Goal: Find specific page/section: Find specific page/section

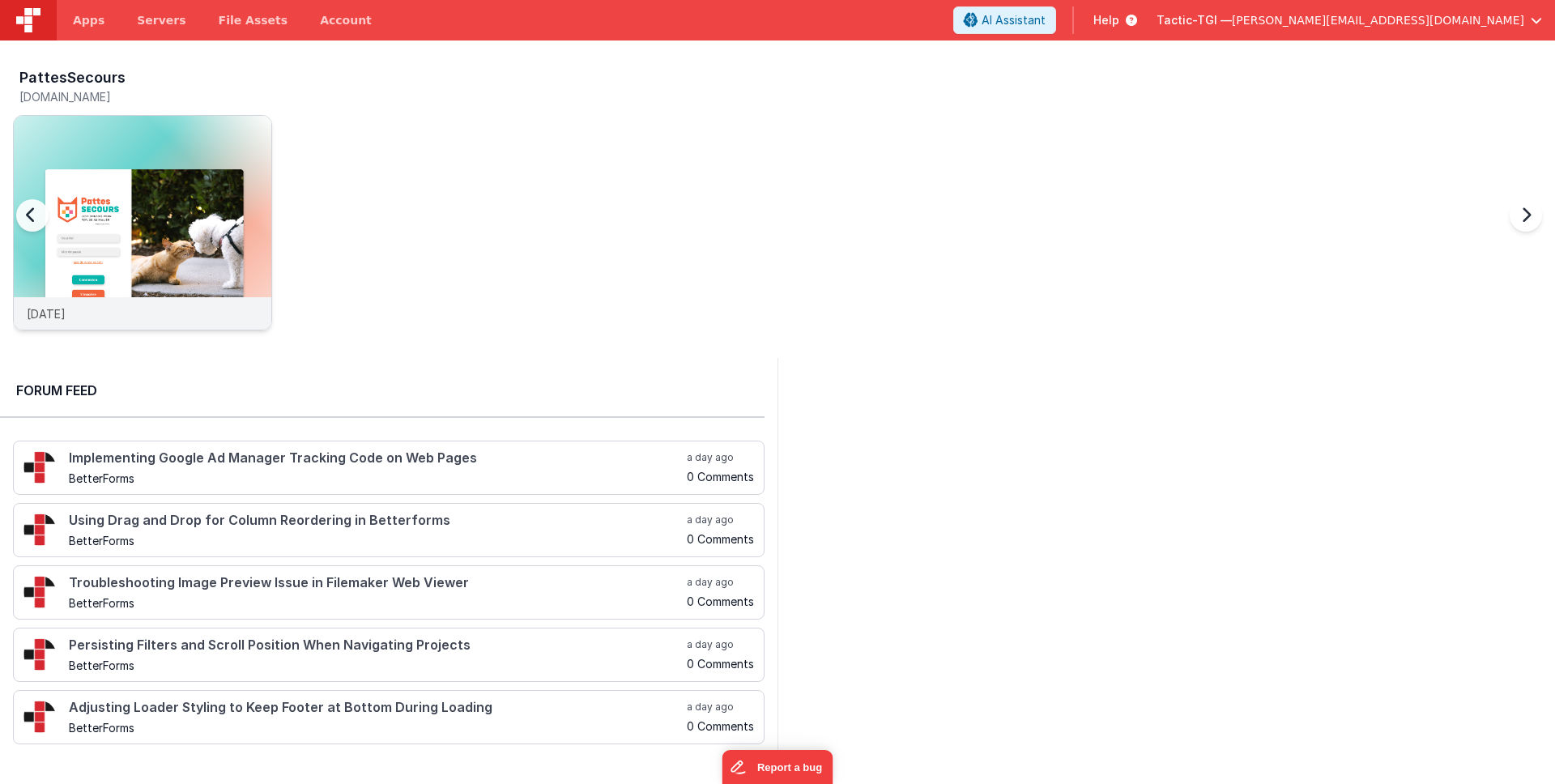
click at [189, 320] on div "[DATE]" at bounding box center [142, 313] width 257 height 32
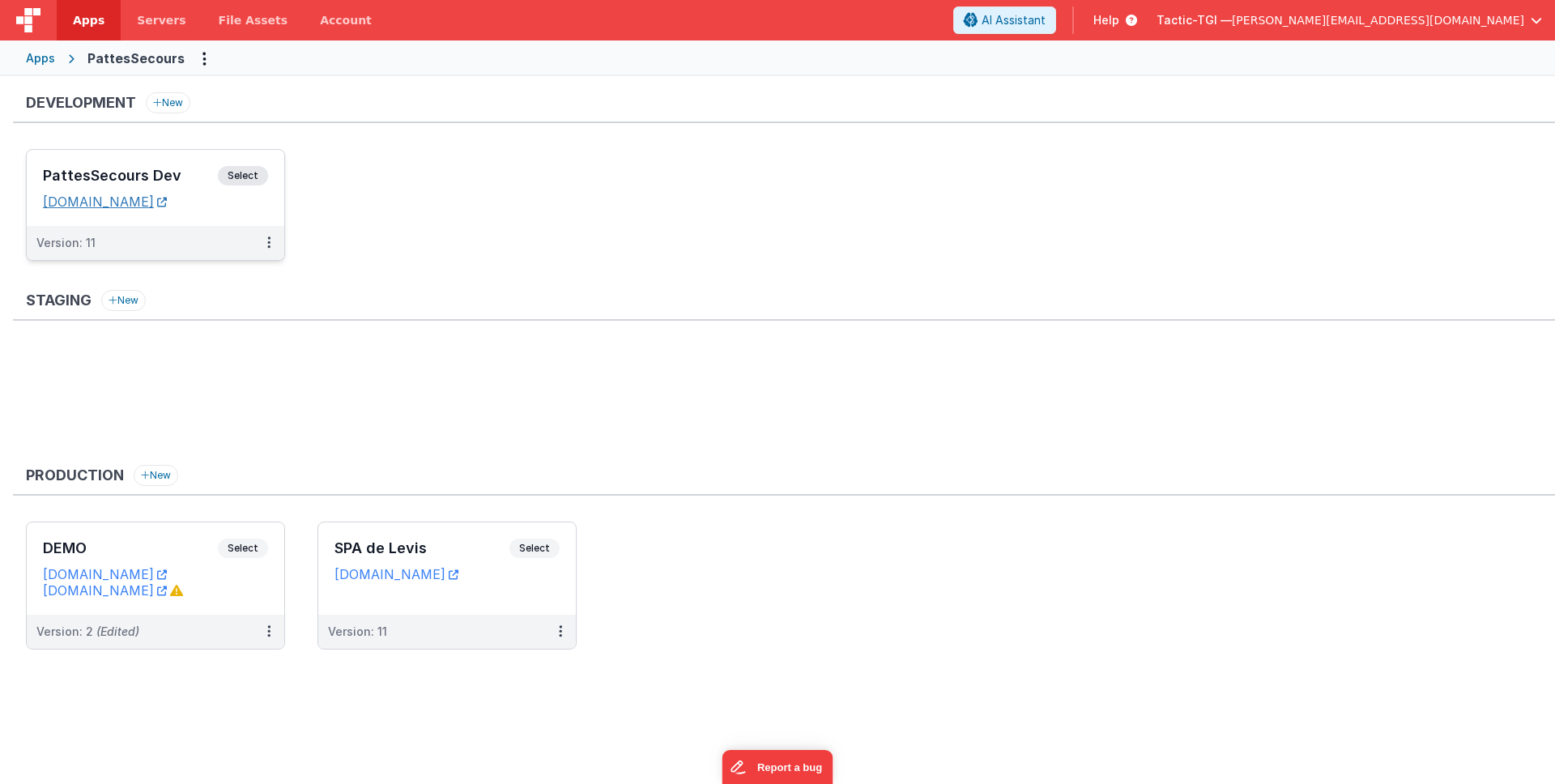
click at [167, 204] on link "[DOMAIN_NAME]" at bounding box center [105, 201] width 124 height 16
click at [138, 249] on div "Version: 11" at bounding box center [144, 243] width 217 height 16
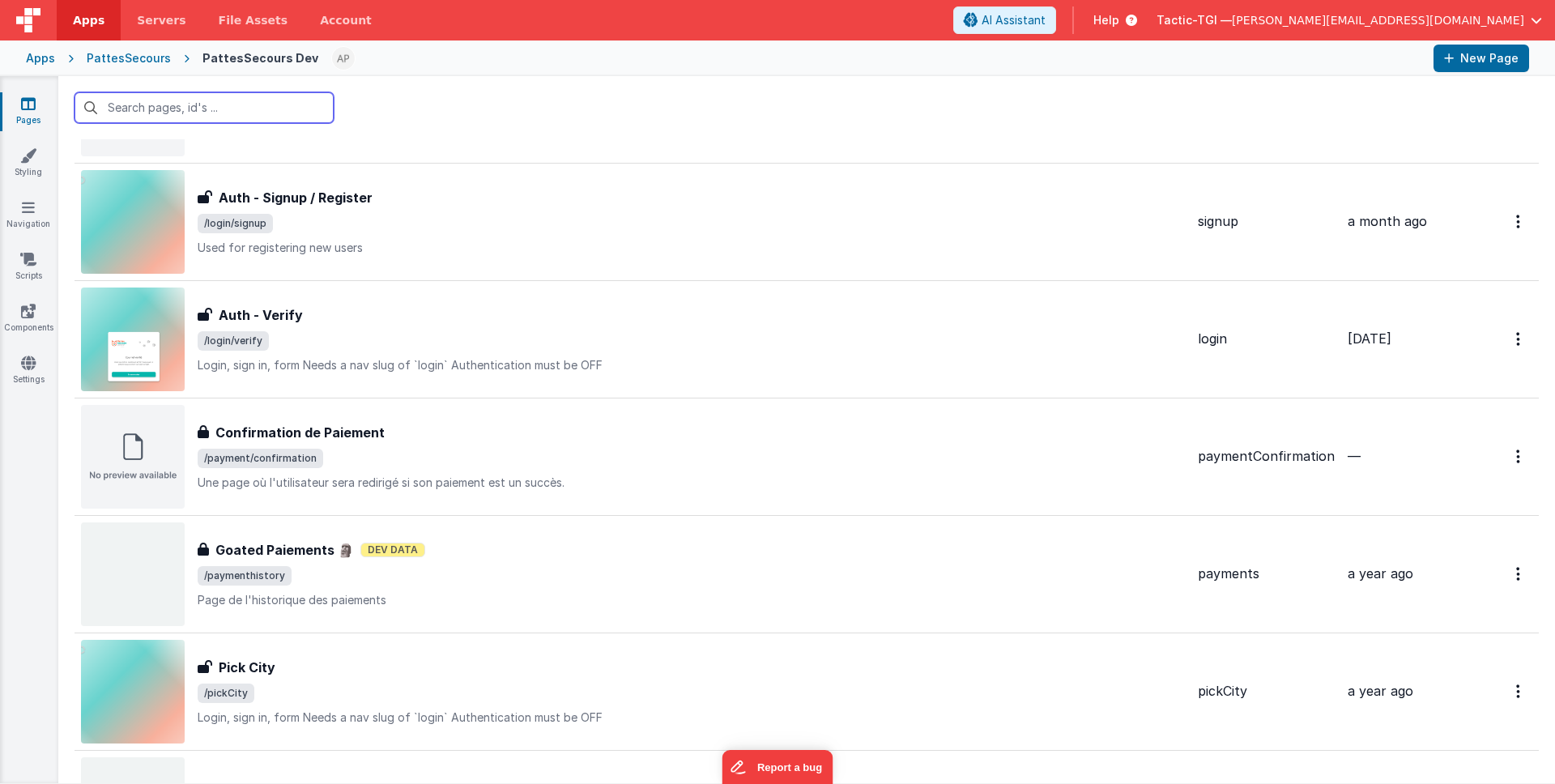
scroll to position [1582, 0]
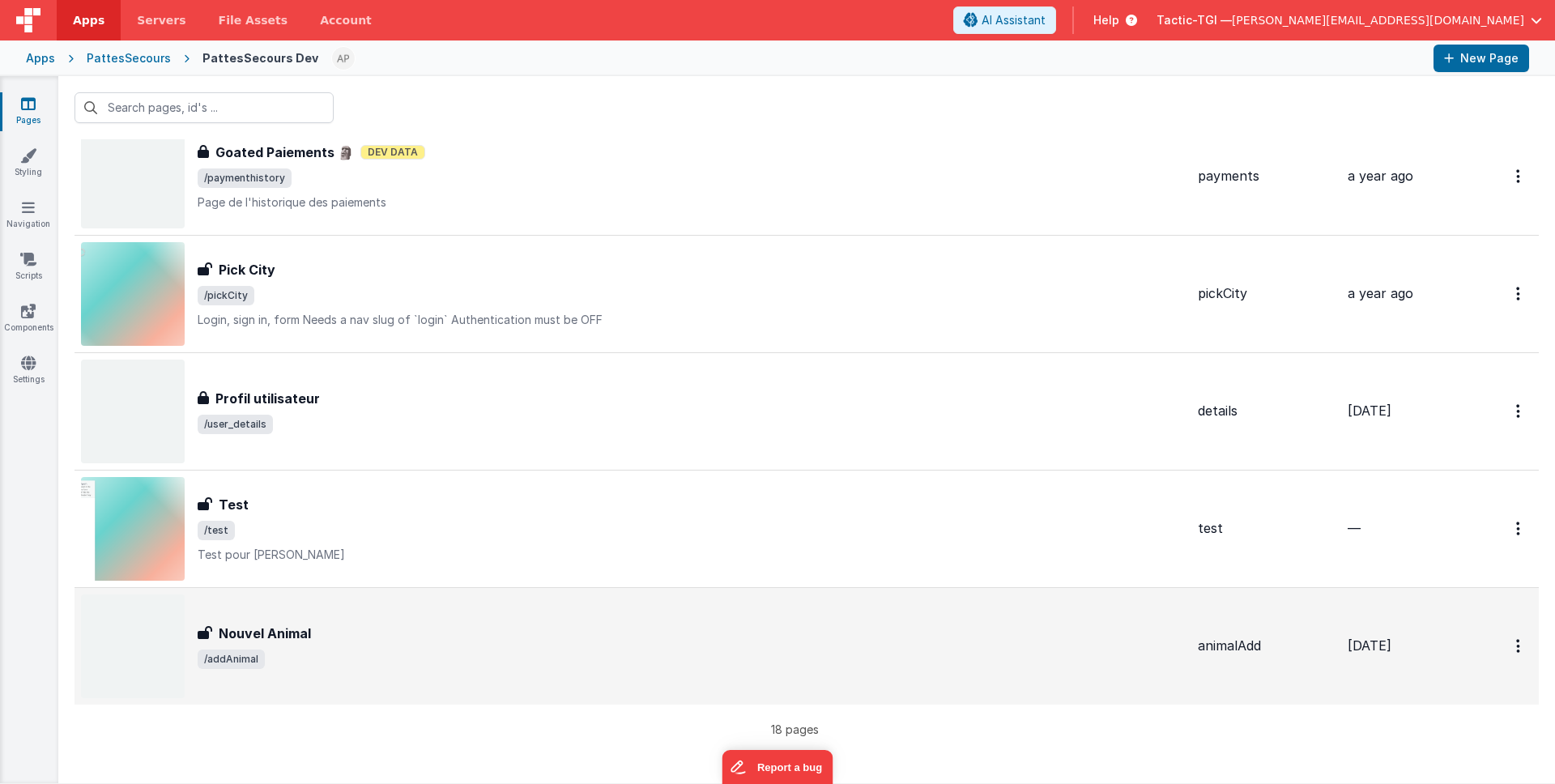
click at [367, 626] on div "Nouvel Animal" at bounding box center [691, 633] width 987 height 20
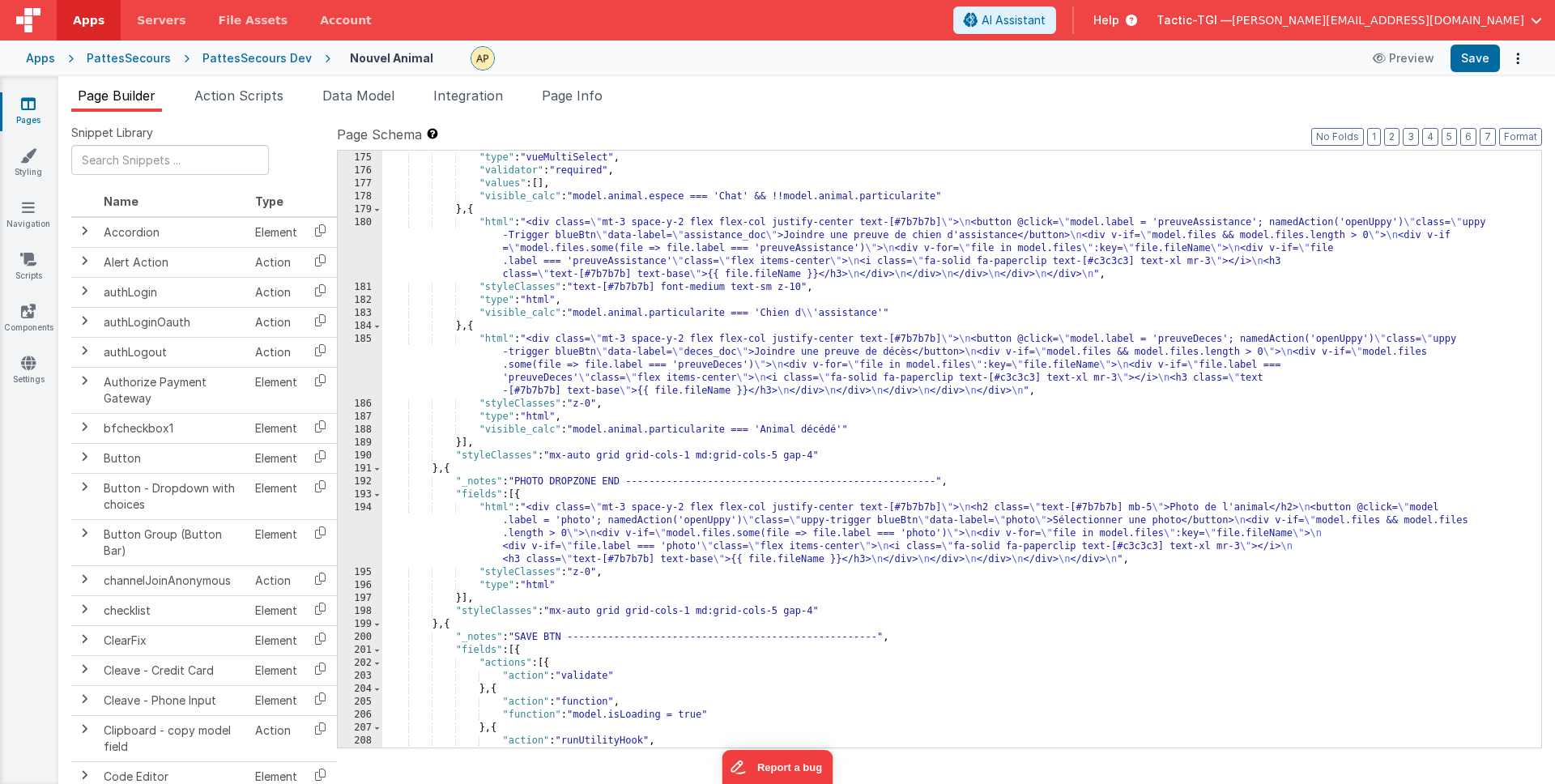
scroll to position [2568, 0]
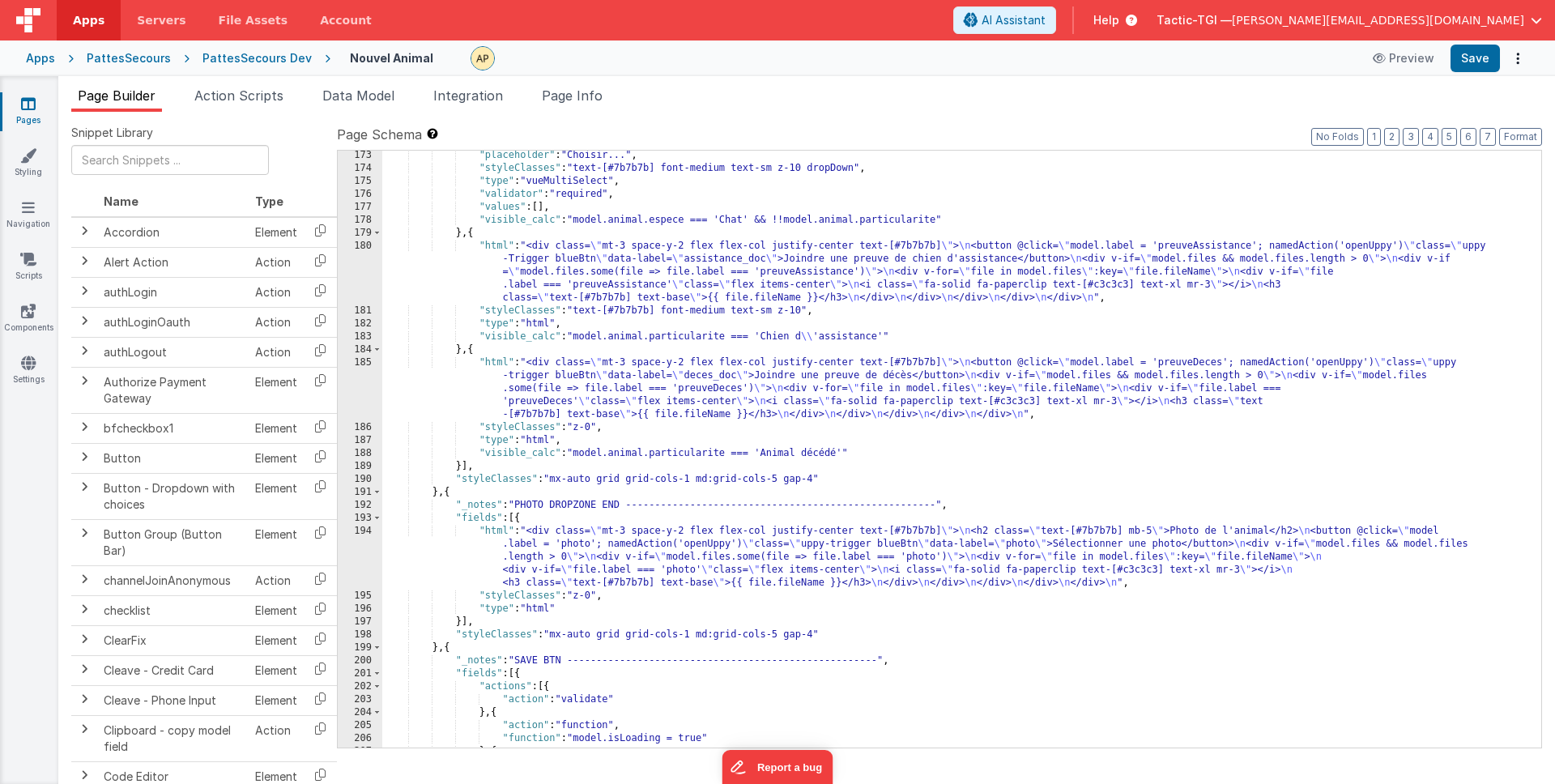
drag, startPoint x: 596, startPoint y: 283, endPoint x: 520, endPoint y: 262, distance: 78.8
click at [594, 283] on div ""placeholder" : "Choisir..." , "styleClasses" : "text-[#7b7b7b] font-medium tex…" at bounding box center [956, 460] width 1147 height 623
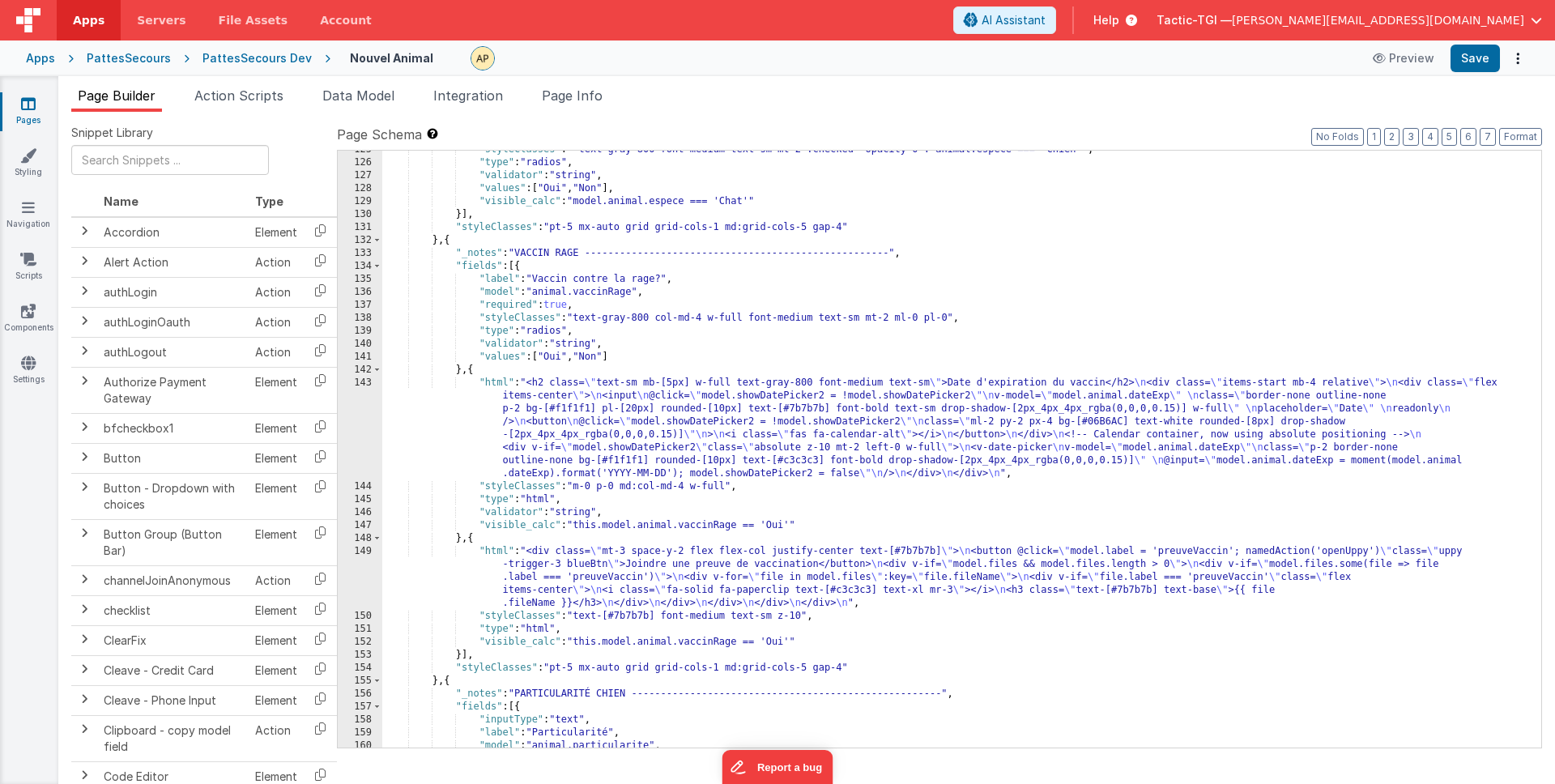
scroll to position [1794, 0]
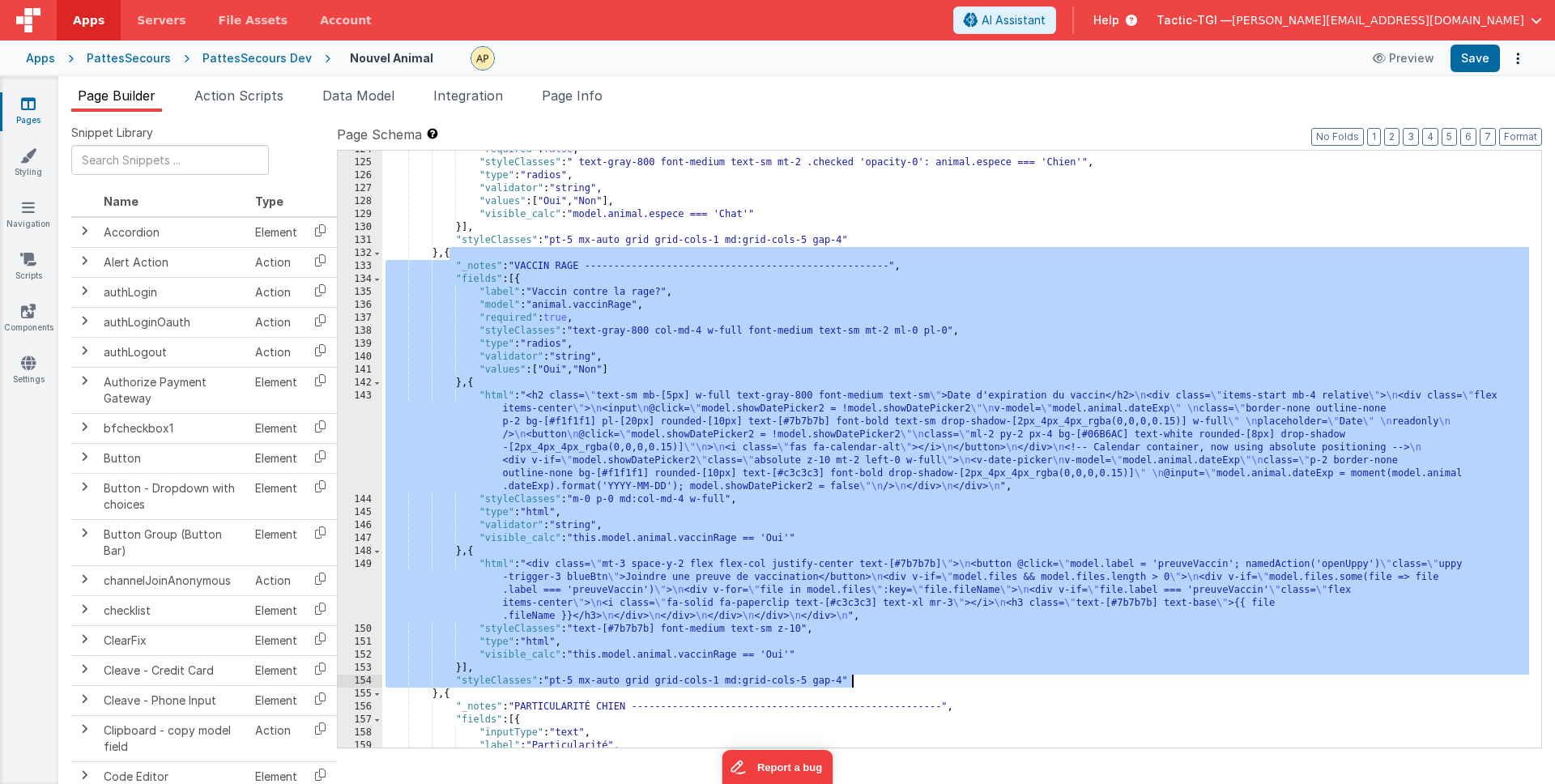
drag, startPoint x: 449, startPoint y: 244, endPoint x: 923, endPoint y: 682, distance: 645.4
click at [923, 682] on div ""required" : false , "styleClasses" : " text-gray-800 font-medium text-sm mt-2 …" at bounding box center [956, 455] width 1147 height 623
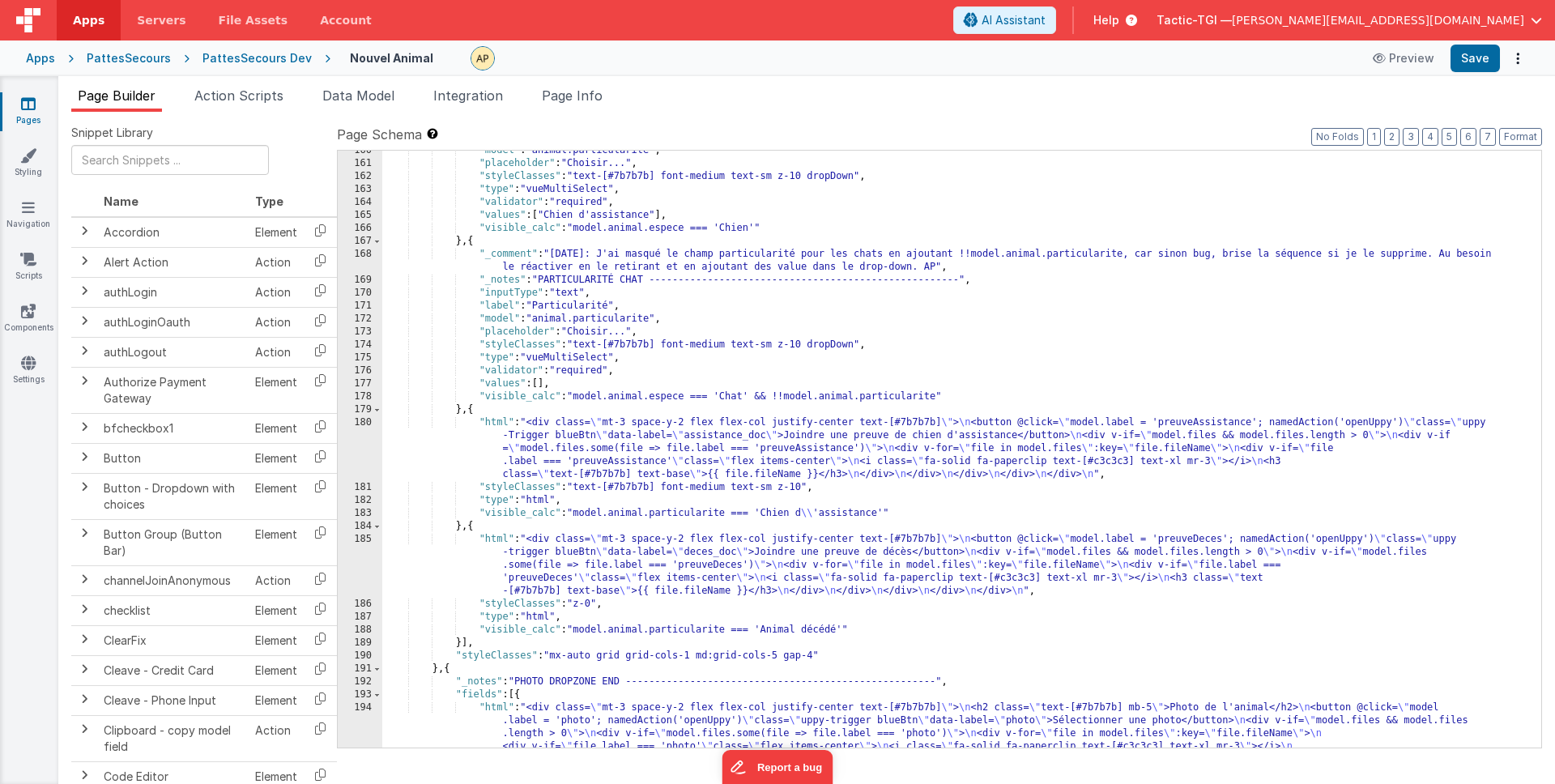
scroll to position [2390, 0]
click at [18, 113] on link "Pages" at bounding box center [28, 112] width 59 height 32
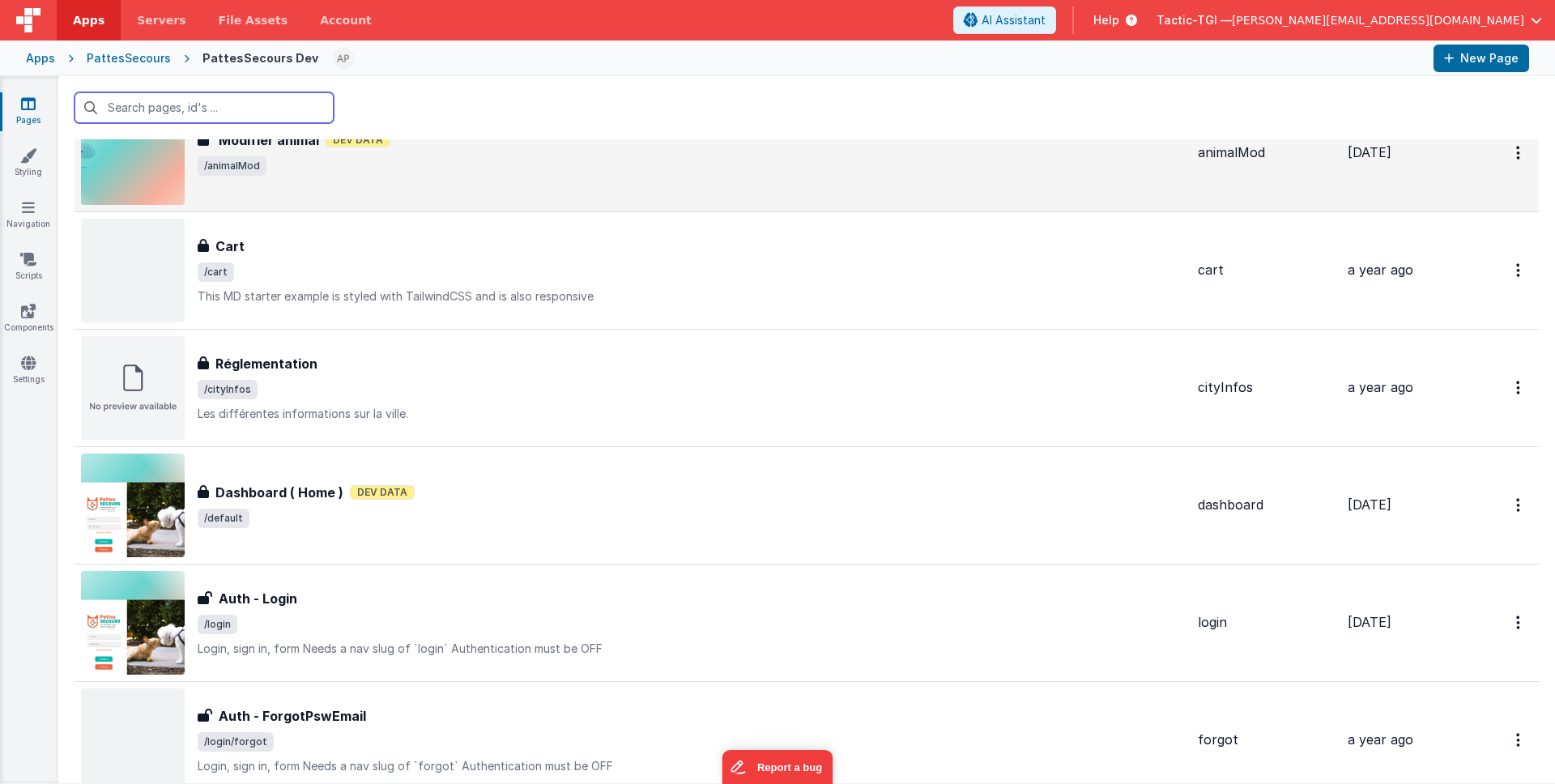
scroll to position [194, 0]
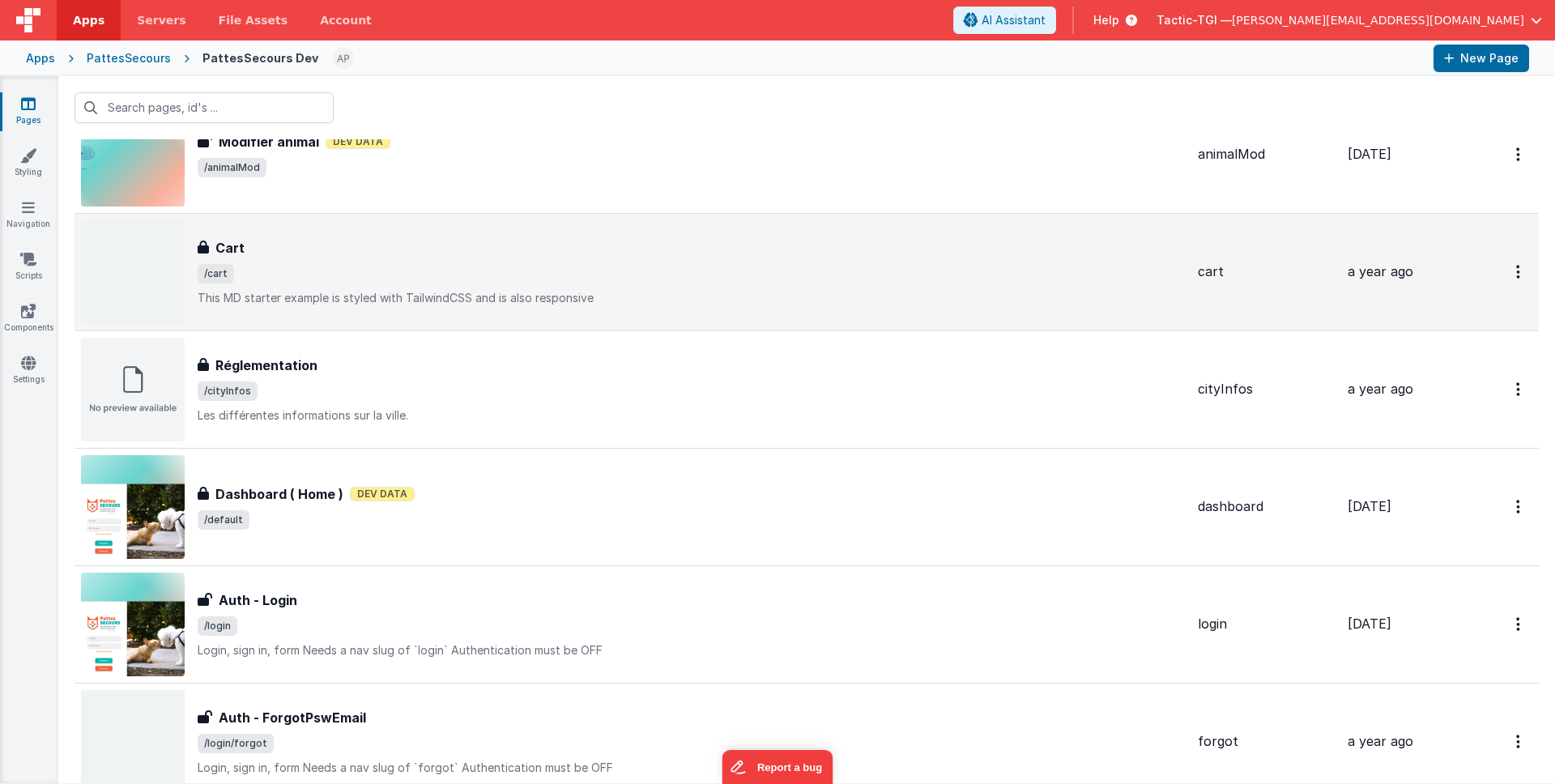
click at [480, 291] on p "This MD starter example is styled with TailwindCSS and is also responsive" at bounding box center [691, 298] width 987 height 16
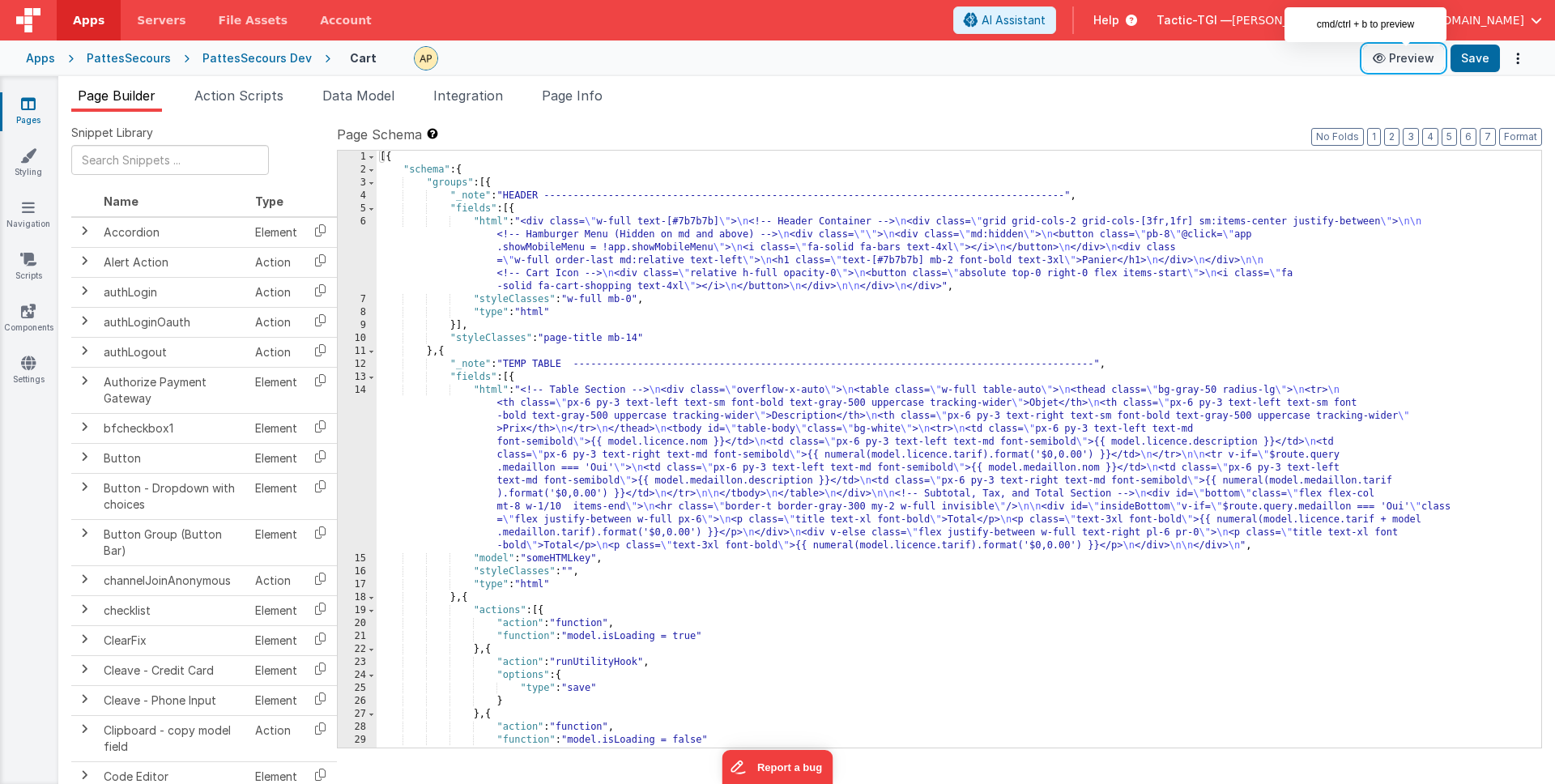
click at [1423, 56] on button "Preview" at bounding box center [1403, 58] width 81 height 26
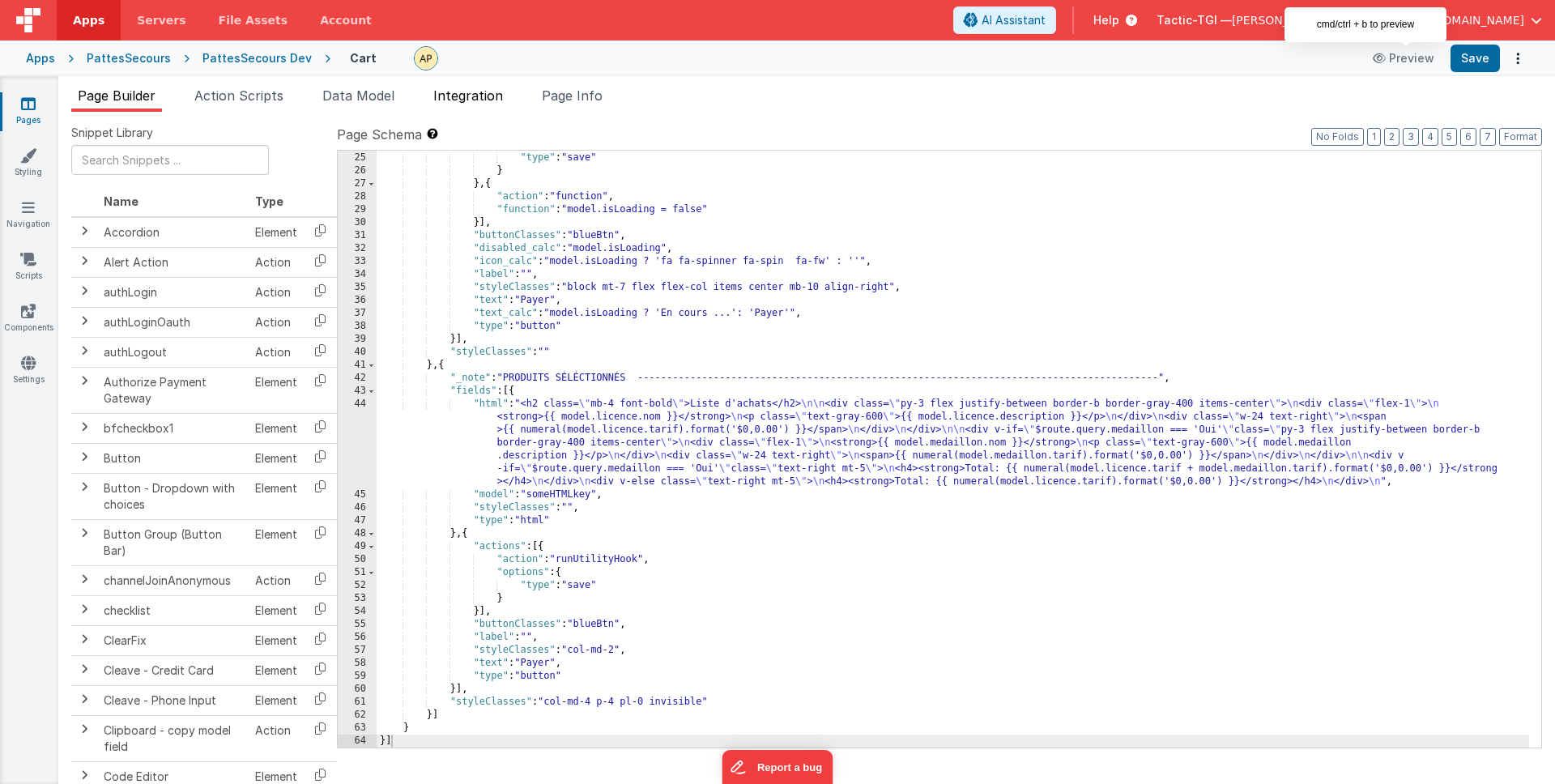
click at [488, 102] on span "Integration" at bounding box center [467, 96] width 69 height 16
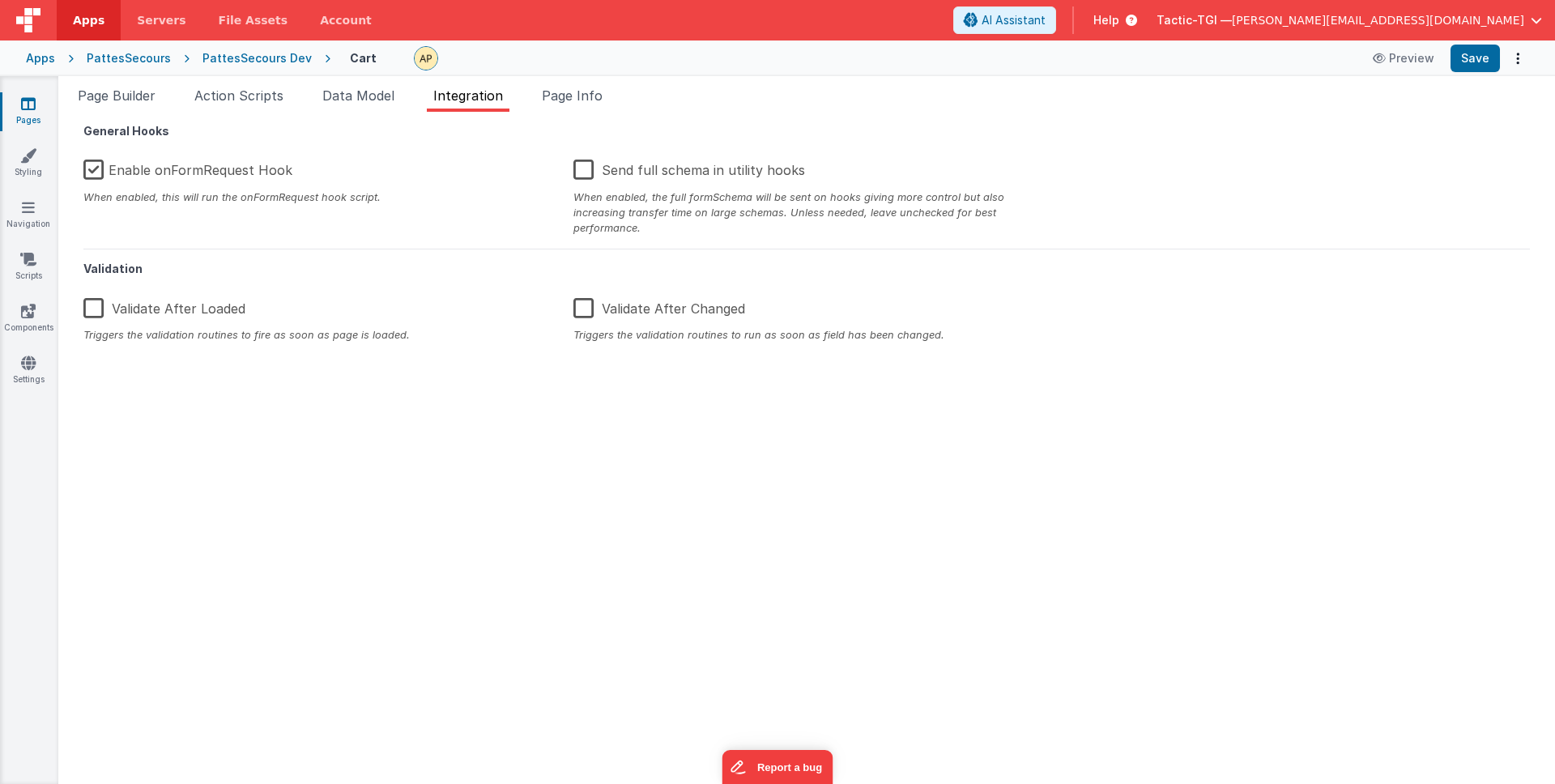
click at [592, 113] on div "Snippet Library Name Type Accordion Element Alert Action Action authLogin Actio…" at bounding box center [807, 447] width 1496 height 672
click at [588, 108] on li "Page Info" at bounding box center [572, 98] width 74 height 26
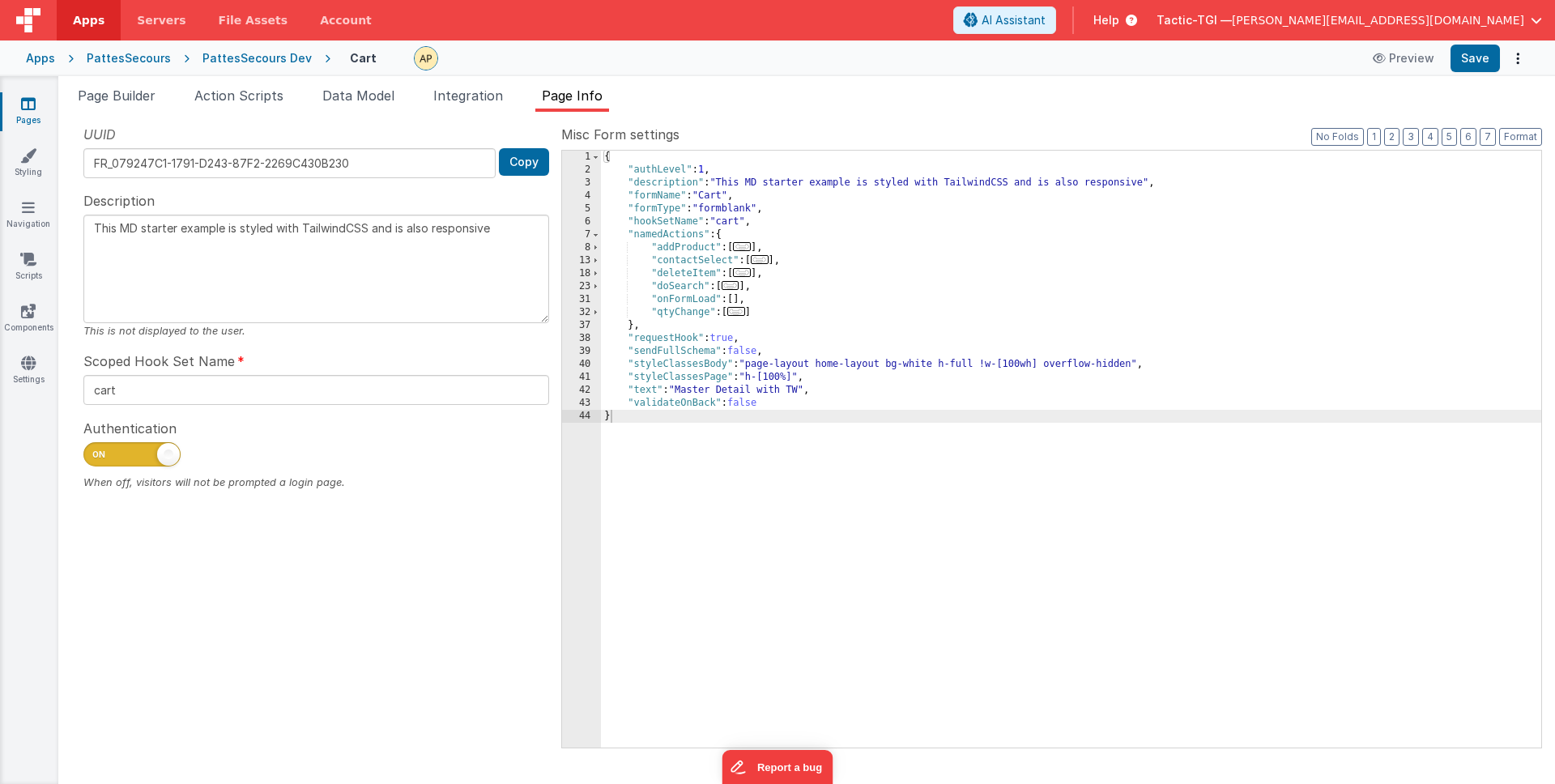
click at [1119, 14] on span "Help" at bounding box center [1106, 20] width 26 height 16
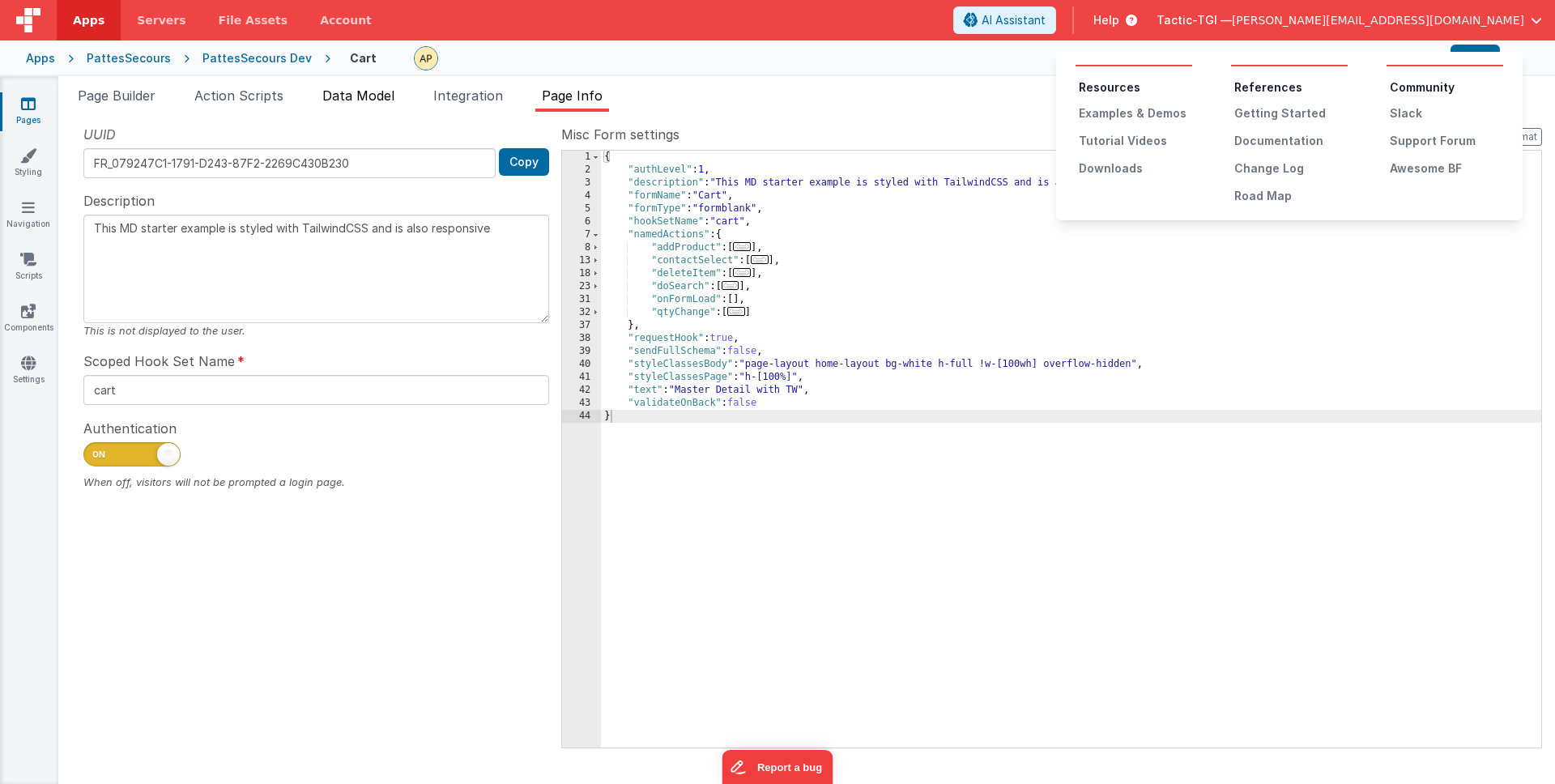
click at [391, 97] on button at bounding box center [777, 392] width 1555 height 784
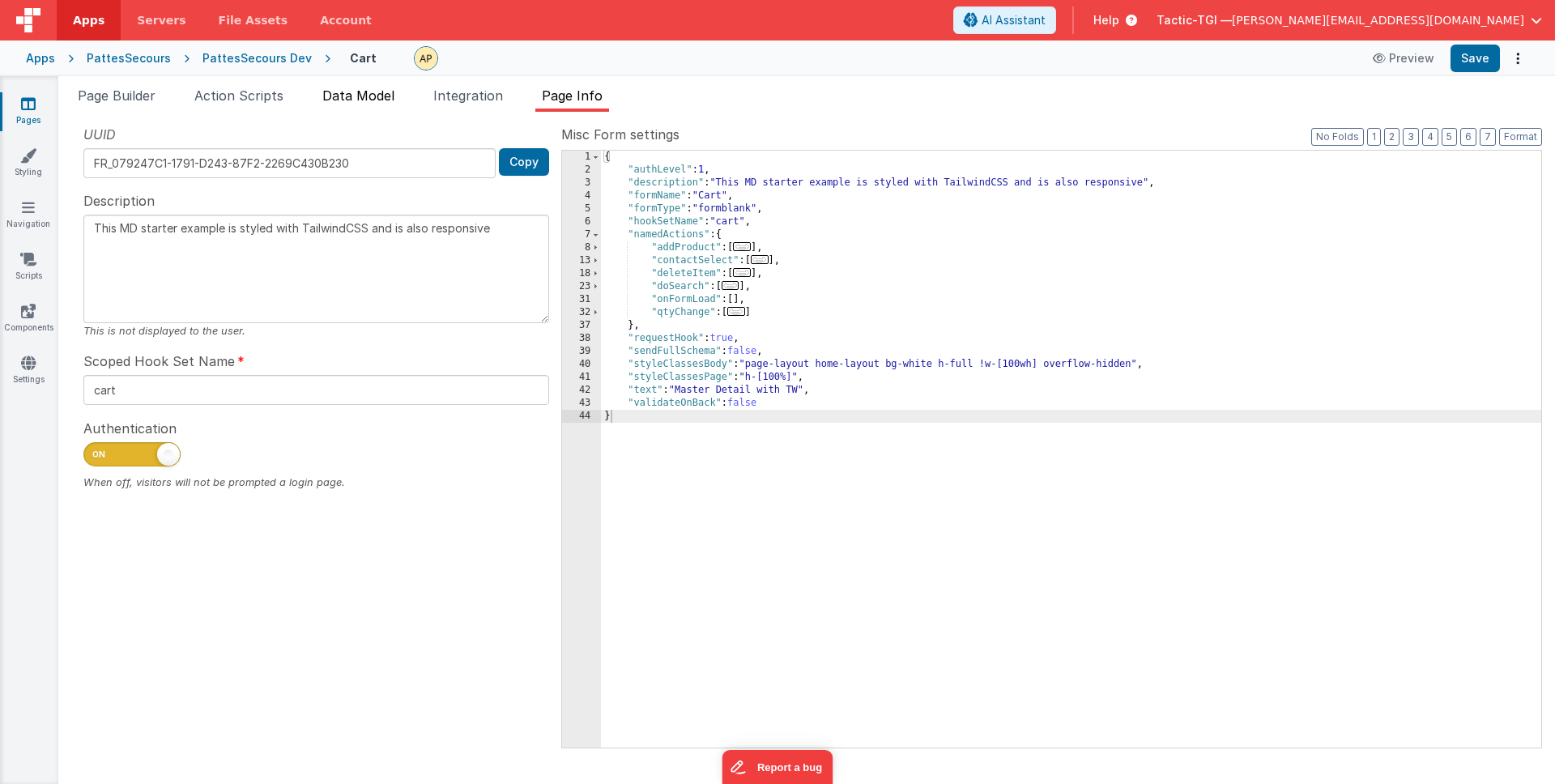
click at [391, 98] on span "Data Model" at bounding box center [358, 96] width 72 height 16
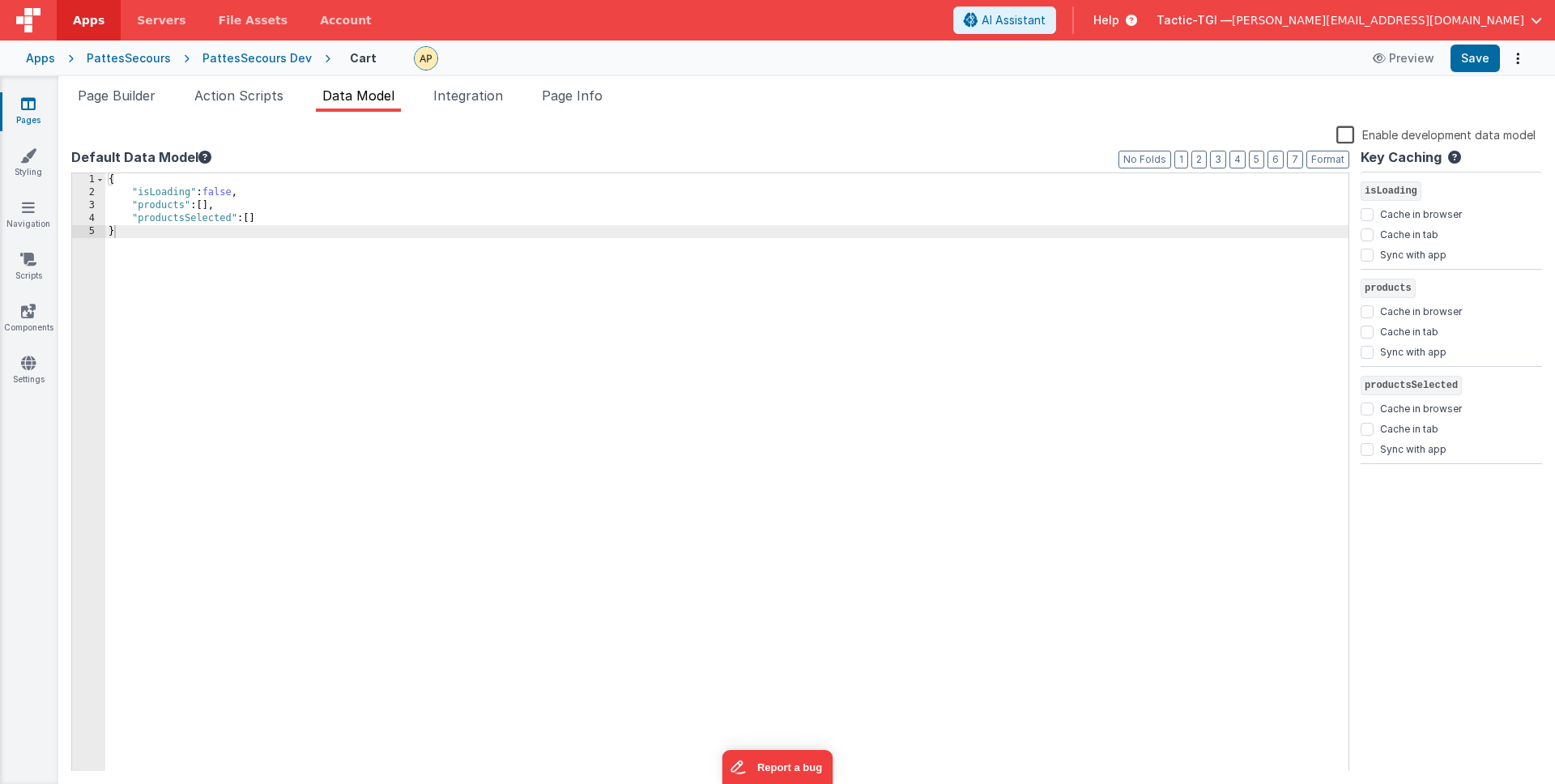
click at [1137, 20] on icon at bounding box center [1128, 20] width 18 height 16
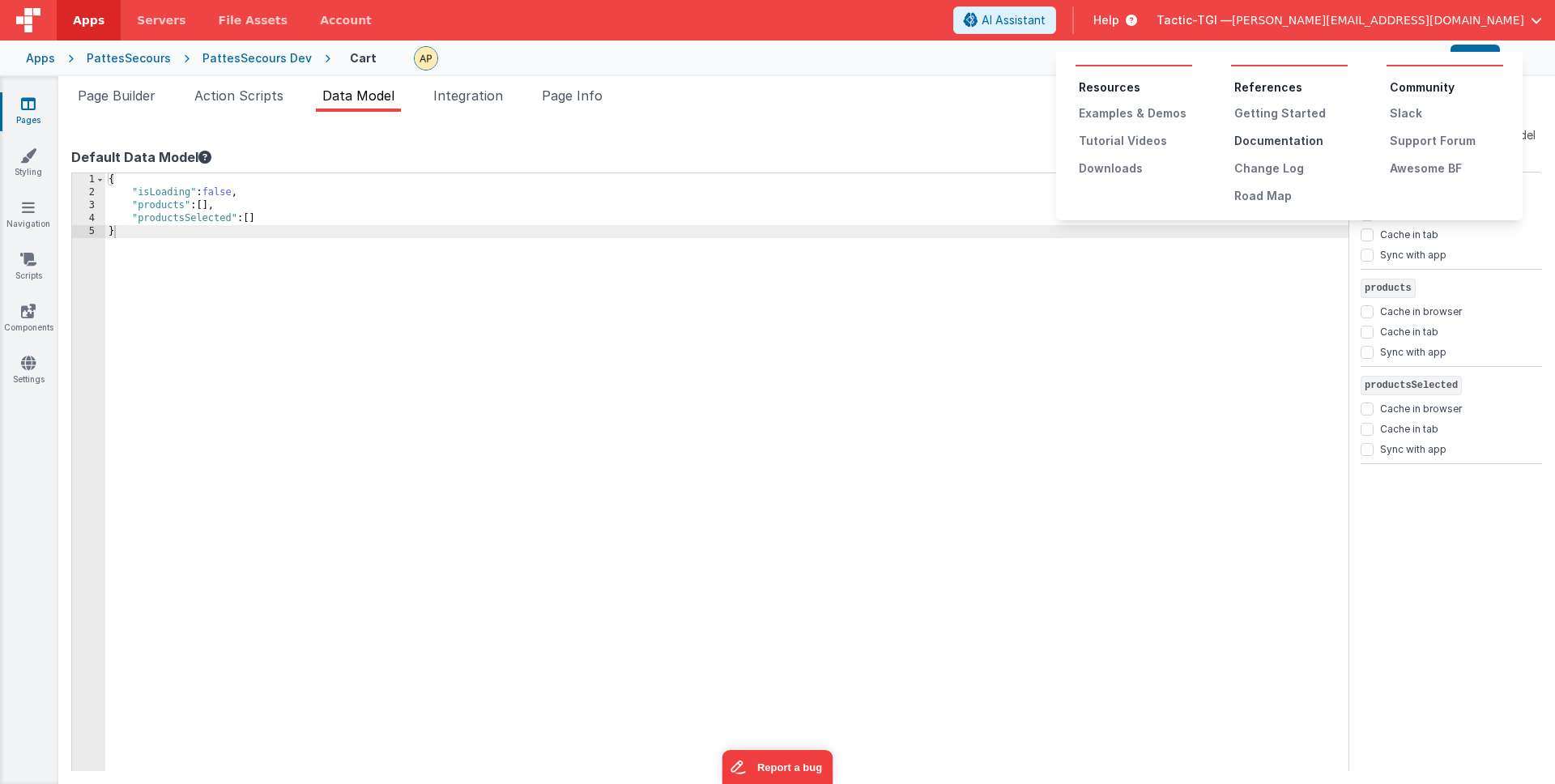
click at [1280, 143] on div "Documentation" at bounding box center [1291, 141] width 114 height 16
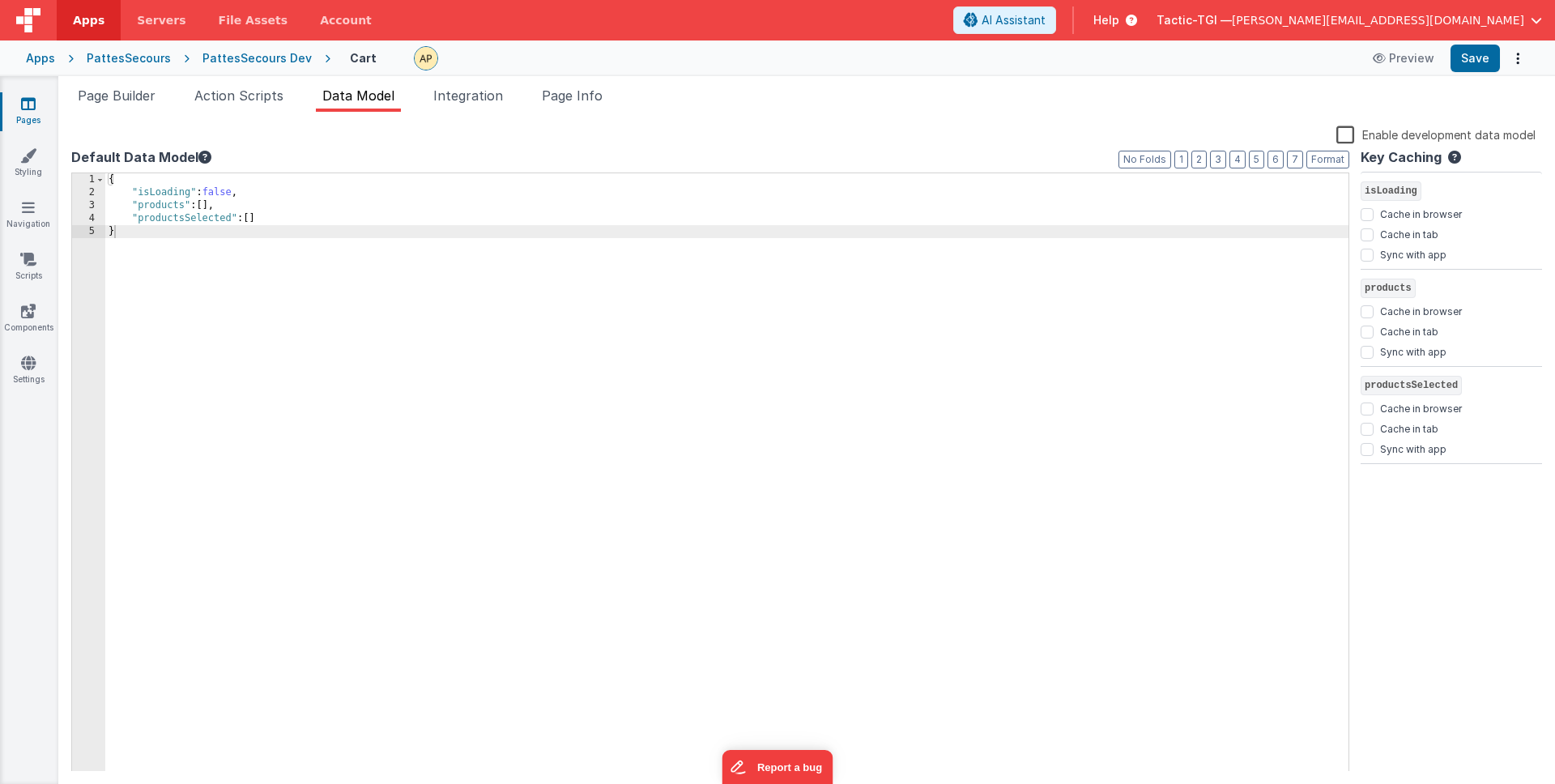
drag, startPoint x: 248, startPoint y: 92, endPoint x: 171, endPoint y: 91, distance: 77.0
click at [248, 92] on span "Action Scripts" at bounding box center [238, 96] width 89 height 16
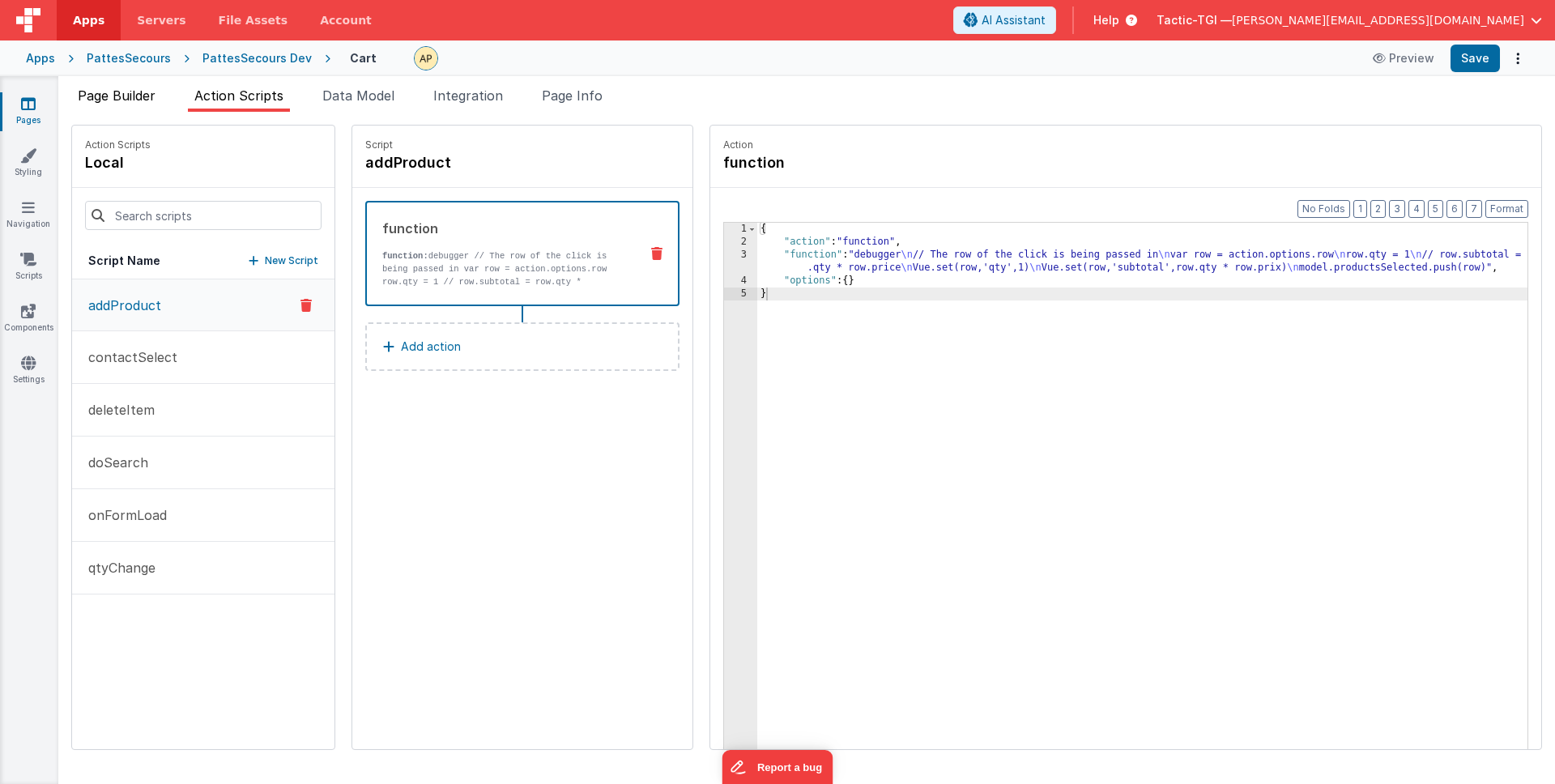
click at [151, 94] on span "Page Builder" at bounding box center [116, 96] width 78 height 16
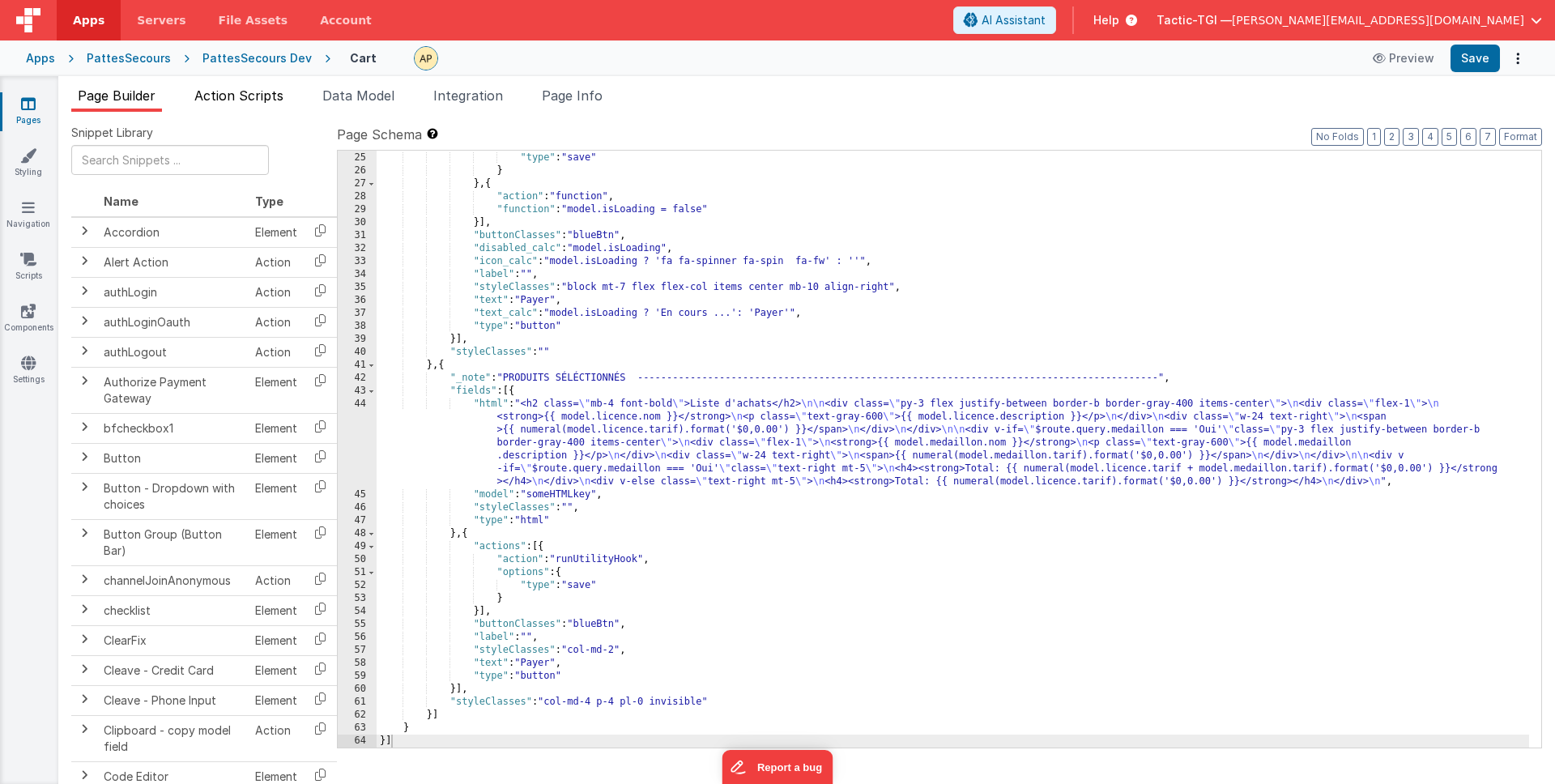
click at [271, 93] on span "Action Scripts" at bounding box center [238, 96] width 89 height 16
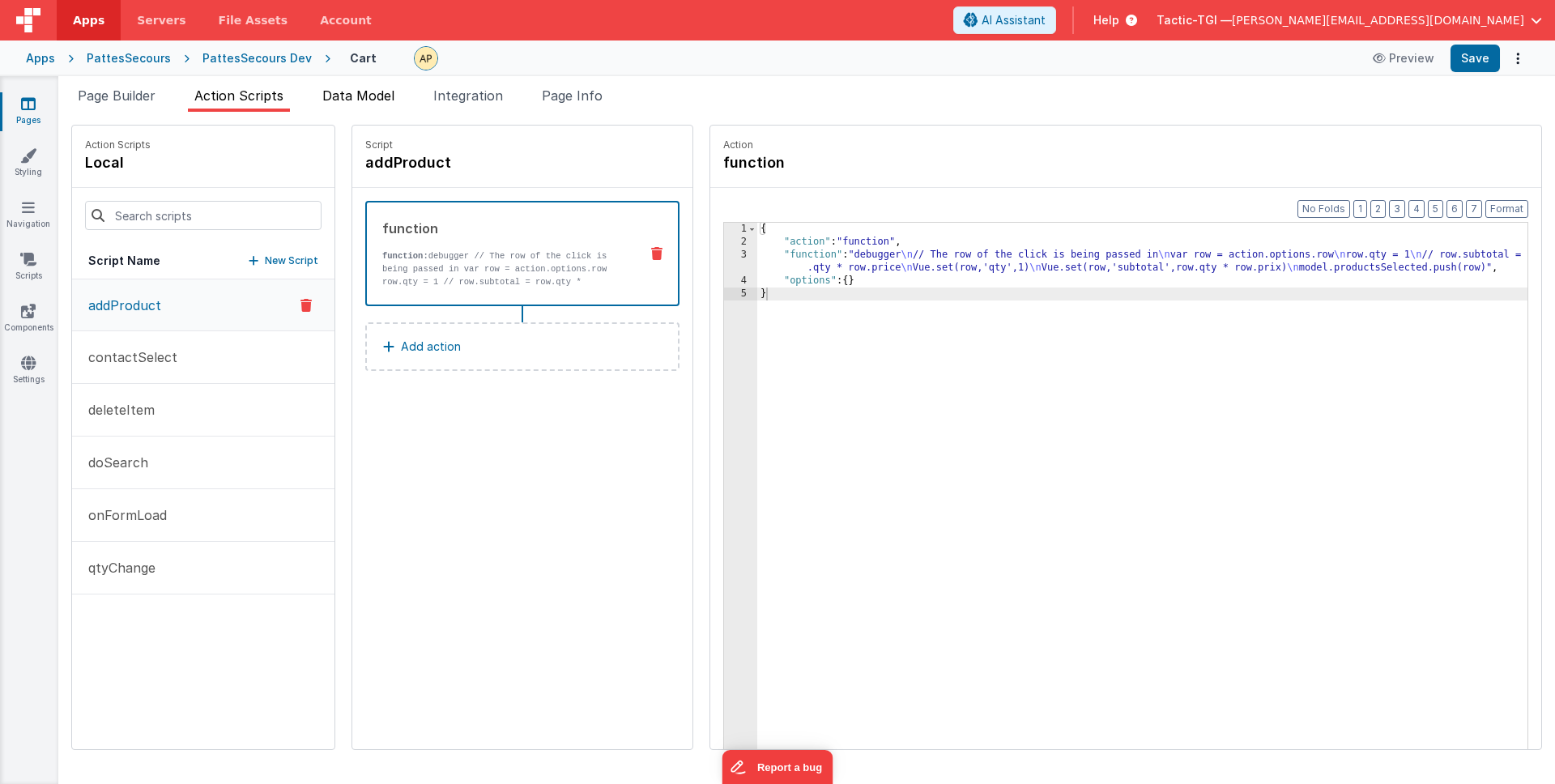
click at [344, 91] on span "Data Model" at bounding box center [358, 96] width 72 height 16
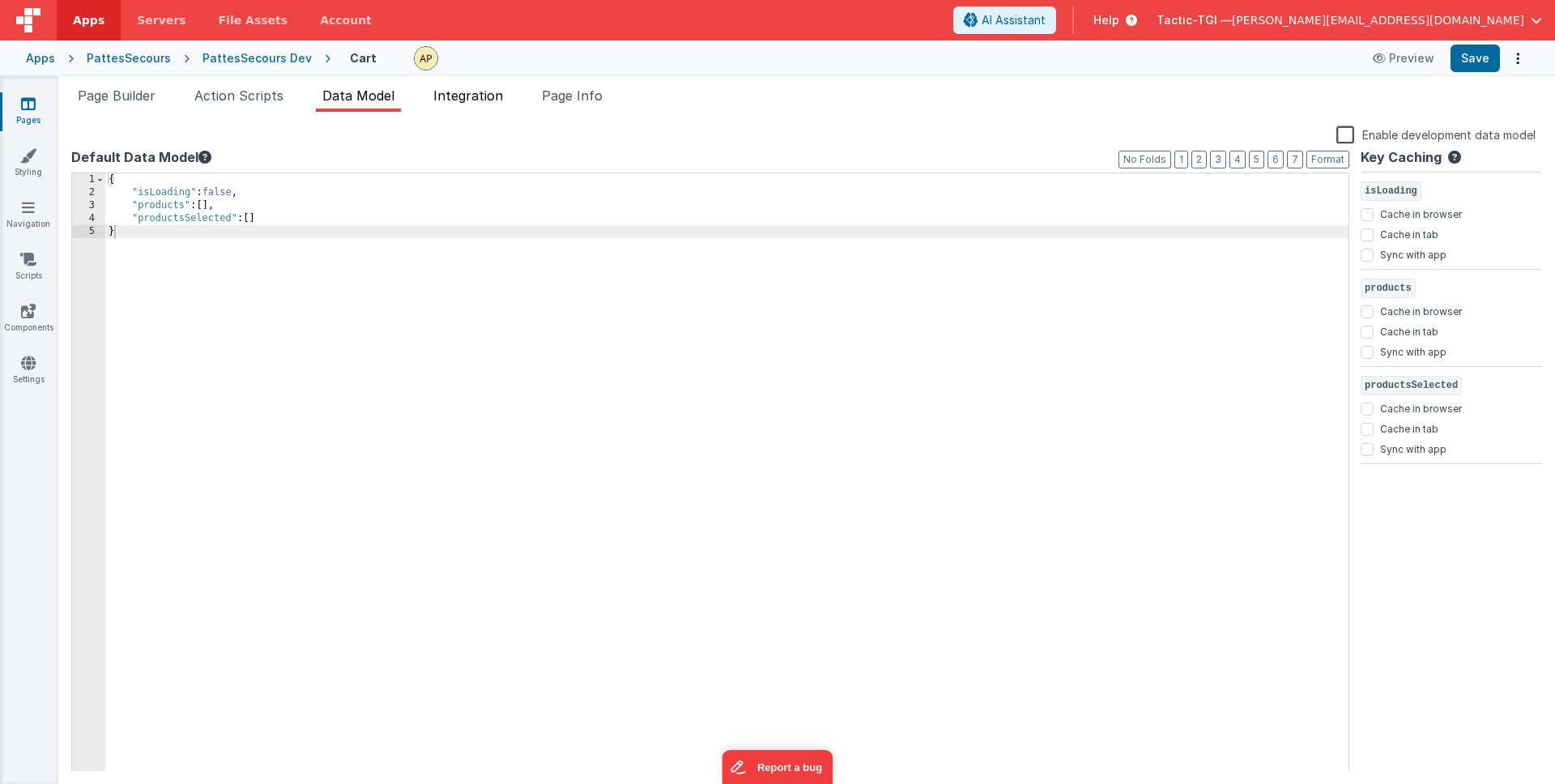
click at [486, 99] on span "Integration" at bounding box center [467, 96] width 69 height 16
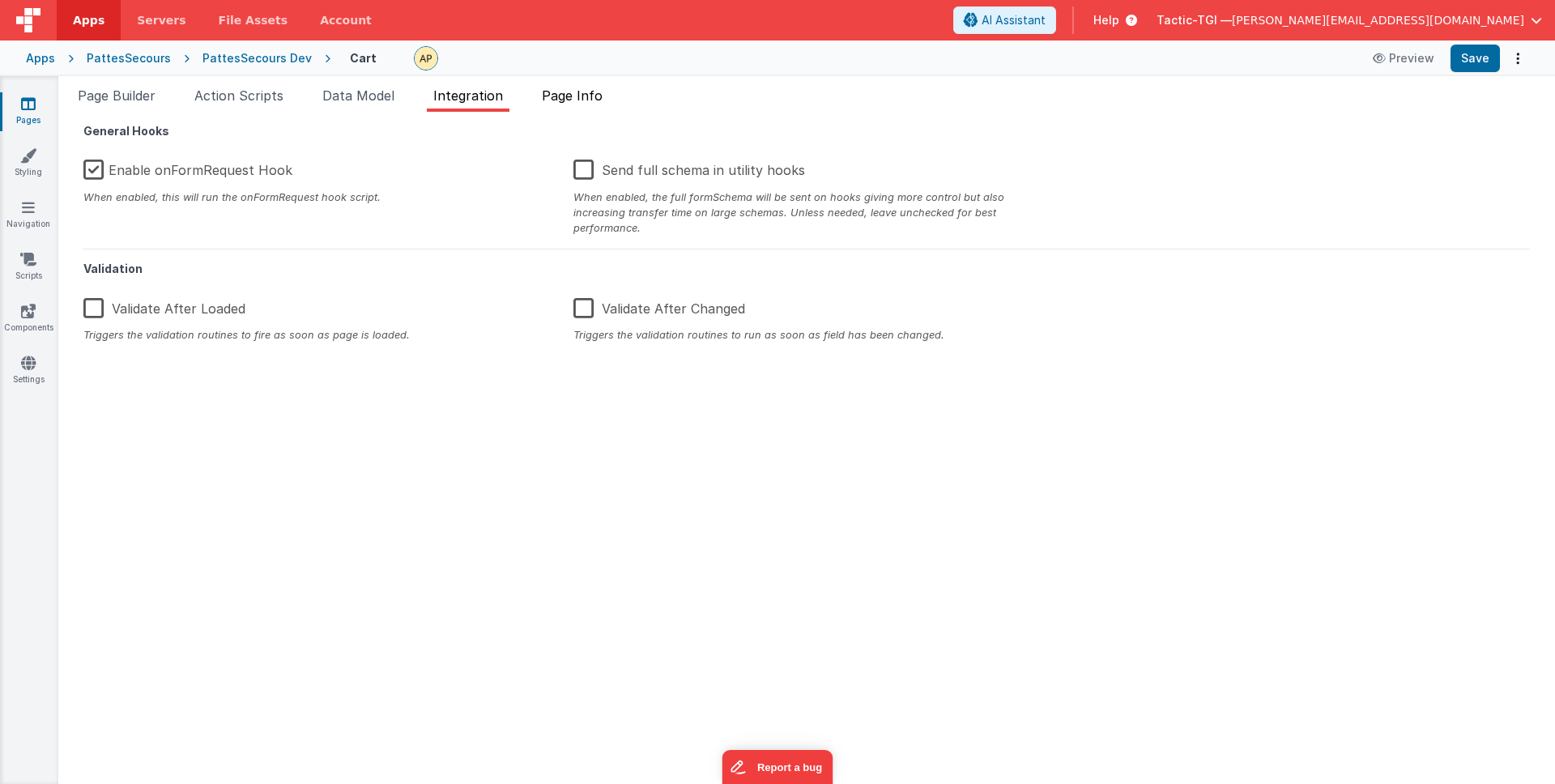
click at [585, 100] on span "Page Info" at bounding box center [571, 96] width 60 height 16
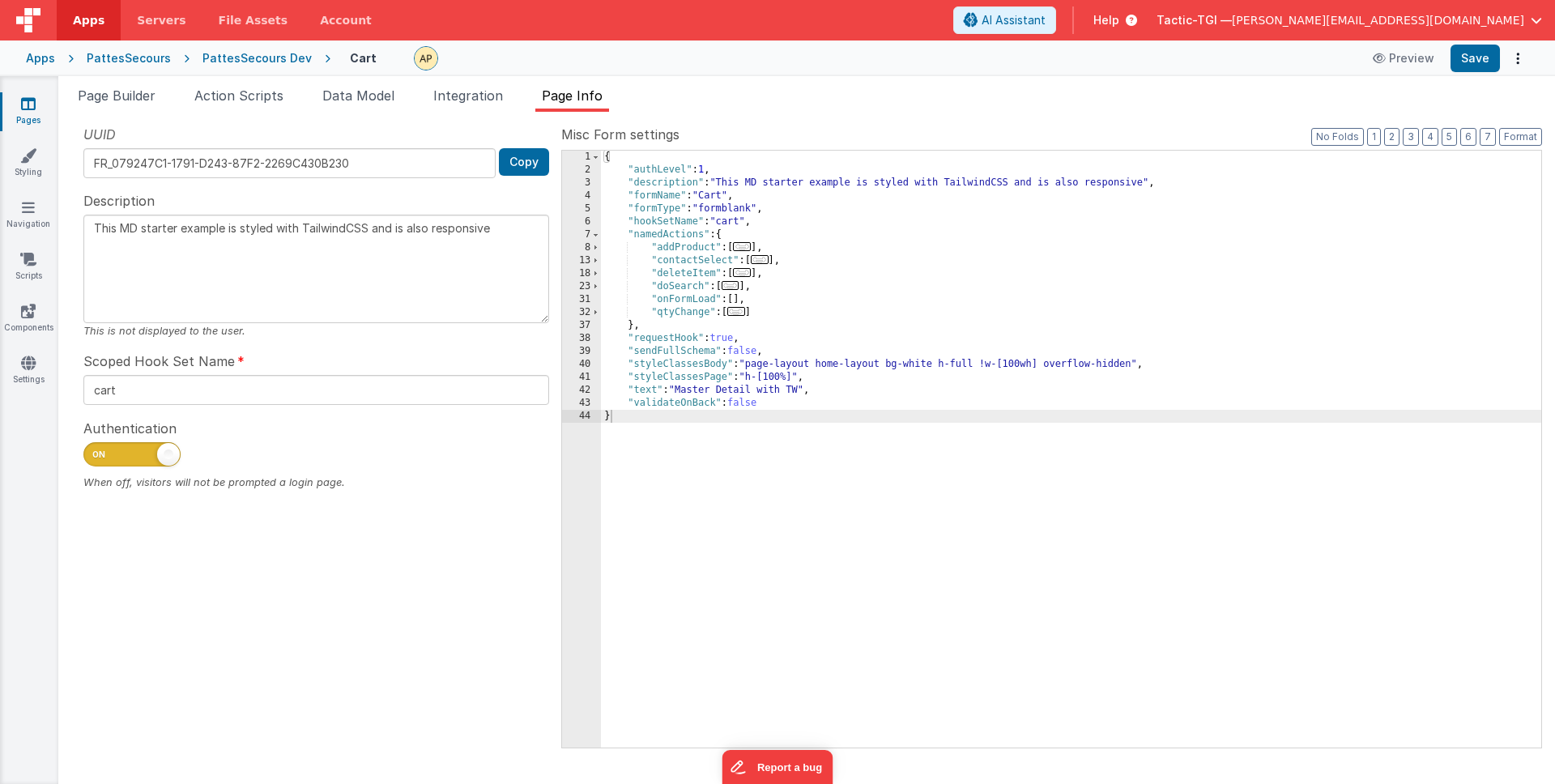
click at [745, 248] on span "..." at bounding box center [742, 246] width 18 height 9
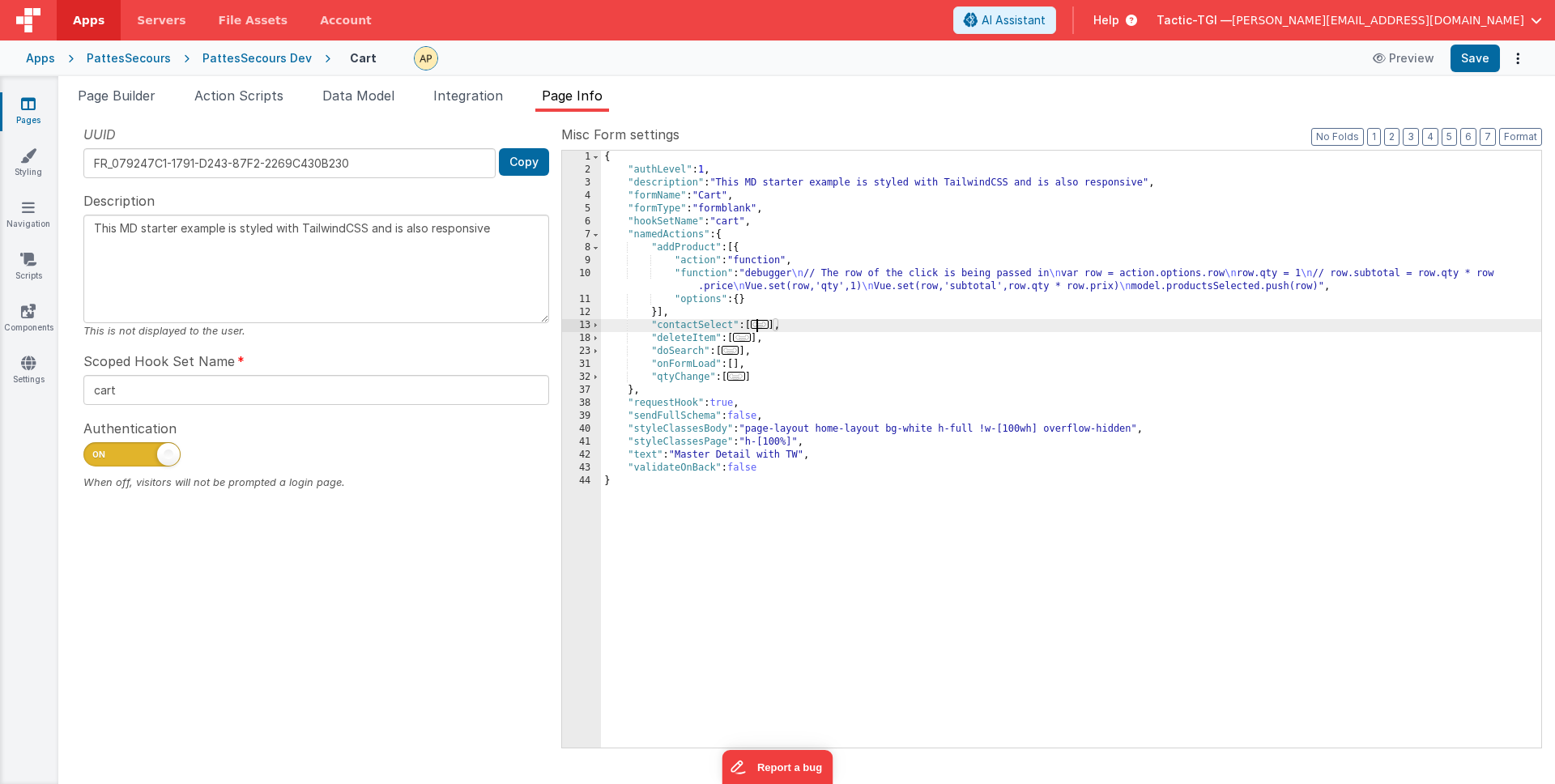
click at [769, 325] on span "..." at bounding box center [760, 324] width 18 height 9
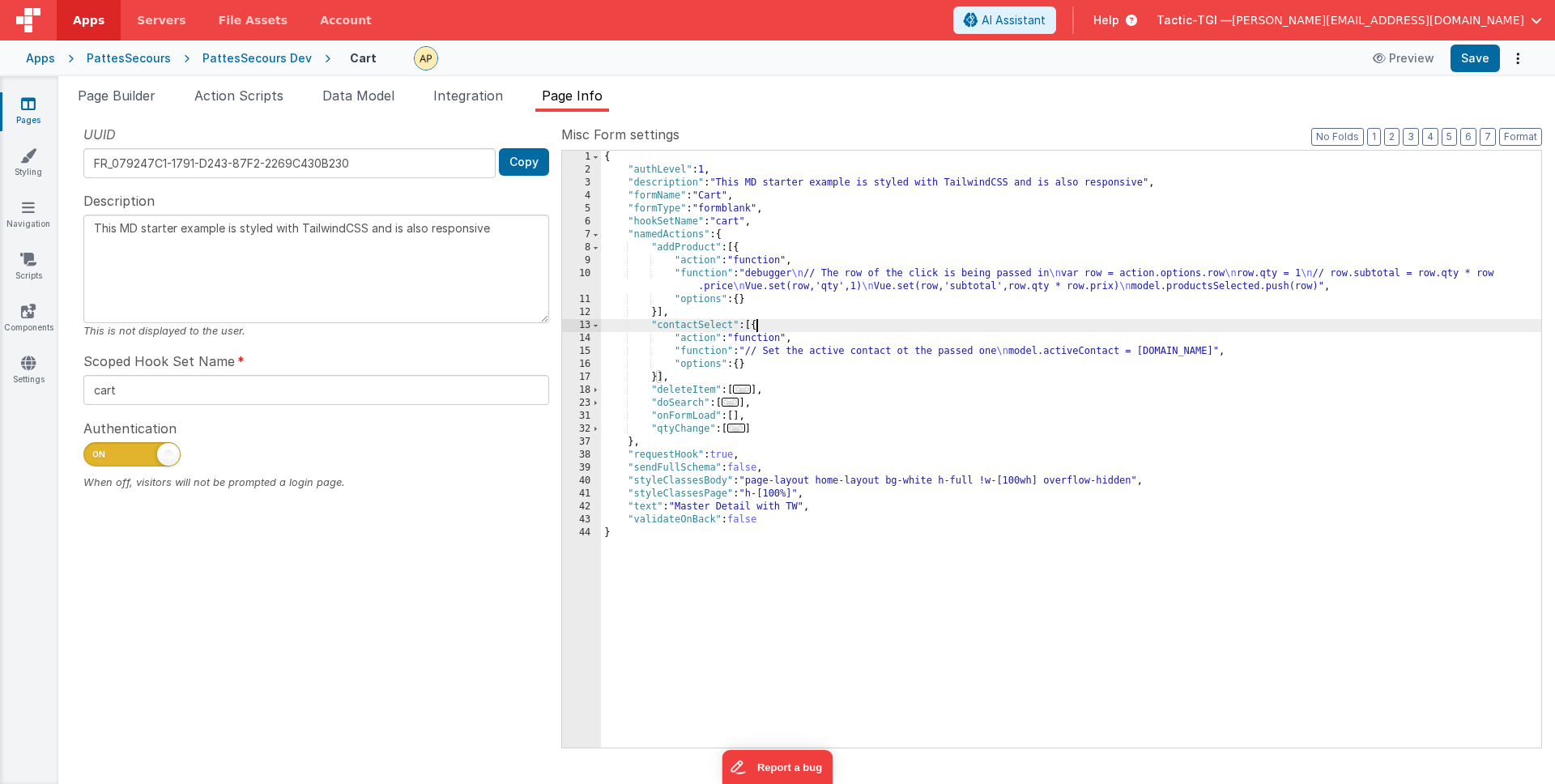
click at [746, 391] on span "..." at bounding box center [742, 389] width 18 height 9
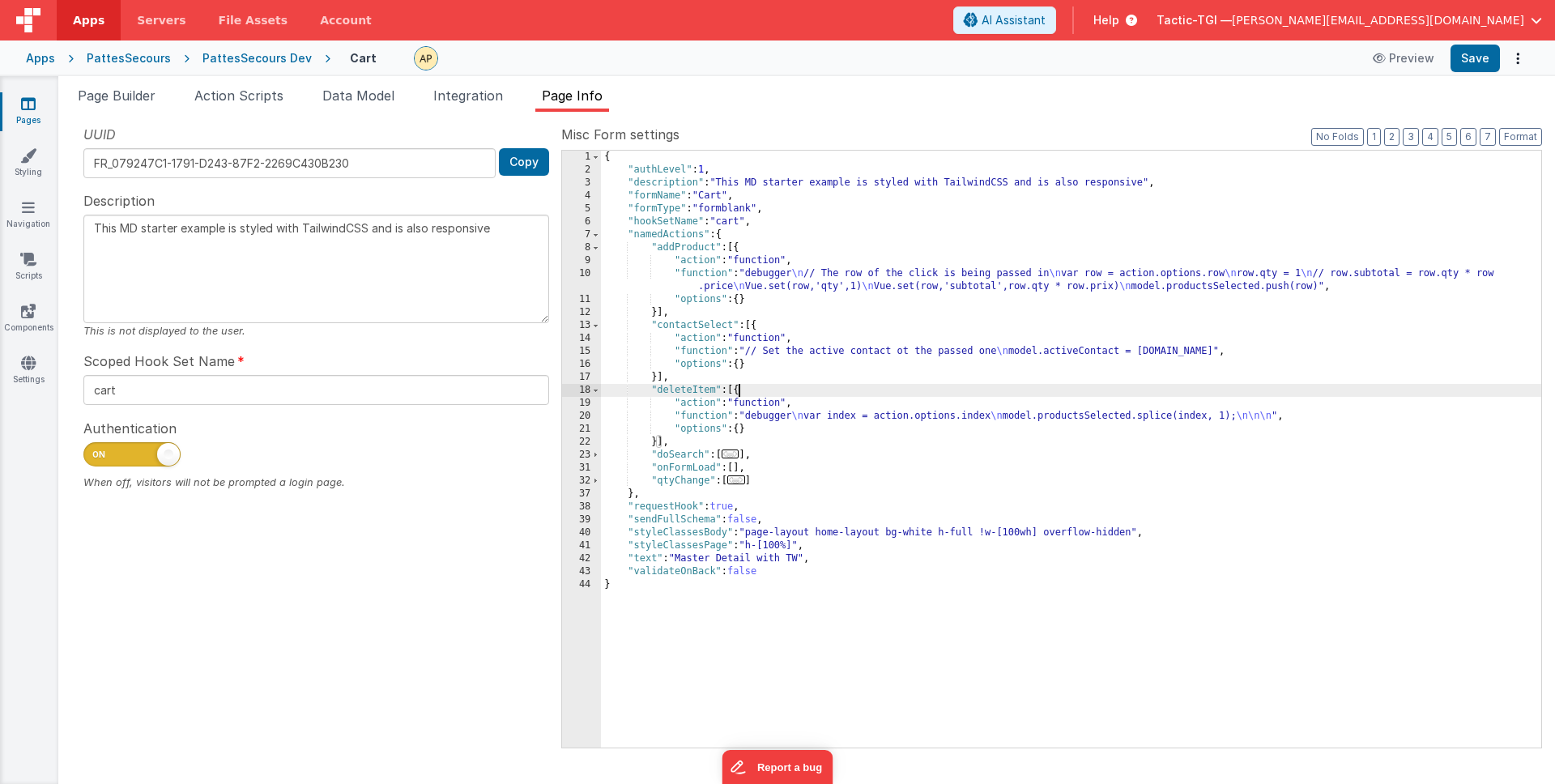
click at [739, 457] on span "..." at bounding box center [731, 454] width 18 height 9
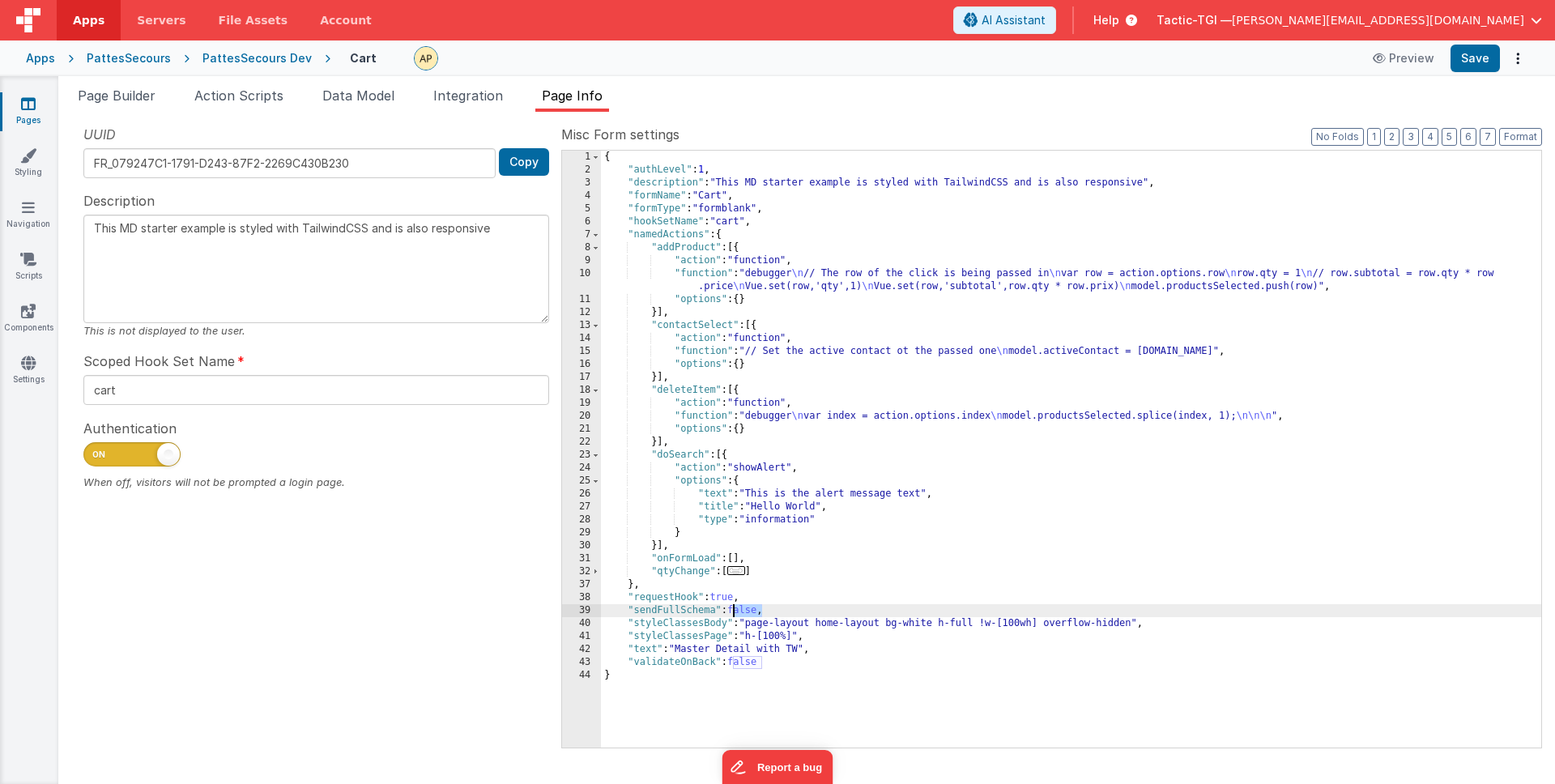
drag, startPoint x: 758, startPoint y: 613, endPoint x: 734, endPoint y: 610, distance: 24.2
click at [734, 610] on div "{ "authLevel" : 1 , "description" : "This MD starter example is styled with Tai…" at bounding box center [1071, 462] width 940 height 623
click at [458, 104] on li "Integration" at bounding box center [468, 98] width 83 height 26
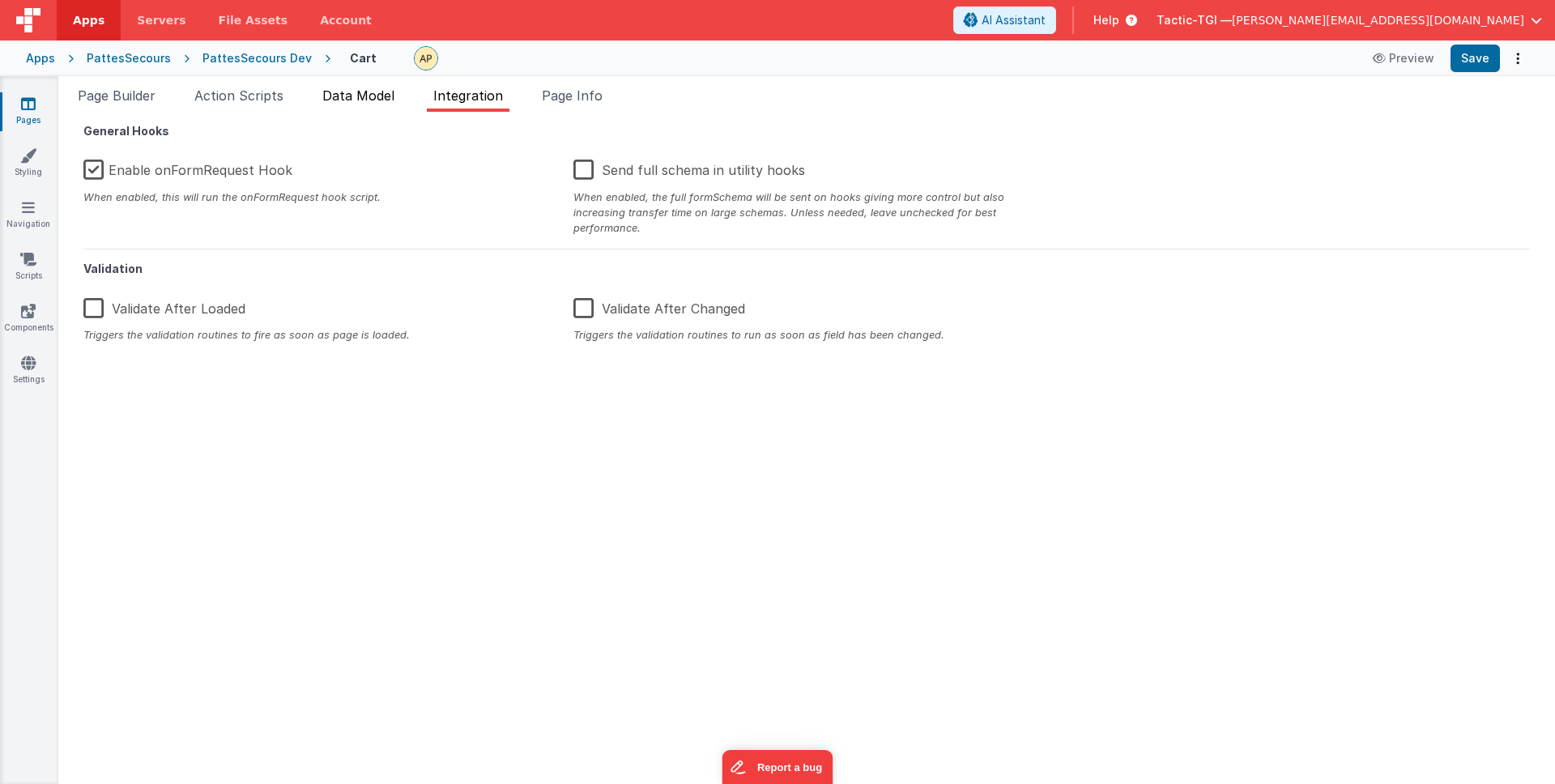
click at [372, 90] on span "Data Model" at bounding box center [358, 96] width 72 height 16
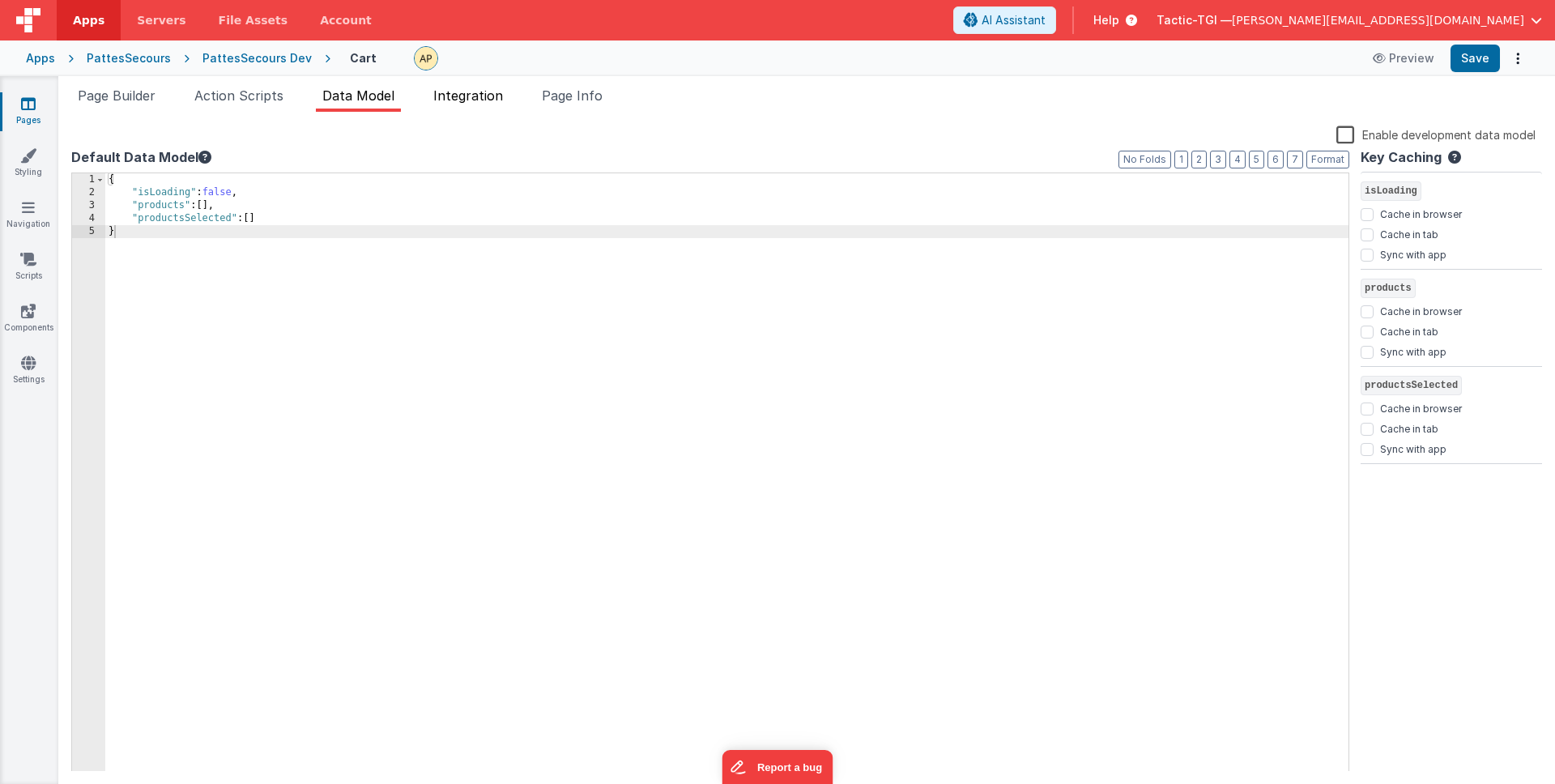
drag, startPoint x: 519, startPoint y: 96, endPoint x: 495, endPoint y: 95, distance: 24.0
click at [518, 96] on ul "Page Builder Action Scripts Data Model Integration Page Info" at bounding box center [807, 98] width 1496 height 26
click at [494, 94] on span "Integration" at bounding box center [467, 96] width 69 height 16
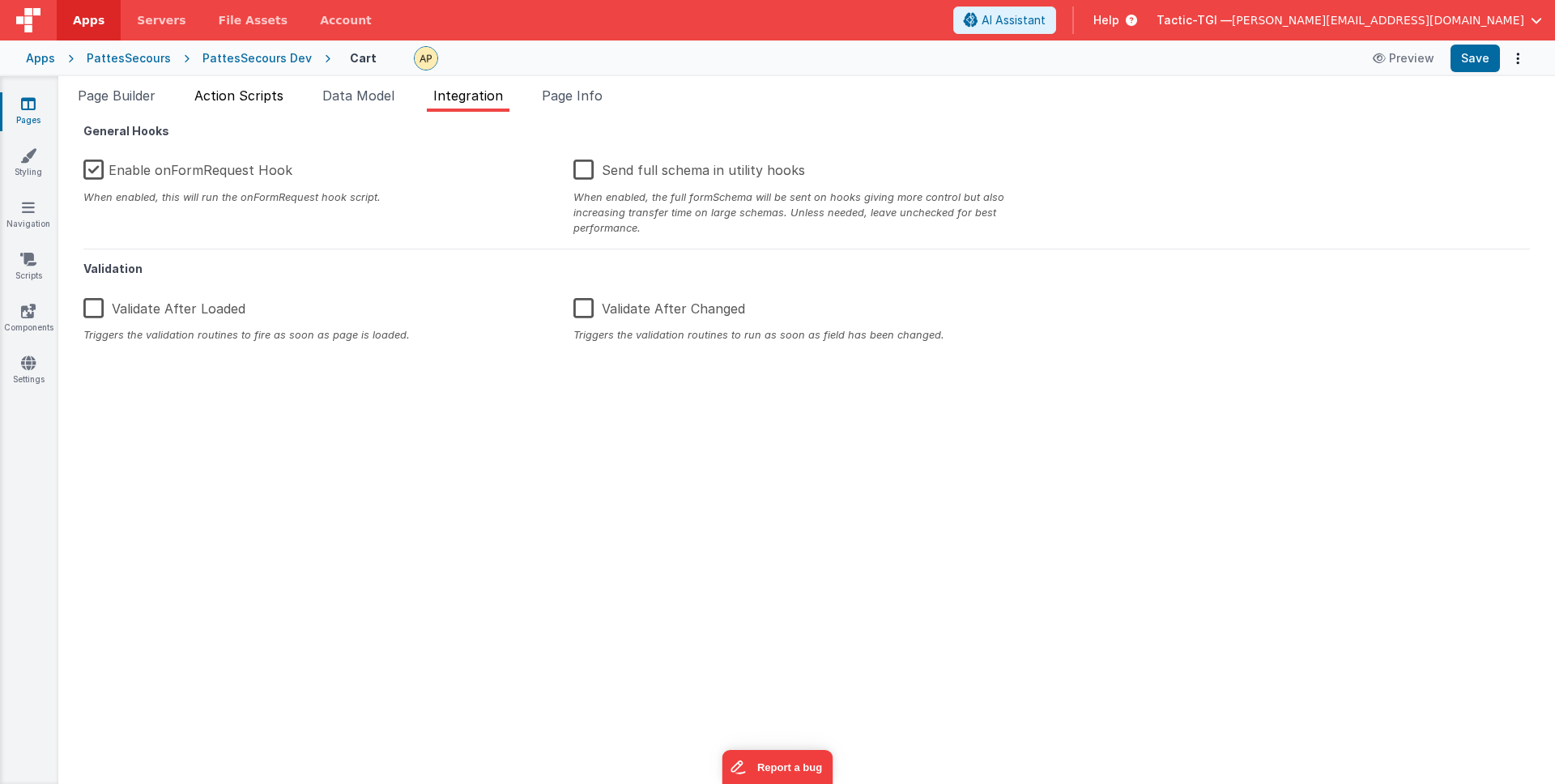
click at [273, 88] on span "Action Scripts" at bounding box center [238, 96] width 89 height 16
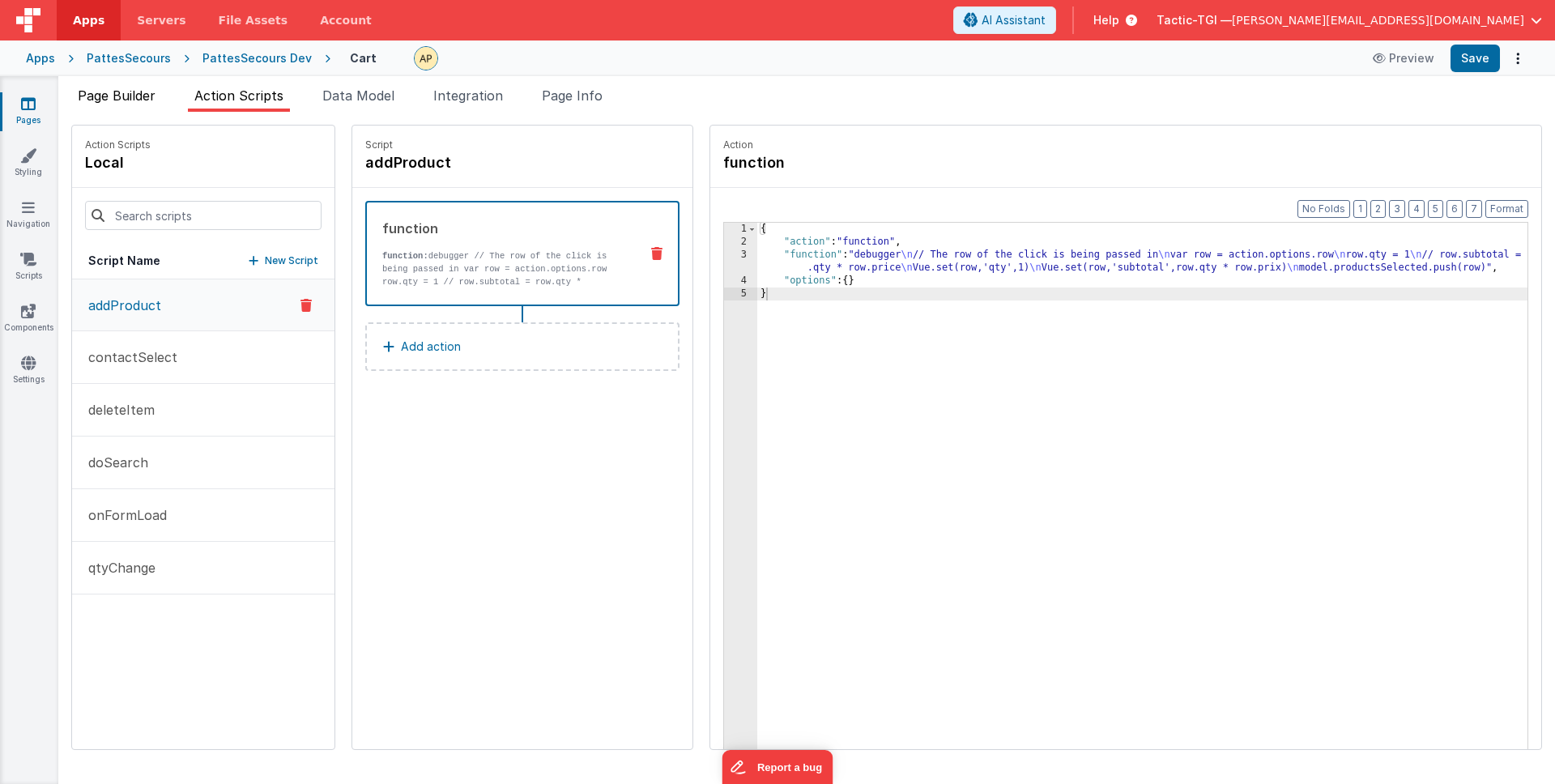
click at [155, 97] on span "Page Builder" at bounding box center [116, 96] width 78 height 16
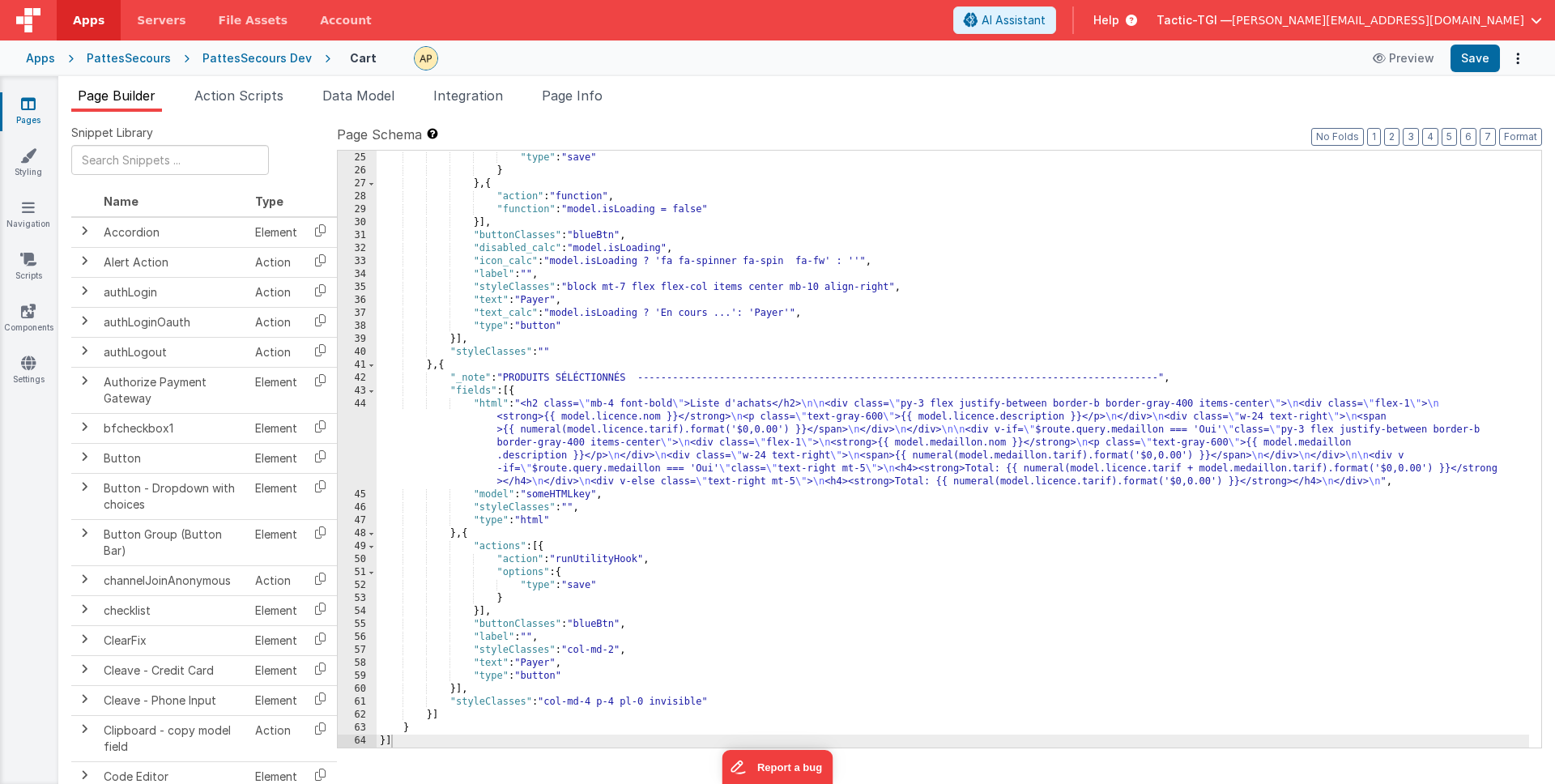
click at [12, 106] on link "Pages" at bounding box center [28, 112] width 59 height 32
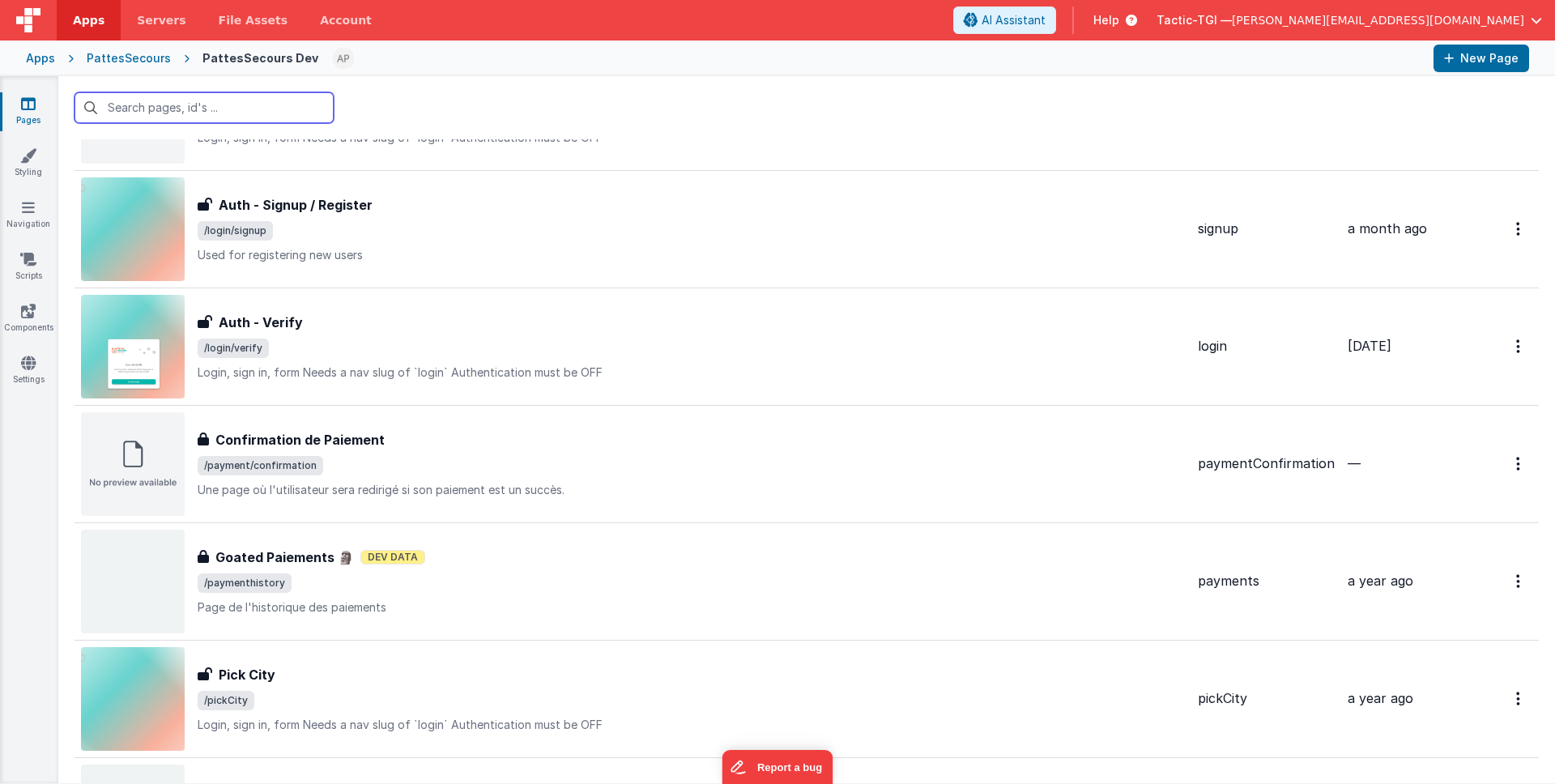
scroll to position [1259, 0]
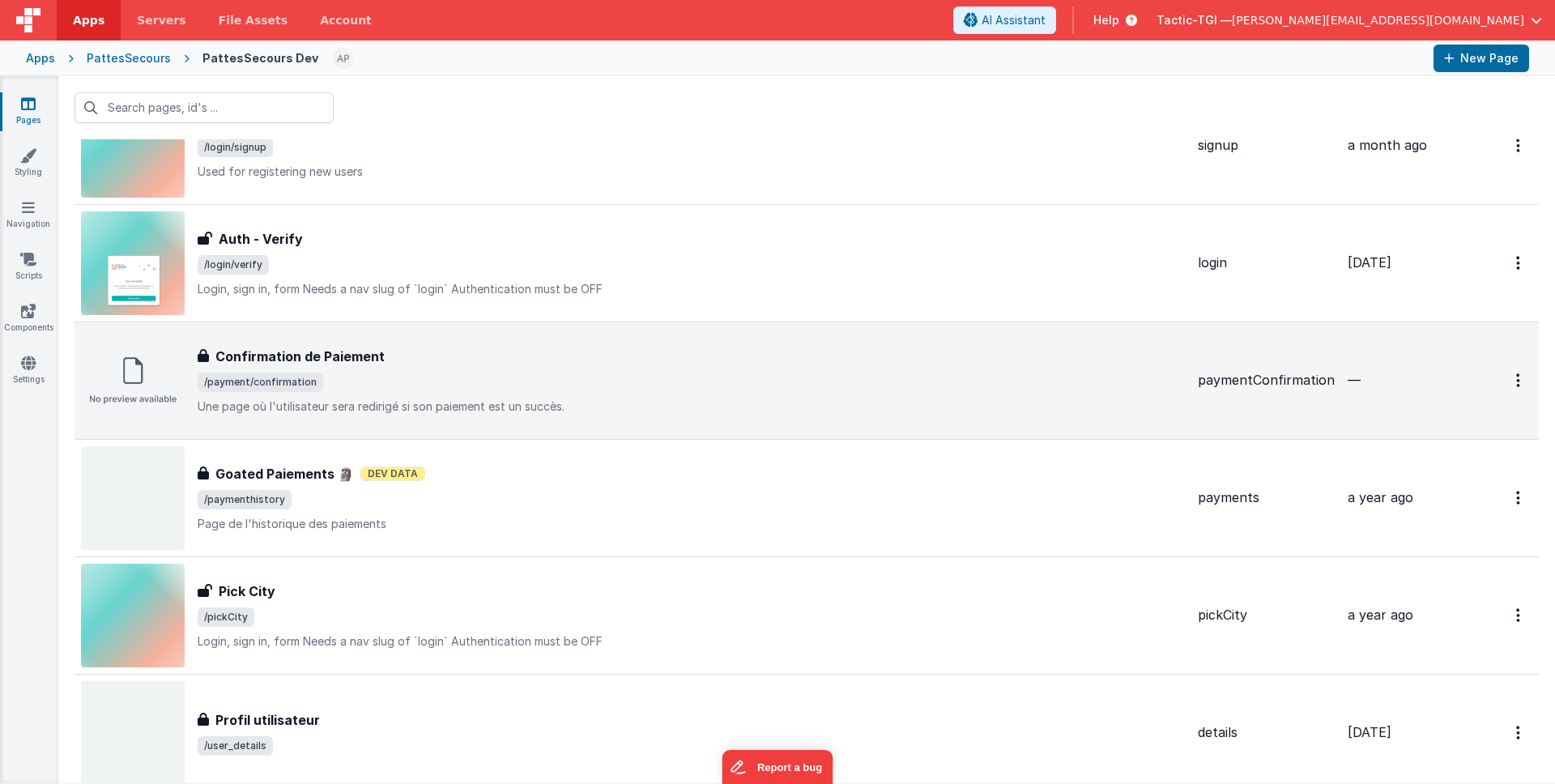
click at [449, 381] on span "/payment/confirmation" at bounding box center [691, 383] width 987 height 20
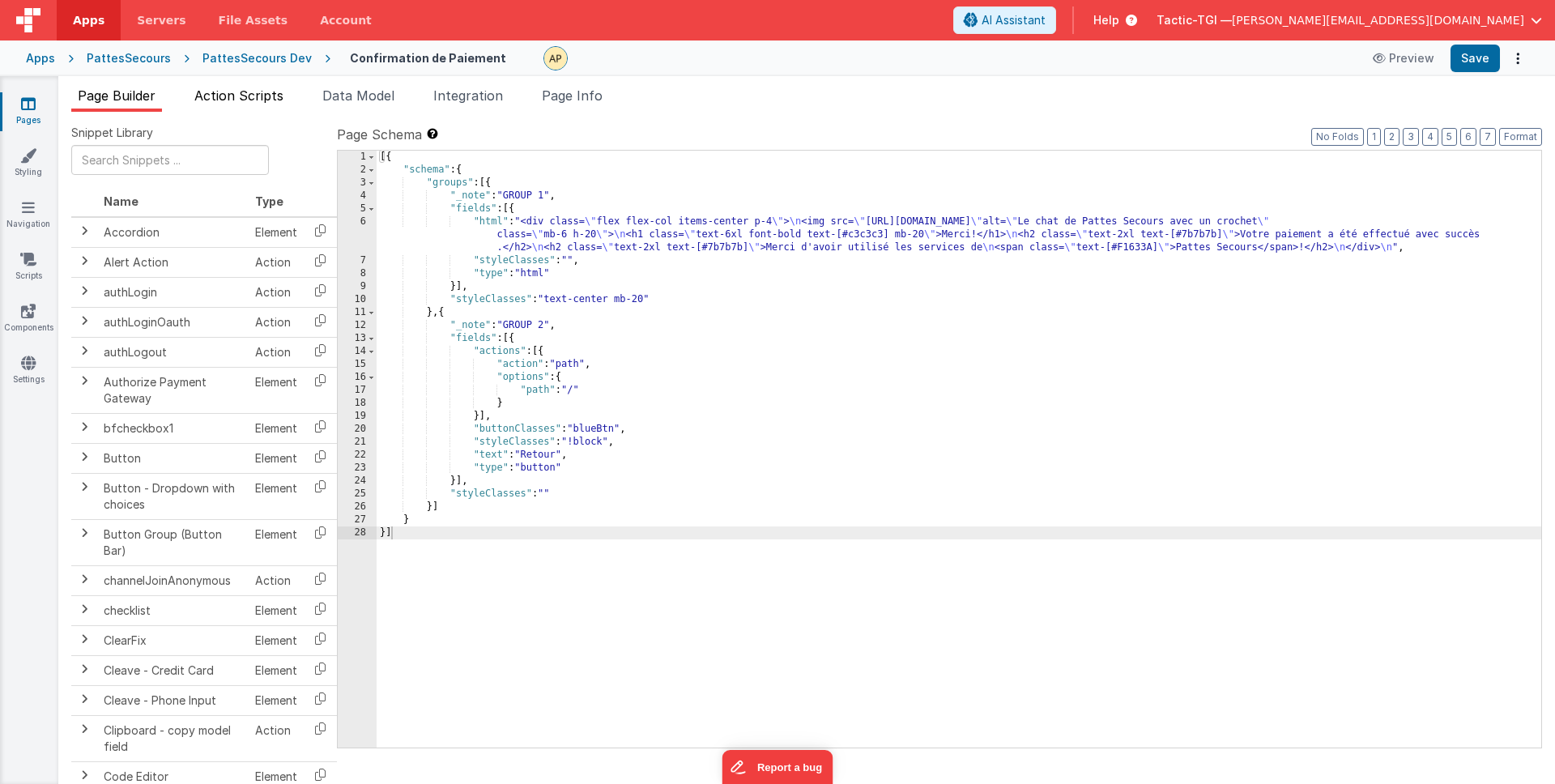
click at [260, 101] on span "Action Scripts" at bounding box center [238, 96] width 89 height 16
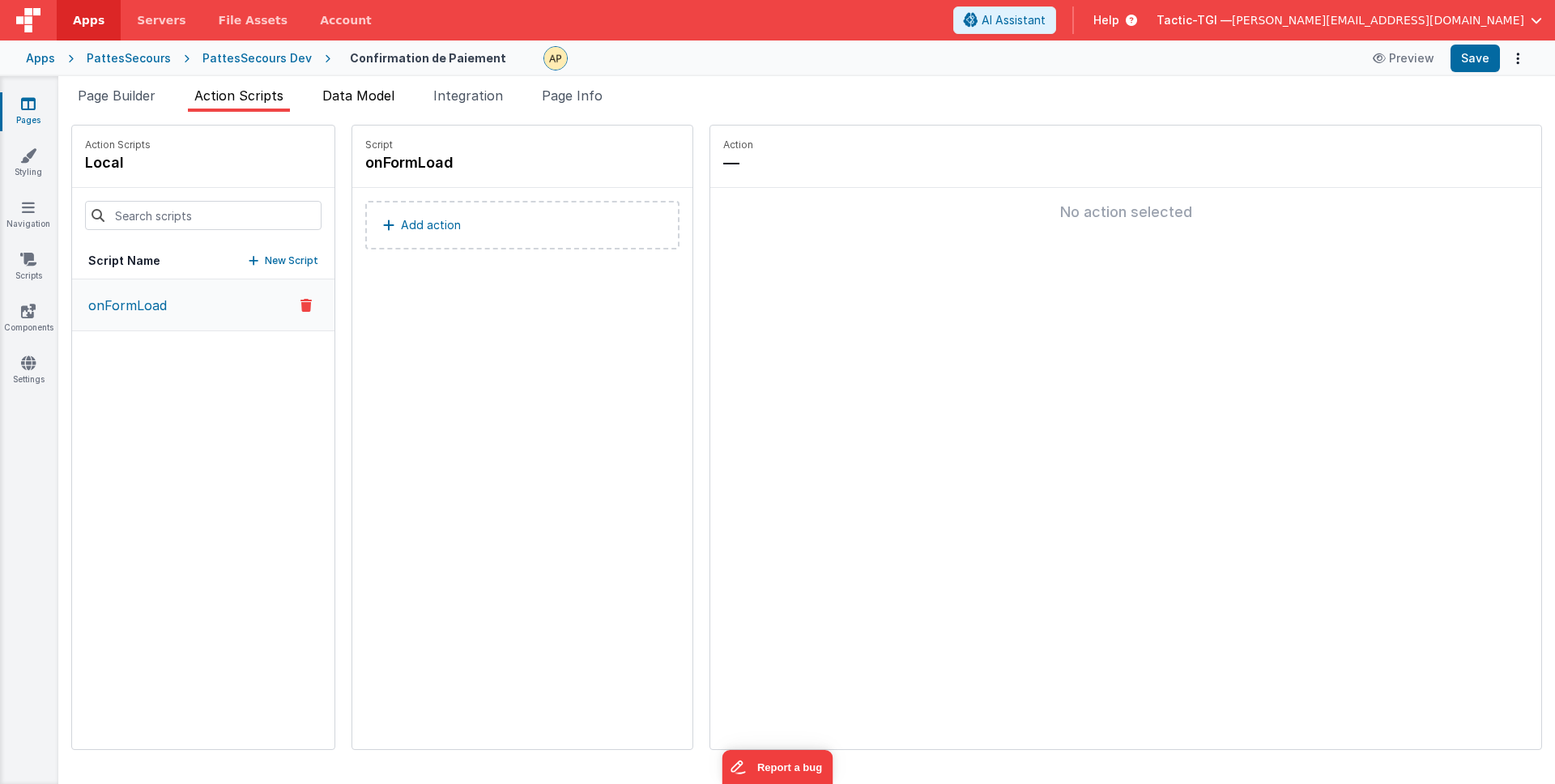
click at [375, 97] on span "Data Model" at bounding box center [358, 96] width 72 height 16
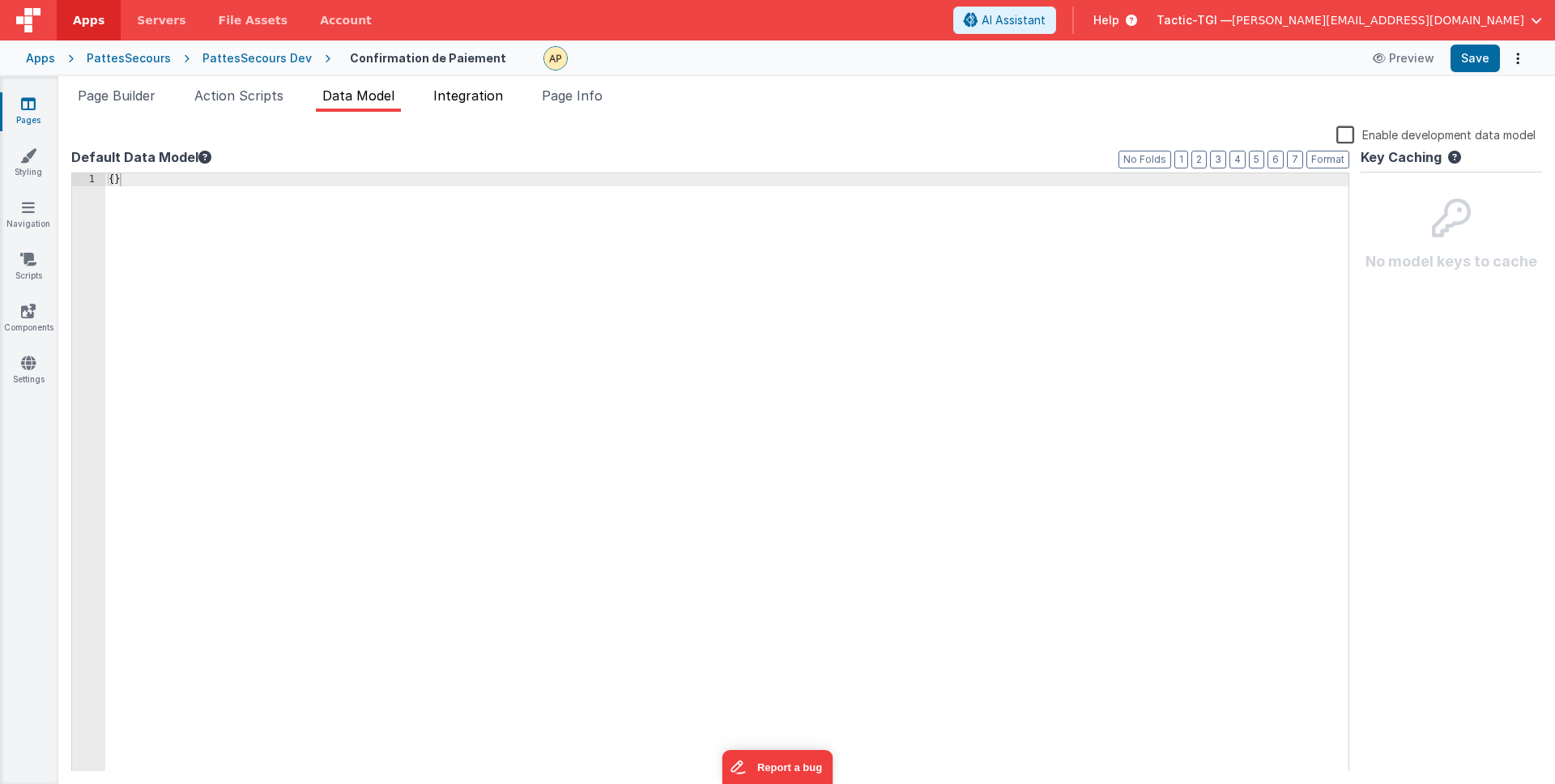
click at [466, 97] on span "Integration" at bounding box center [467, 96] width 69 height 16
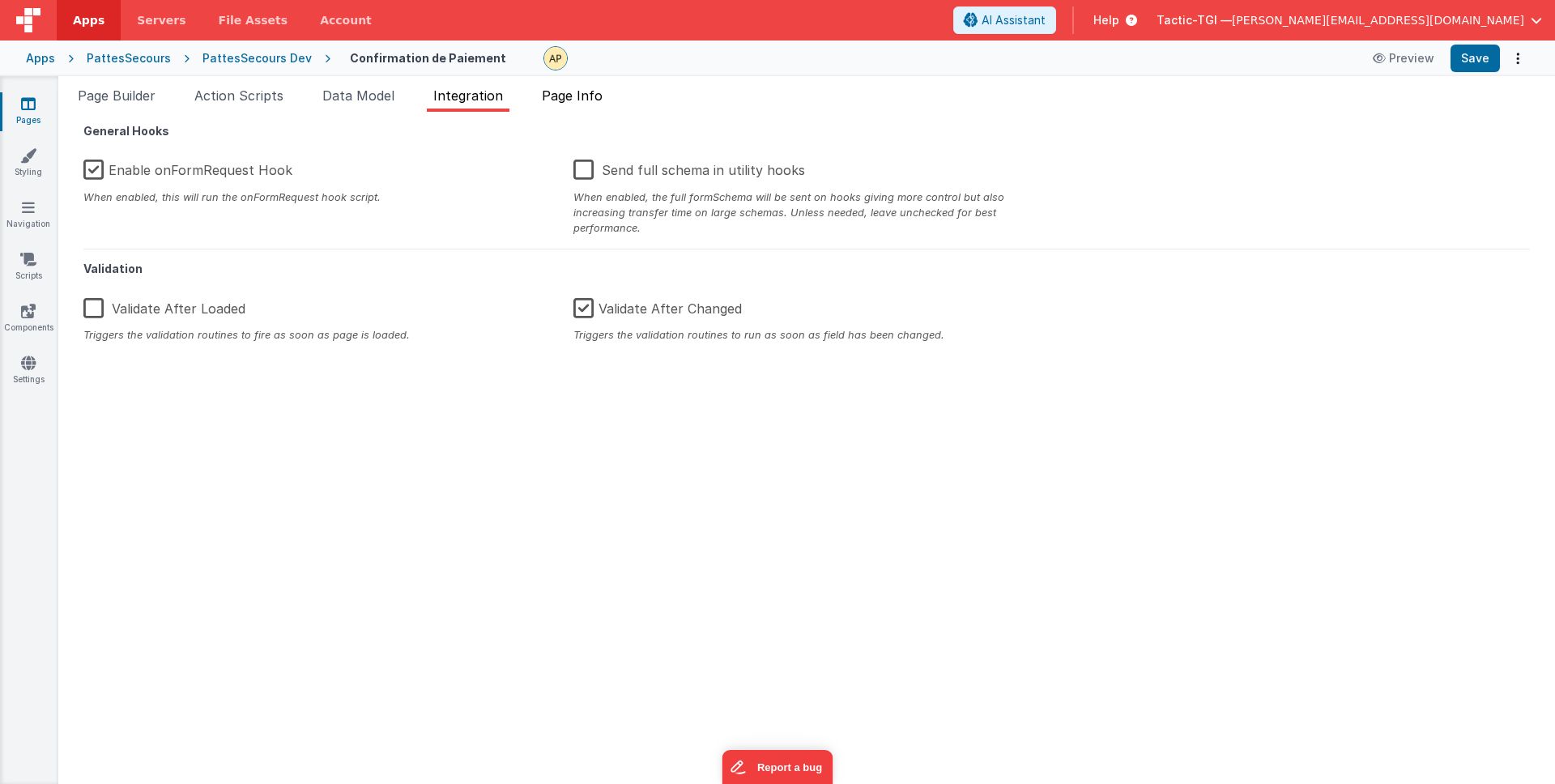
click at [587, 101] on span "Page Info" at bounding box center [571, 96] width 60 height 16
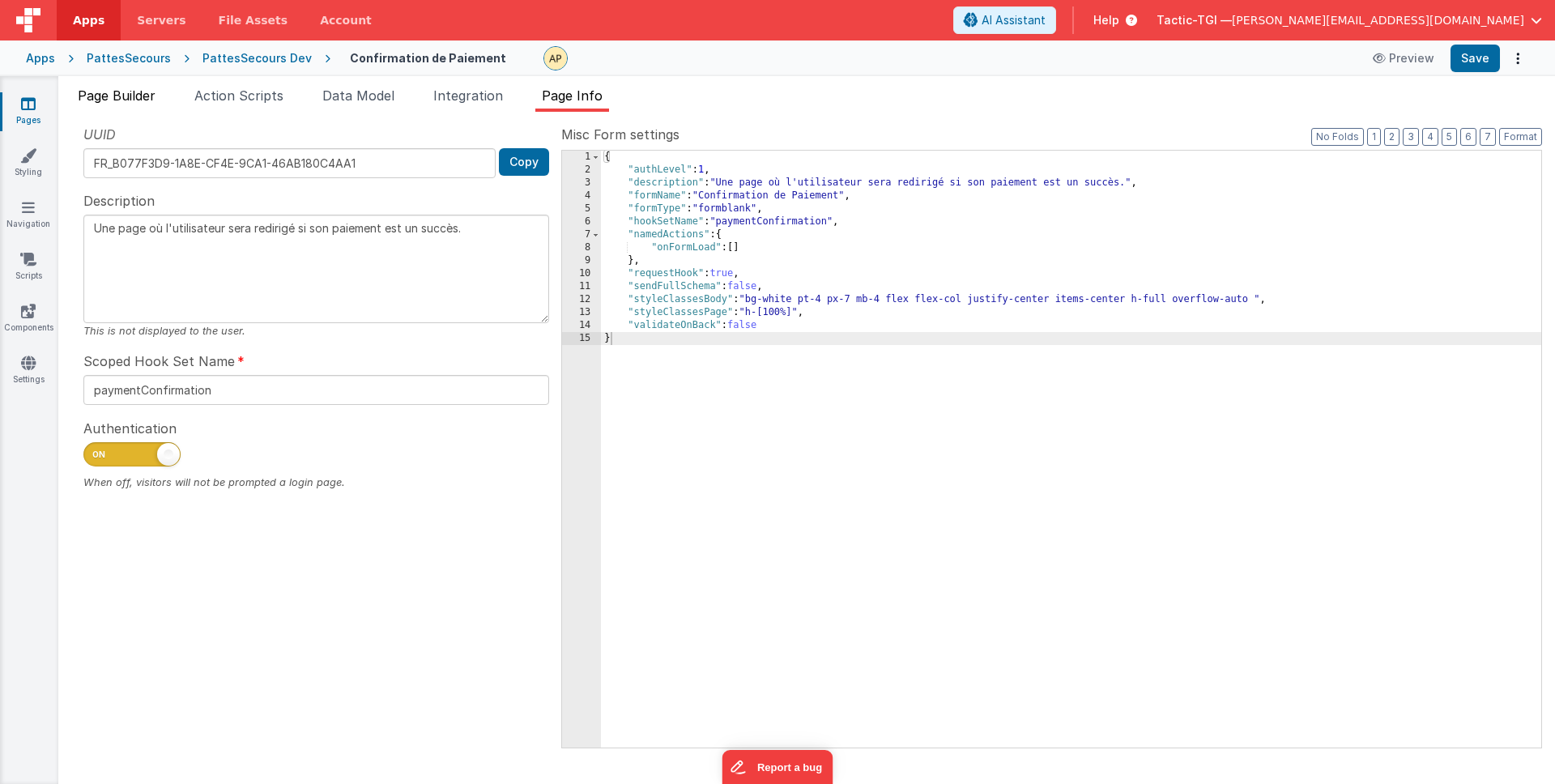
click at [99, 92] on span "Page Builder" at bounding box center [116, 96] width 78 height 16
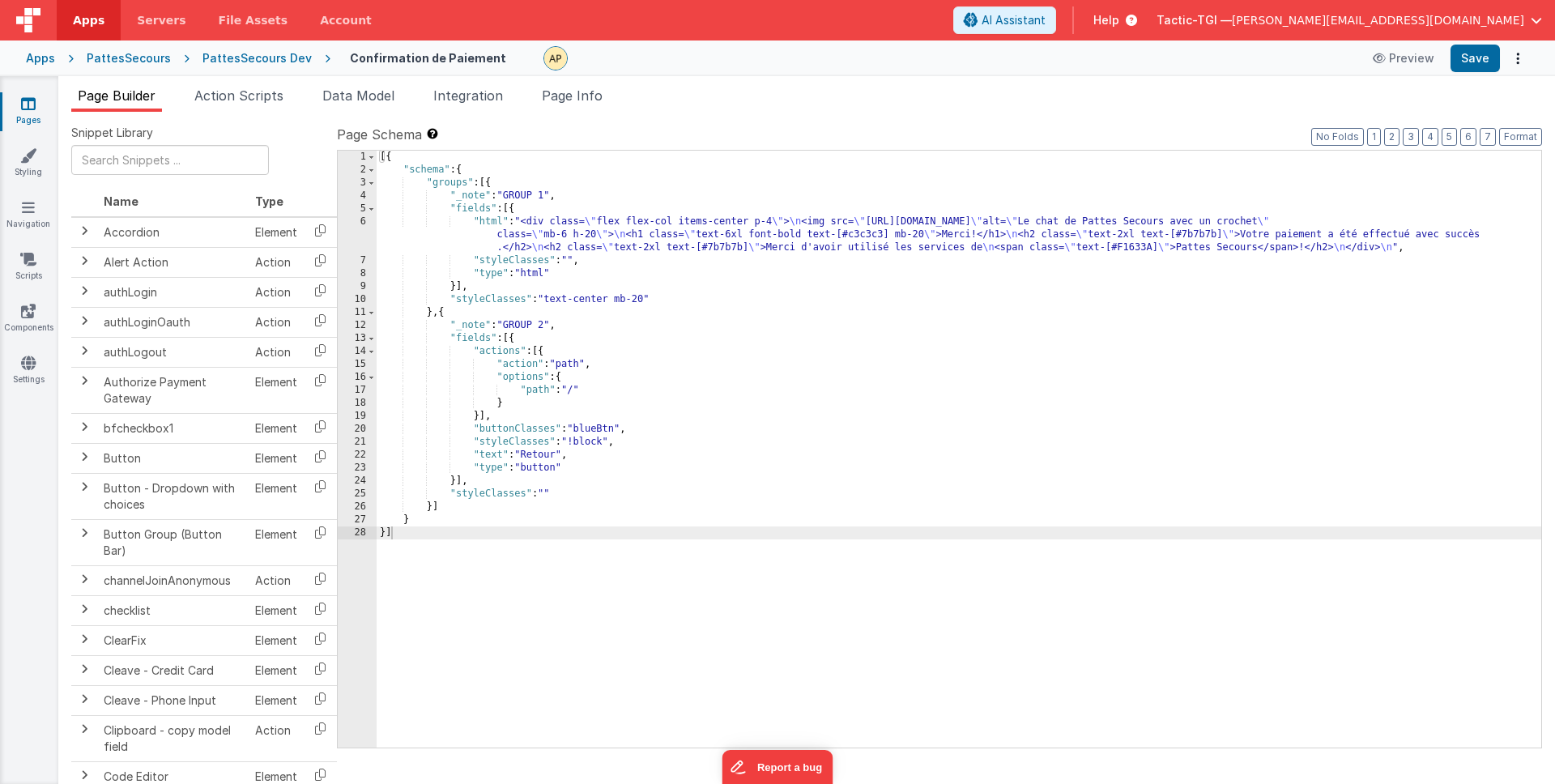
click at [29, 101] on icon at bounding box center [28, 104] width 14 height 16
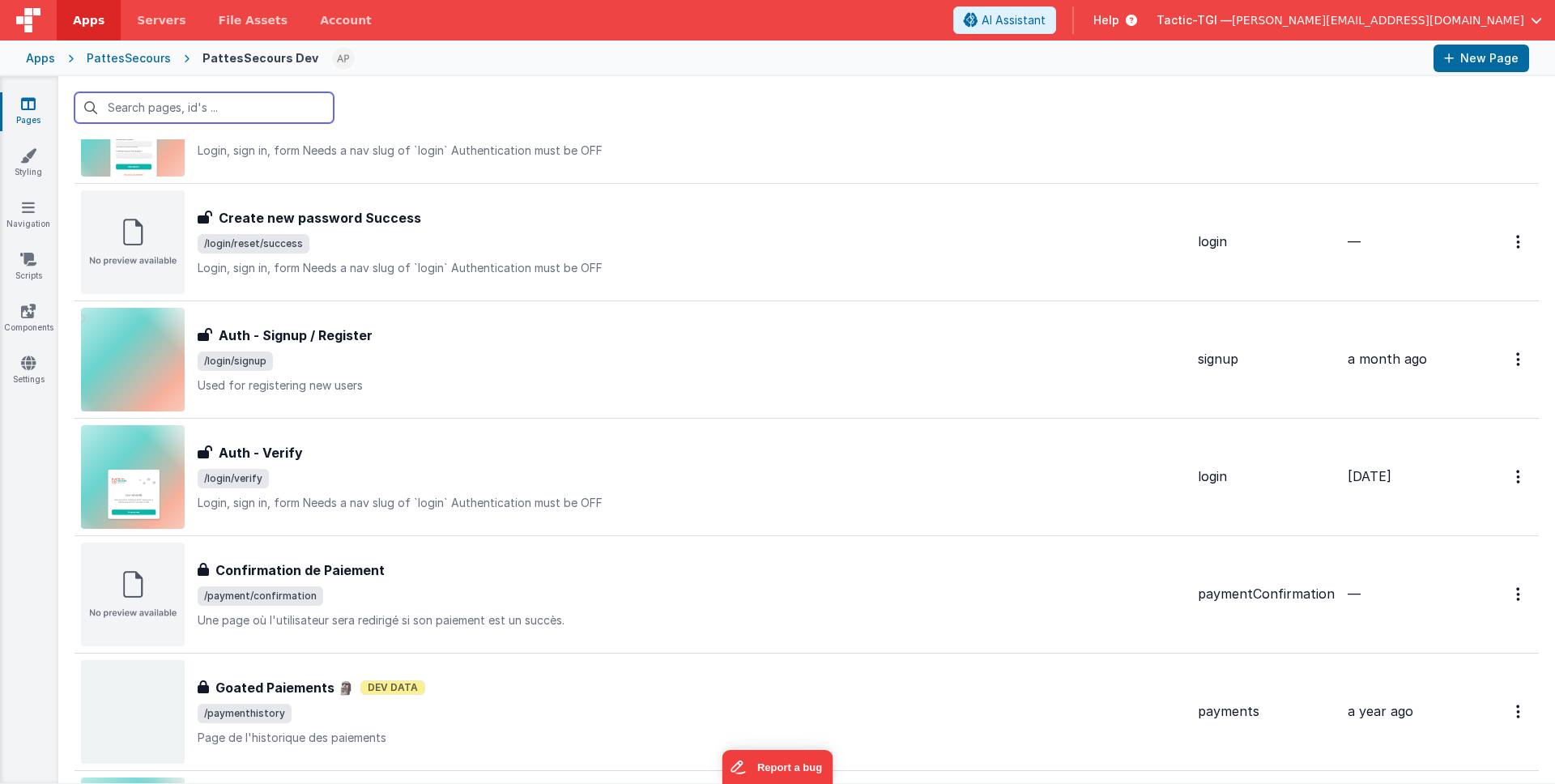
scroll to position [1047, 0]
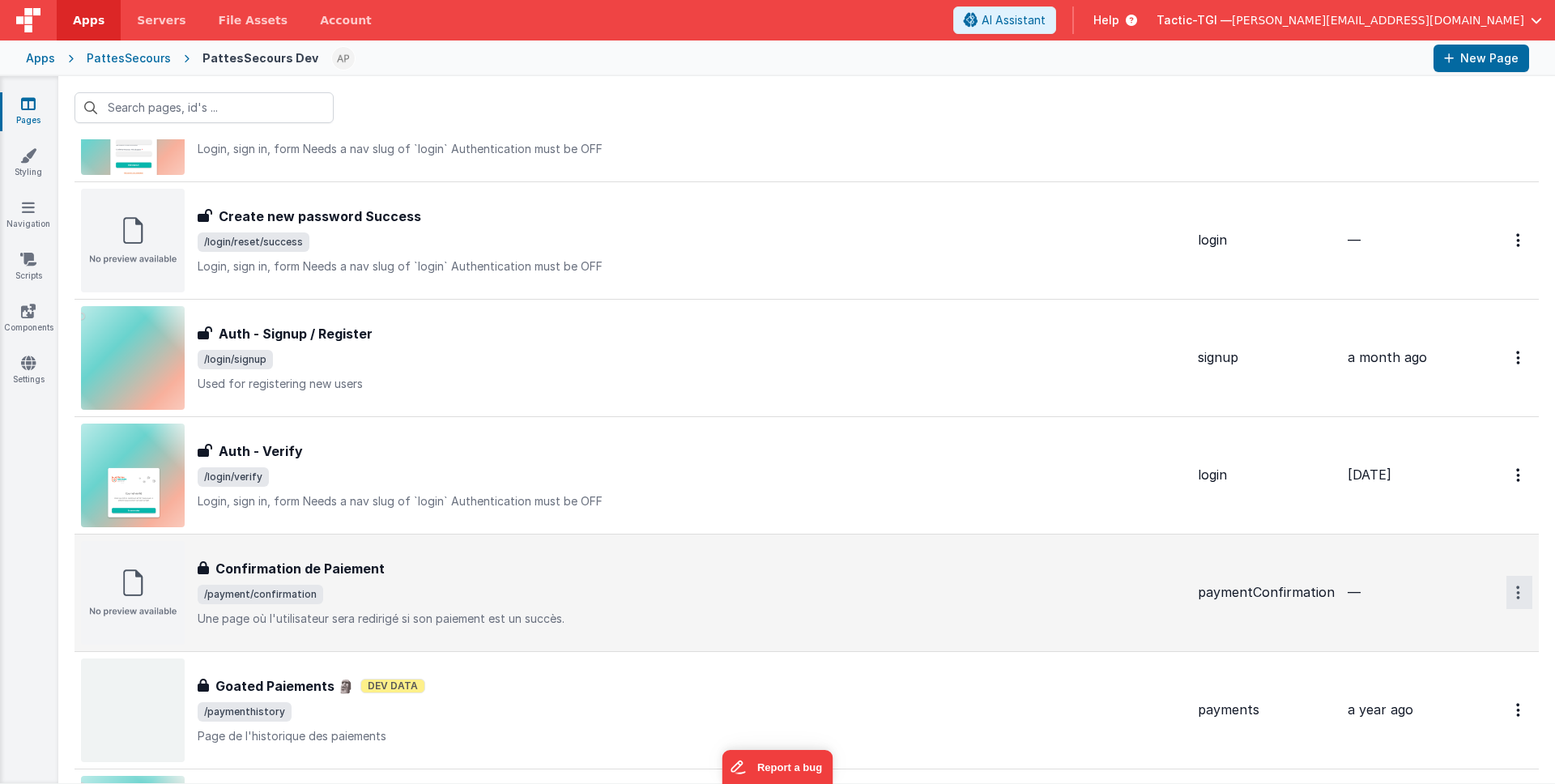
click at [1513, 591] on button "Options" at bounding box center [1519, 592] width 26 height 33
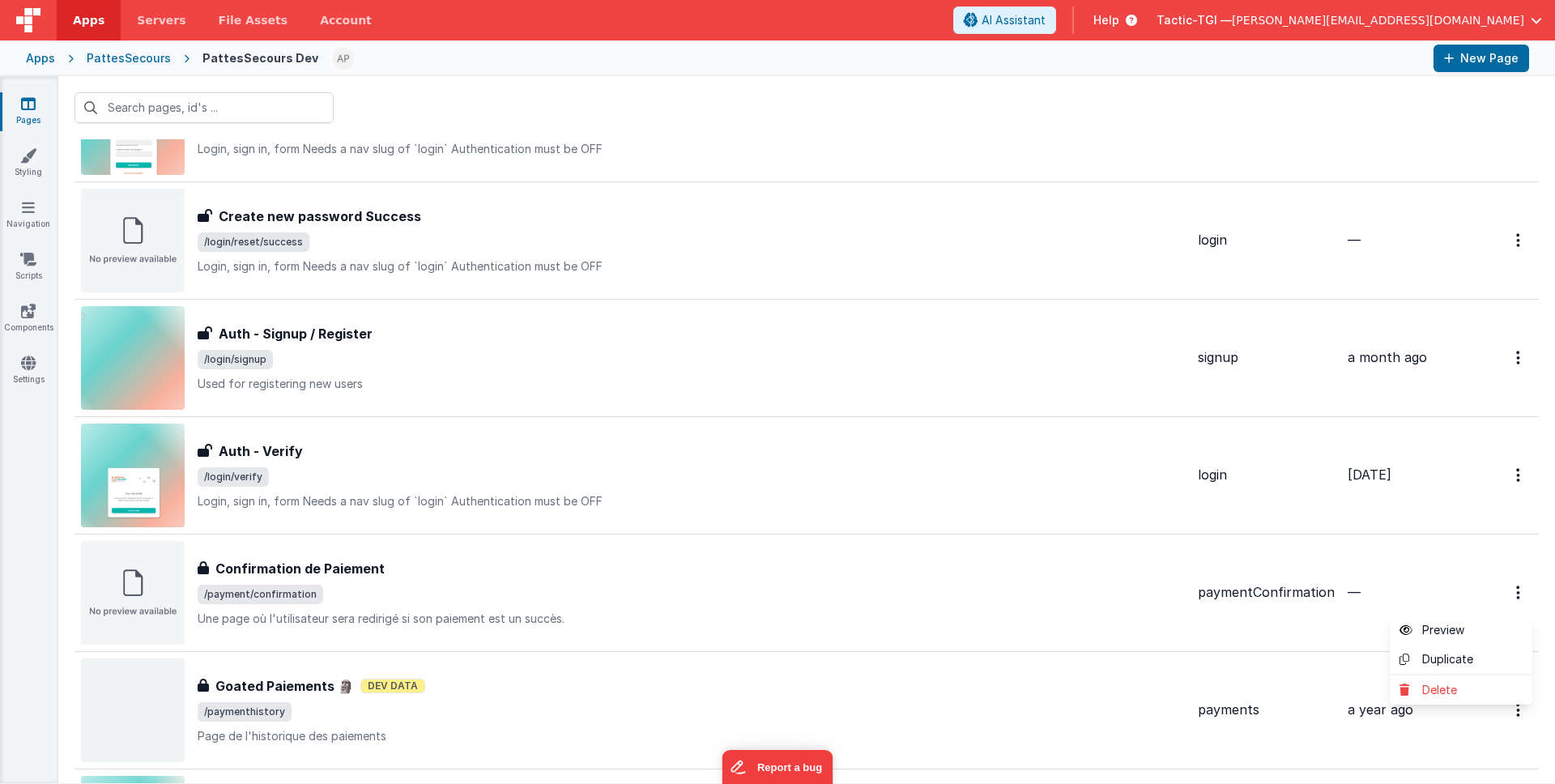
click at [320, 592] on button at bounding box center [777, 392] width 1555 height 784
click at [47, 211] on link "Navigation" at bounding box center [28, 216] width 59 height 32
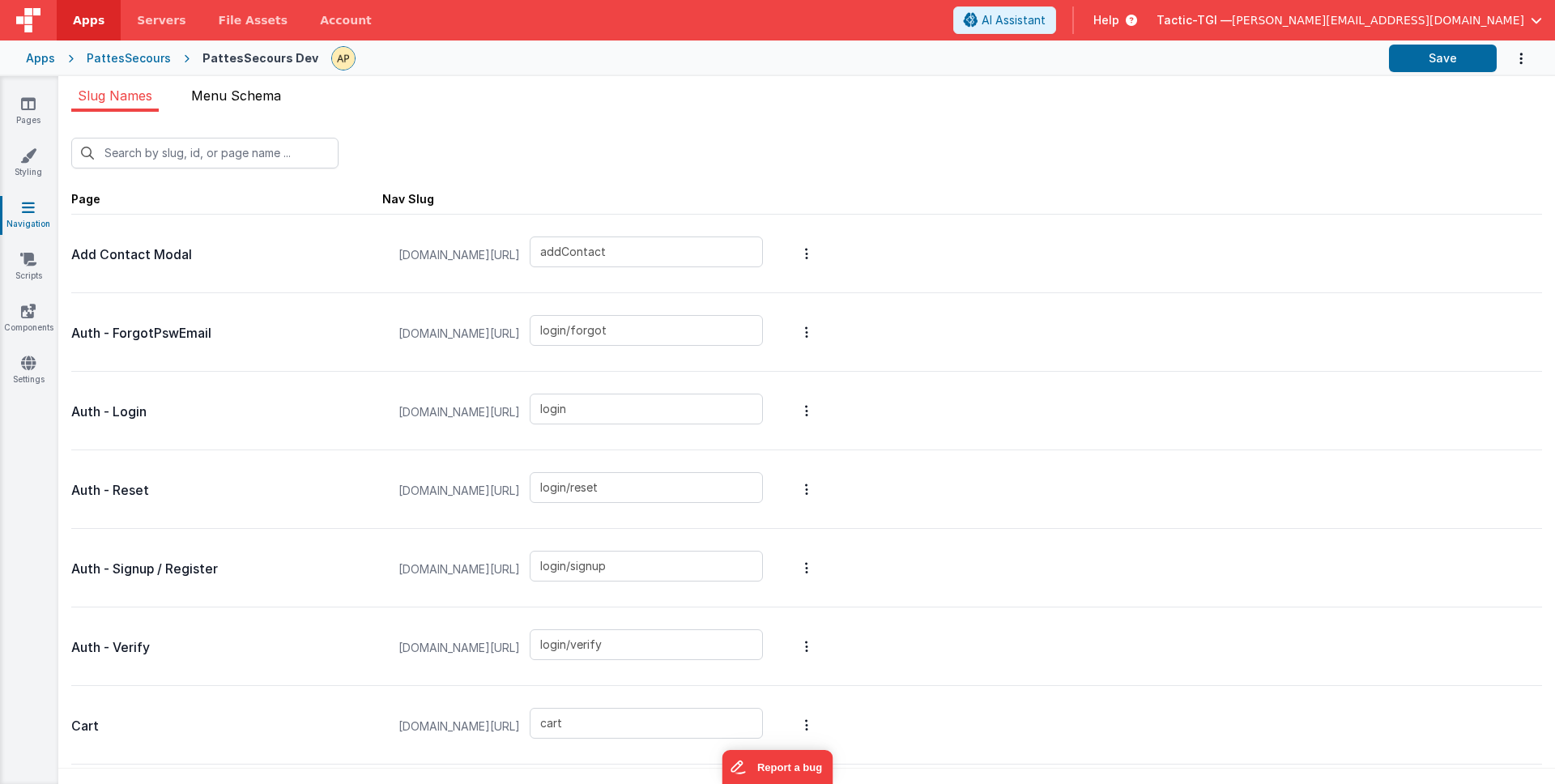
click at [255, 101] on span "Menu Schema" at bounding box center [236, 96] width 90 height 16
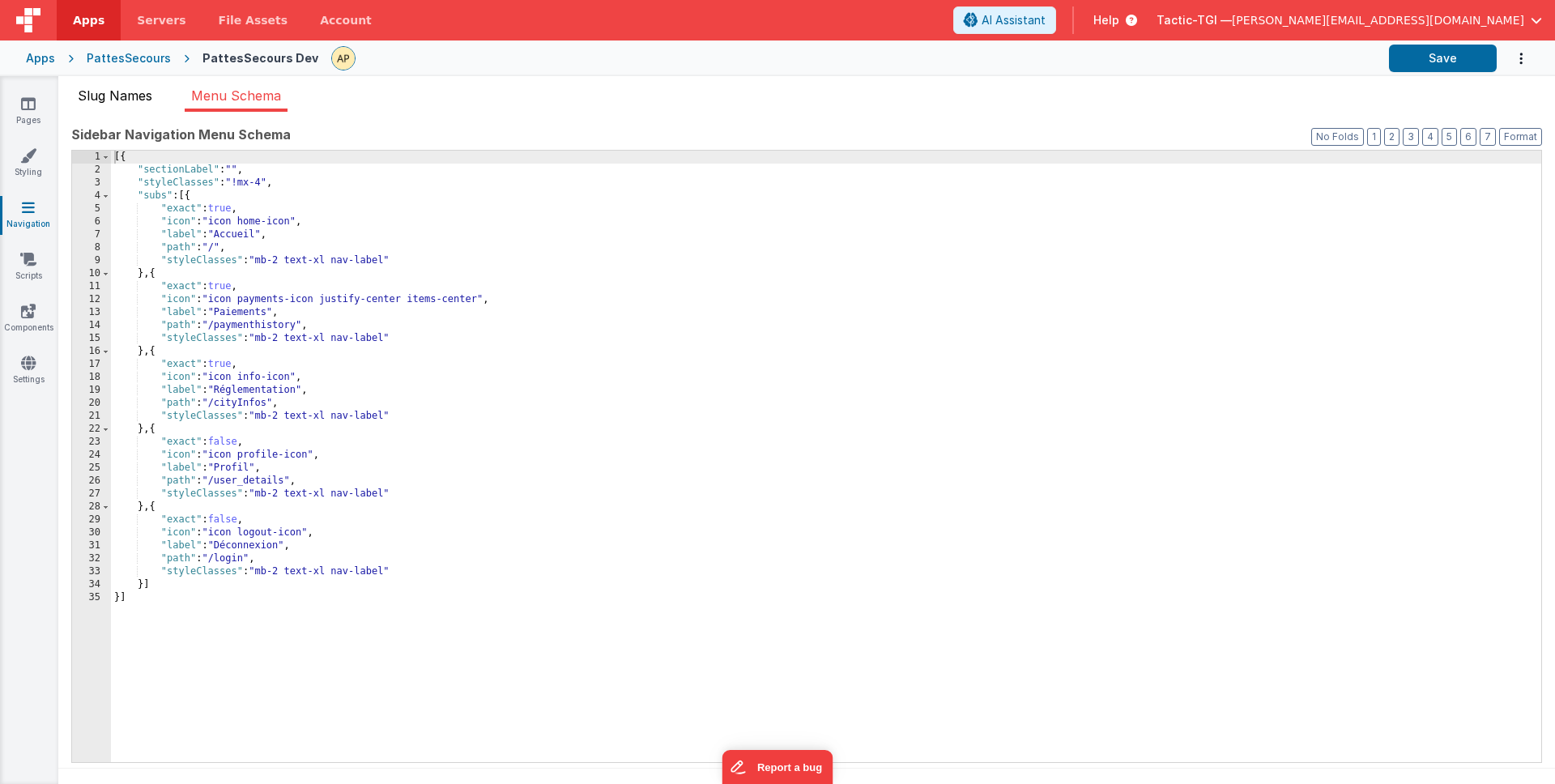
click at [149, 93] on span "Slug Names" at bounding box center [115, 96] width 75 height 16
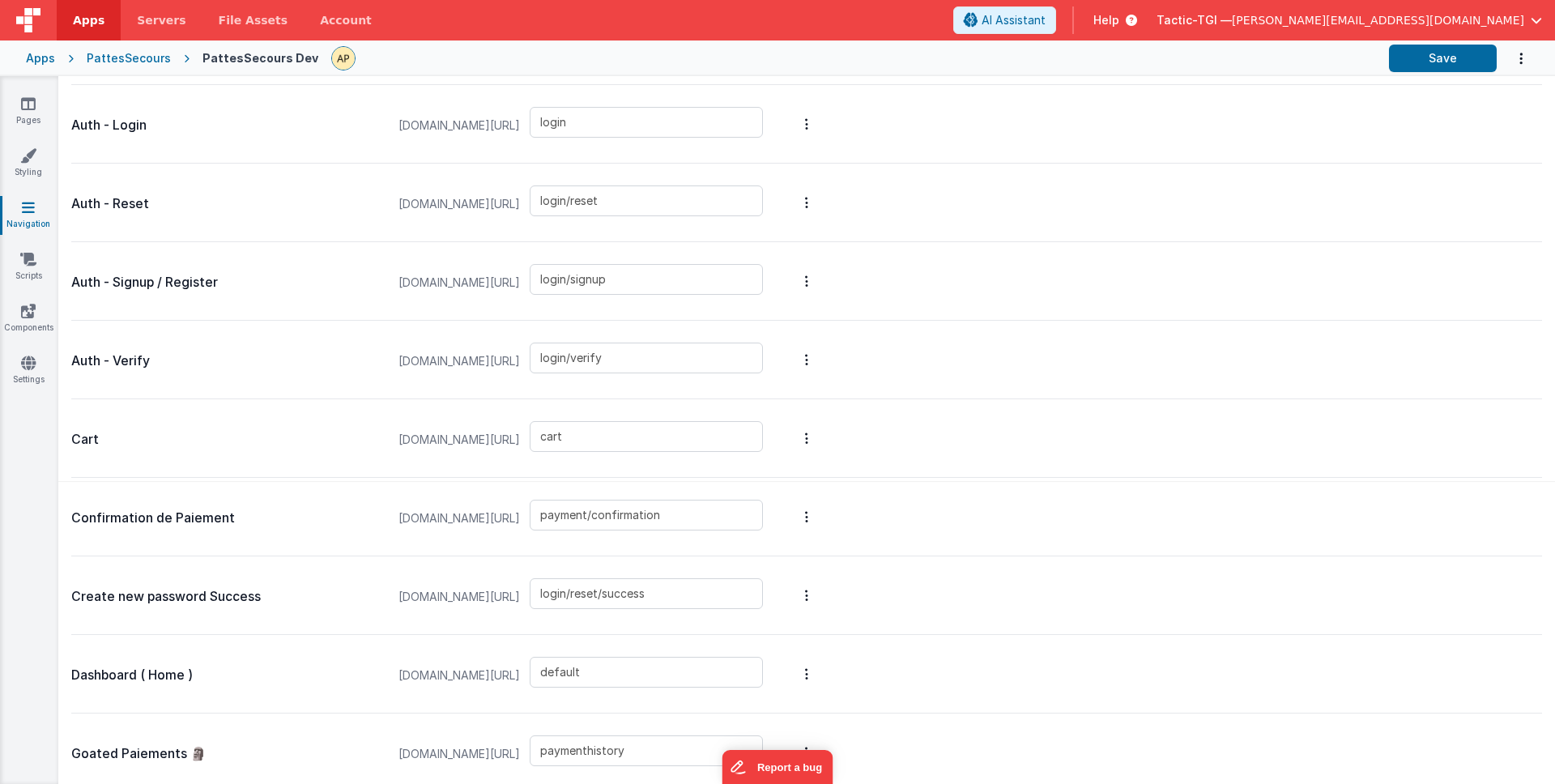
scroll to position [288, 0]
click at [818, 517] on button "Options" at bounding box center [806, 516] width 23 height 65
click at [791, 401] on link "Edit Page" at bounding box center [721, 399] width 141 height 29
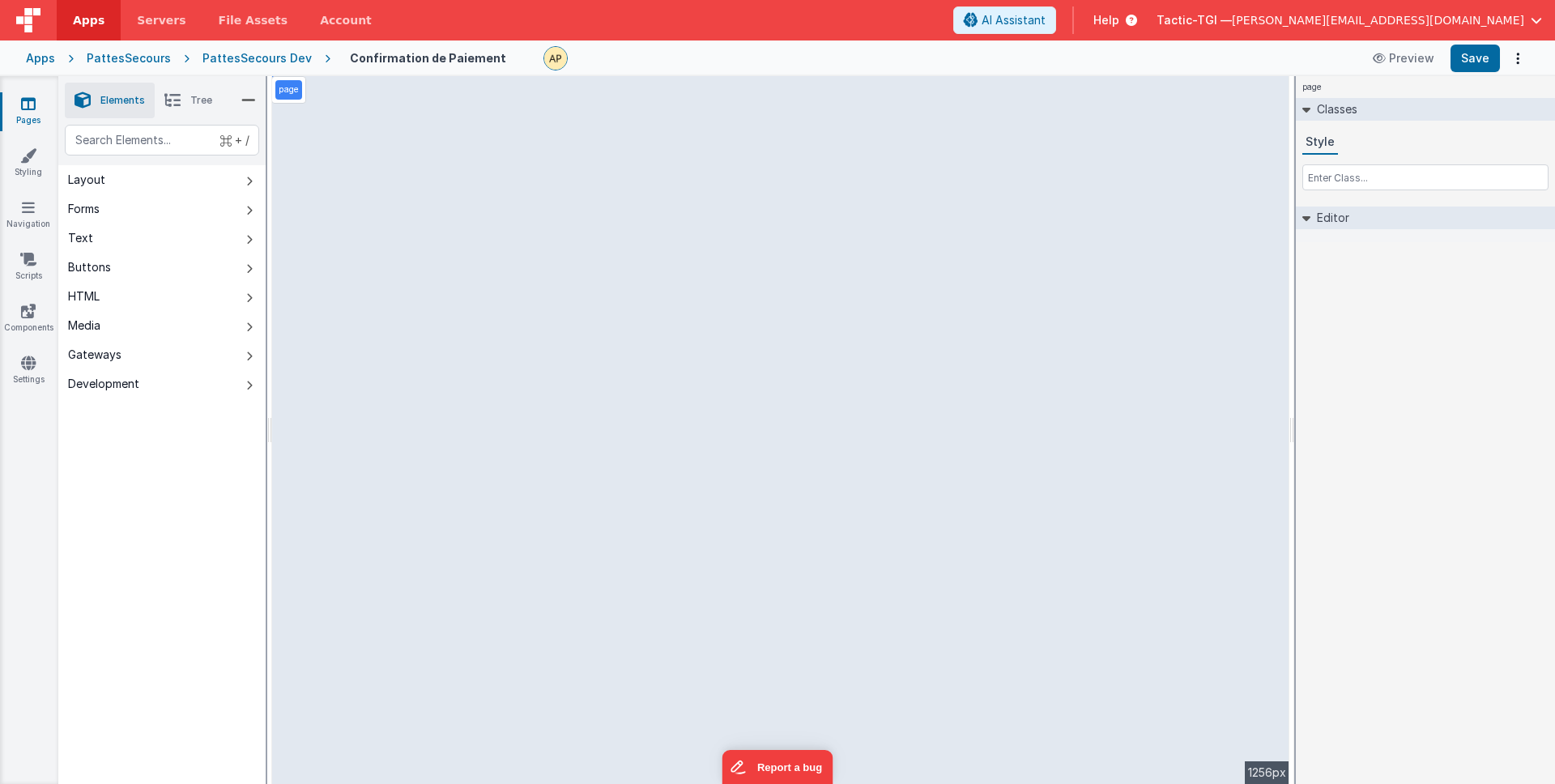
click at [212, 174] on button "Layout" at bounding box center [162, 180] width 208 height 29
click at [37, 325] on link "Components" at bounding box center [28, 319] width 59 height 32
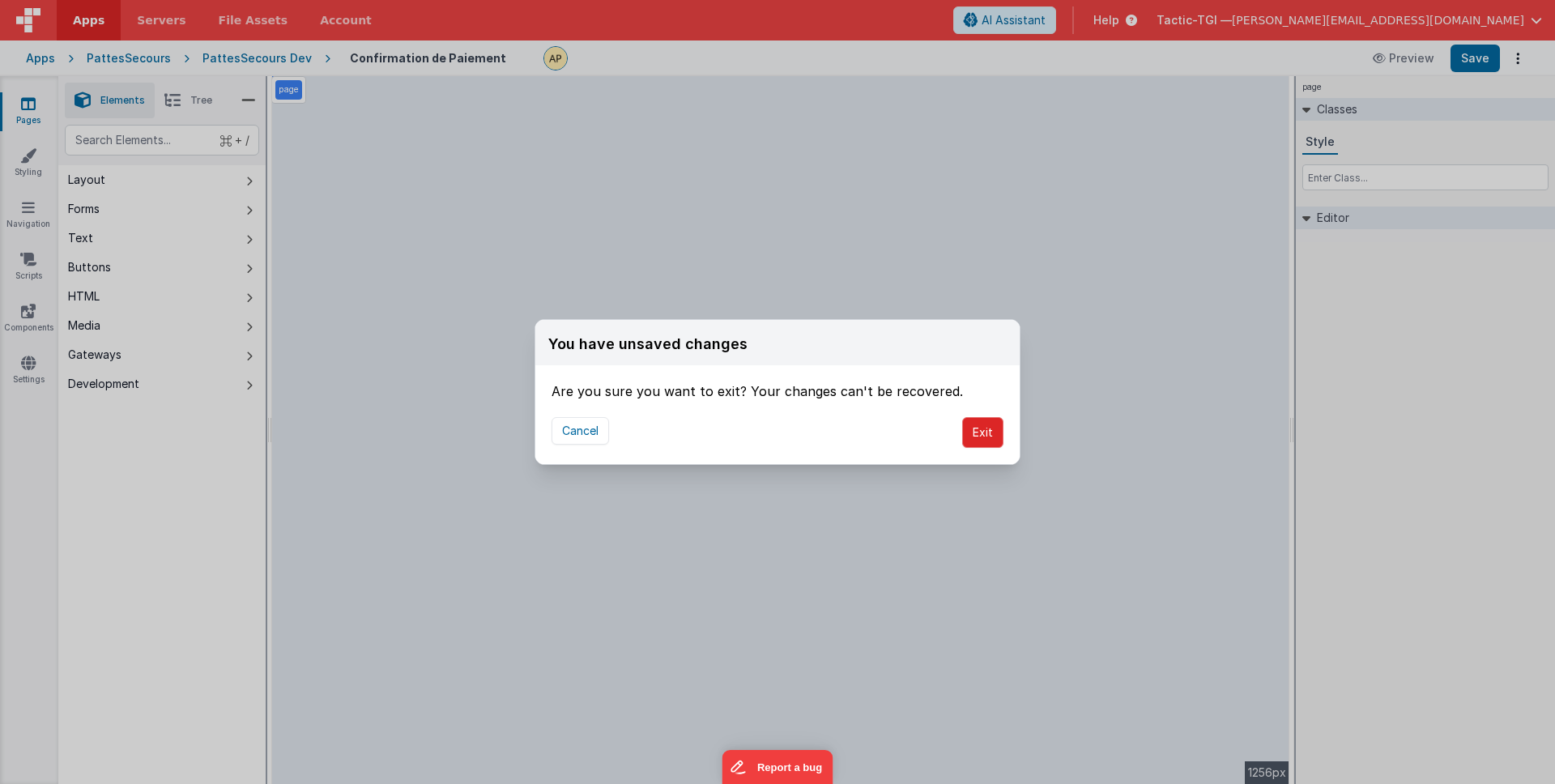
click at [995, 438] on button "Exit" at bounding box center [983, 432] width 42 height 31
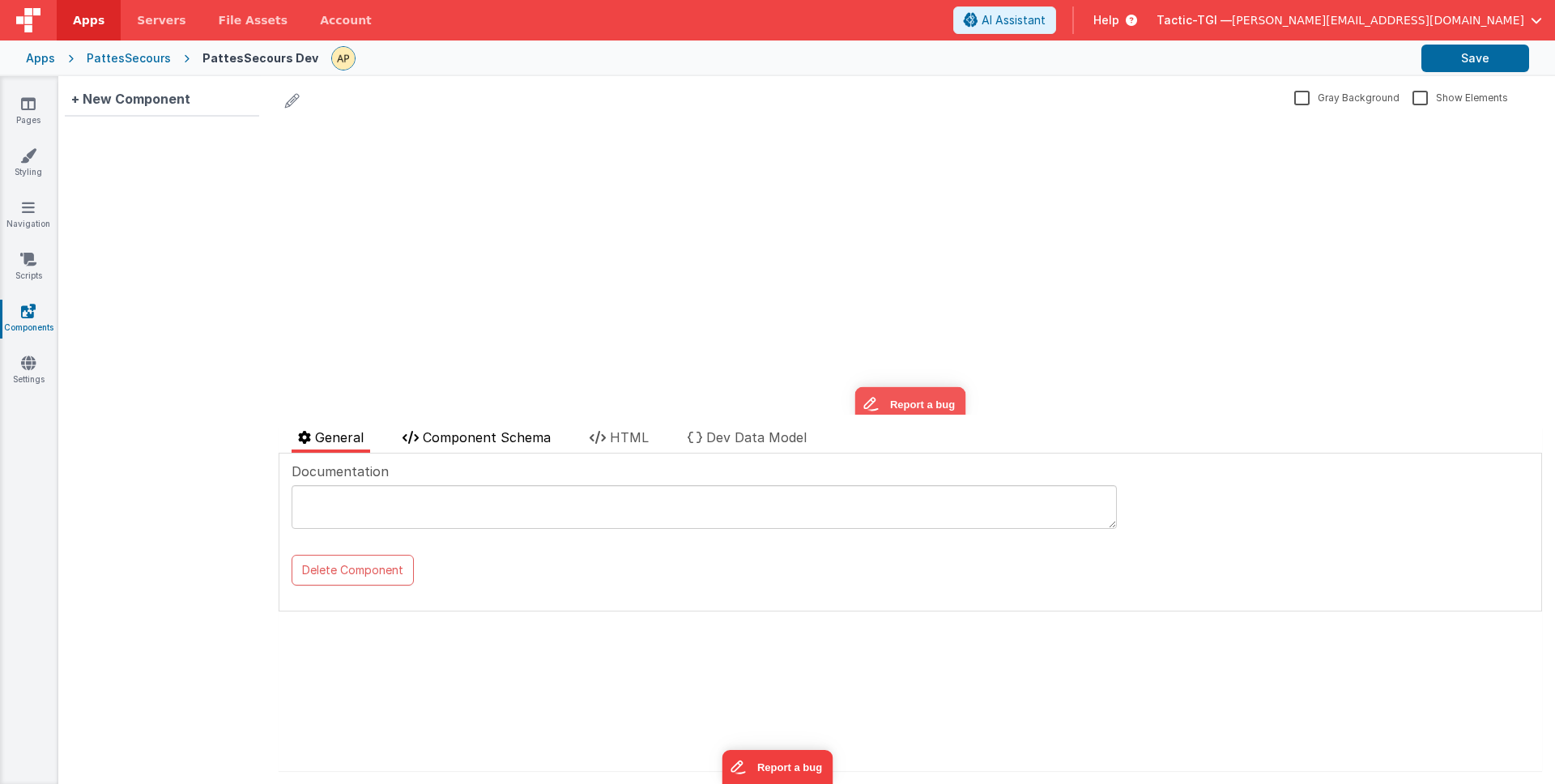
click at [524, 441] on span "Component Schema" at bounding box center [486, 438] width 128 height 16
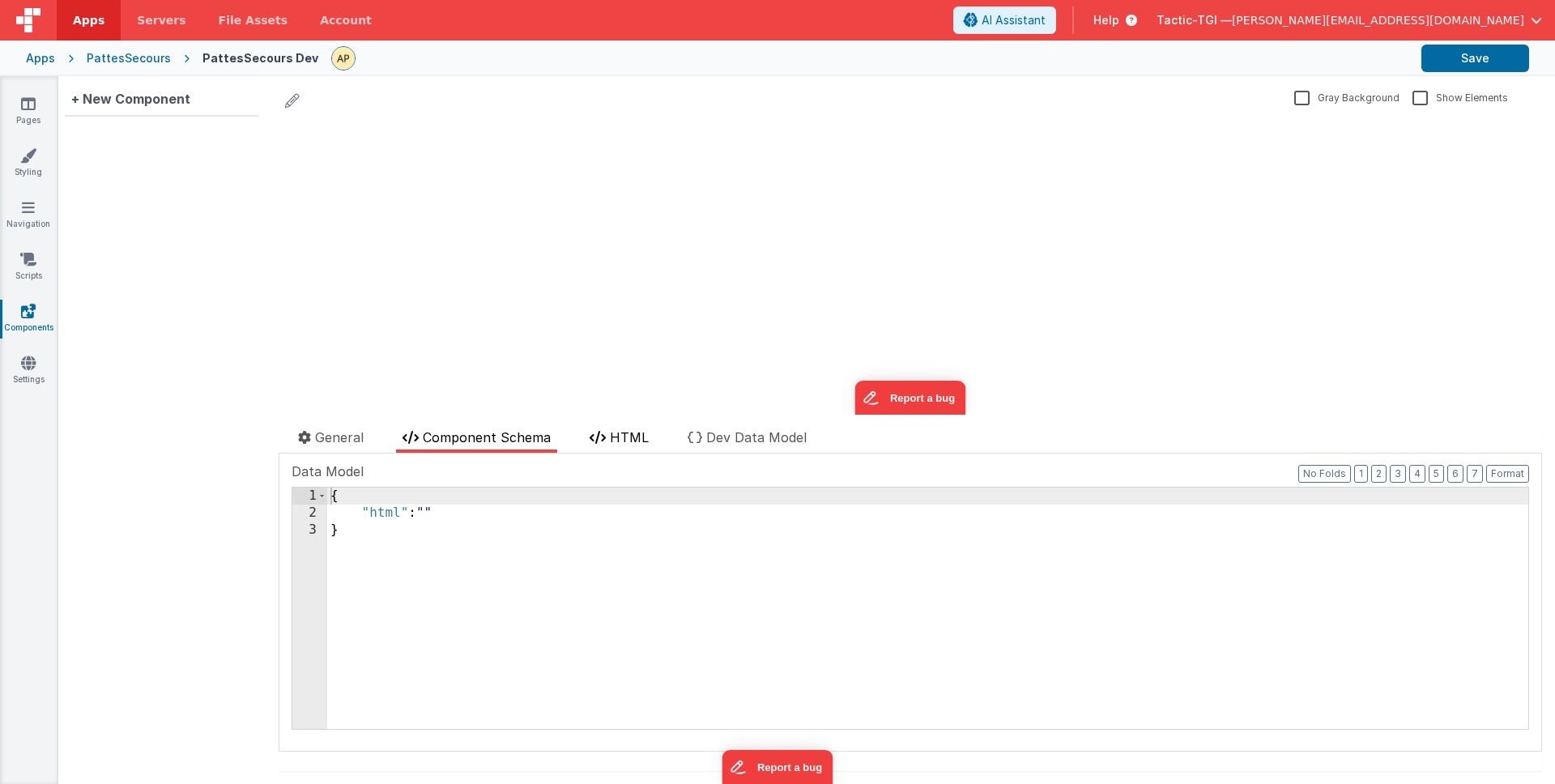
click at [641, 441] on span "HTML" at bounding box center [629, 438] width 39 height 16
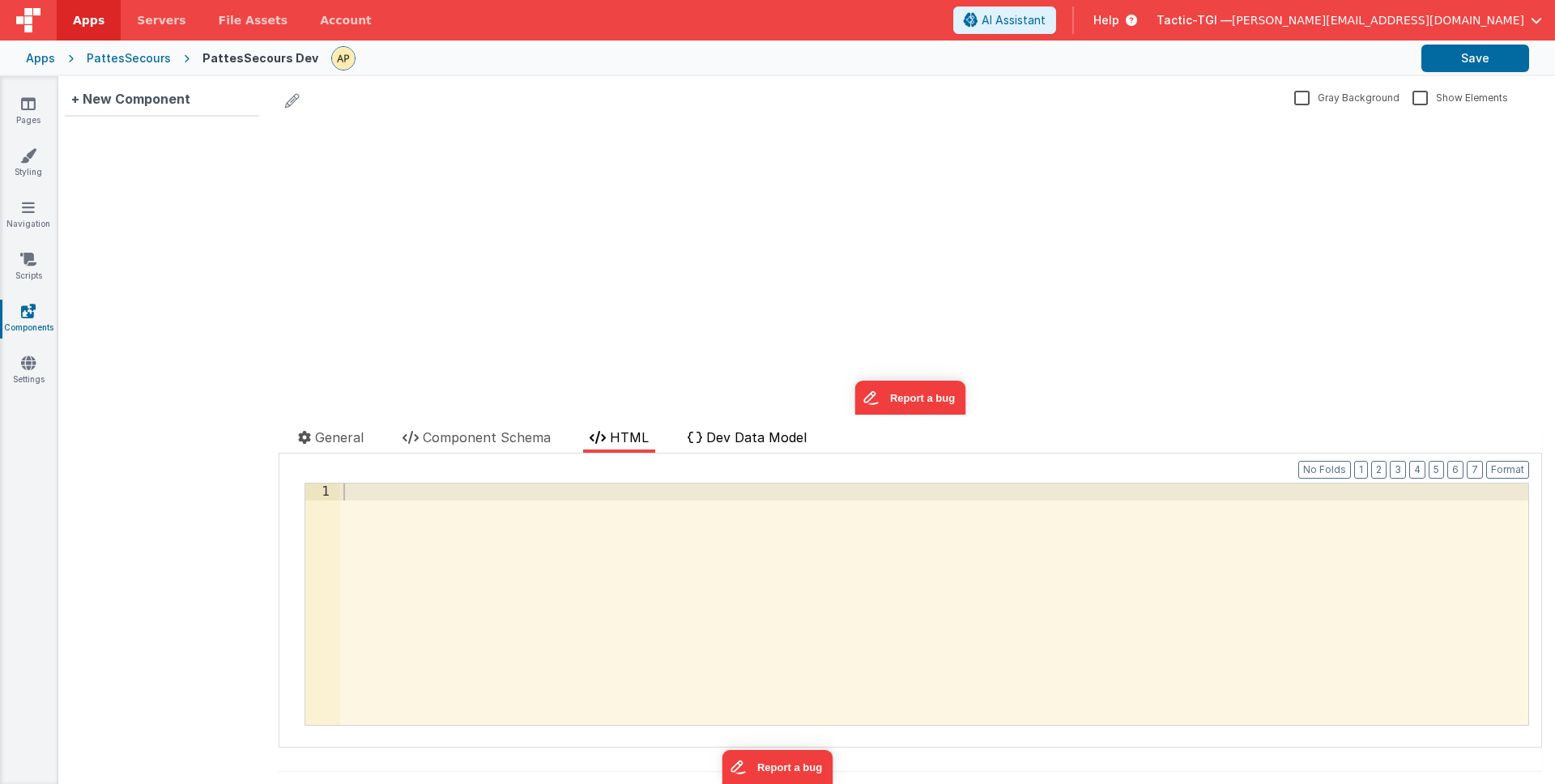
click at [745, 439] on span "Dev Data Model" at bounding box center [755, 438] width 100 height 16
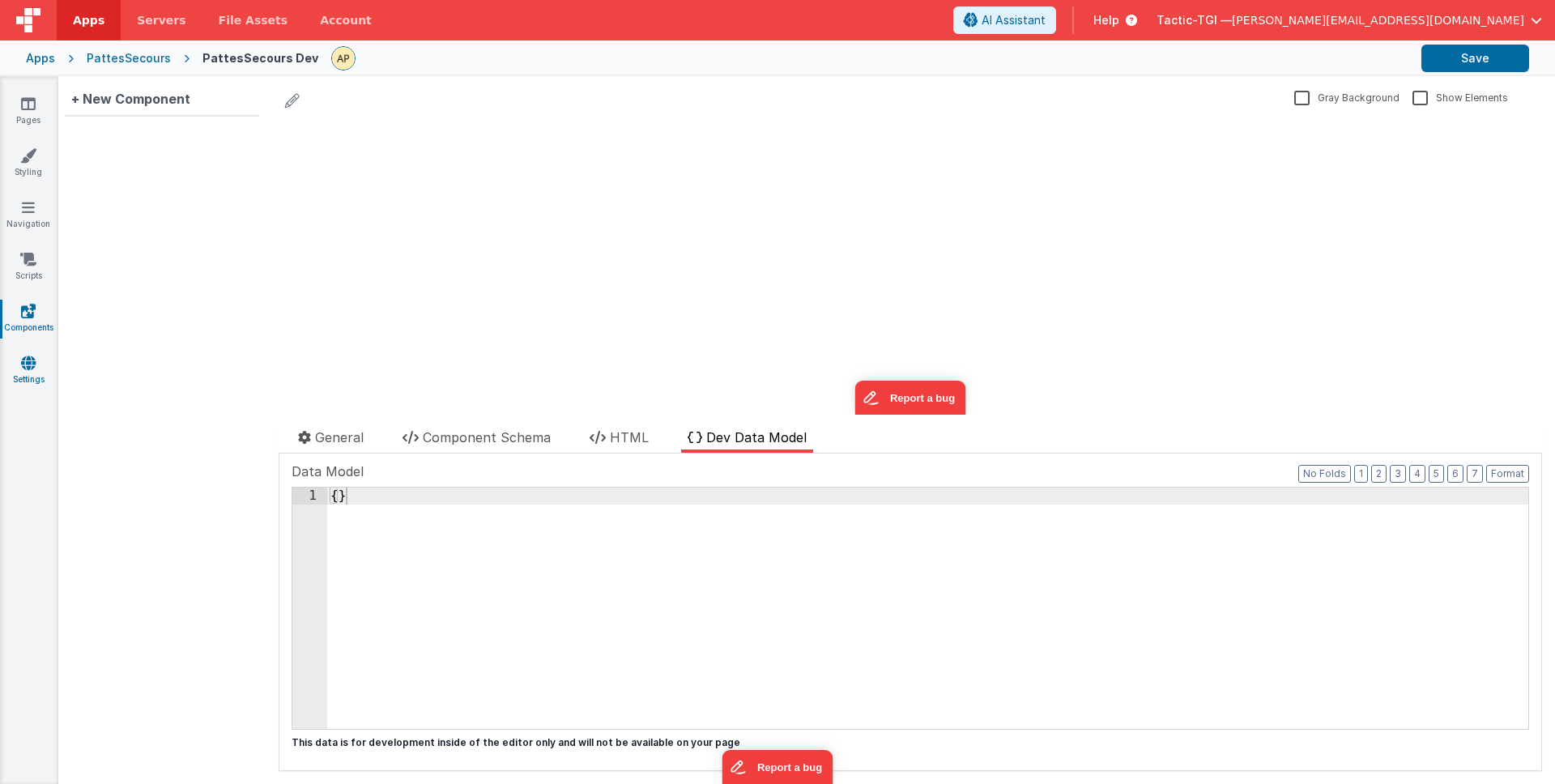
click at [31, 368] on icon at bounding box center [28, 363] width 14 height 16
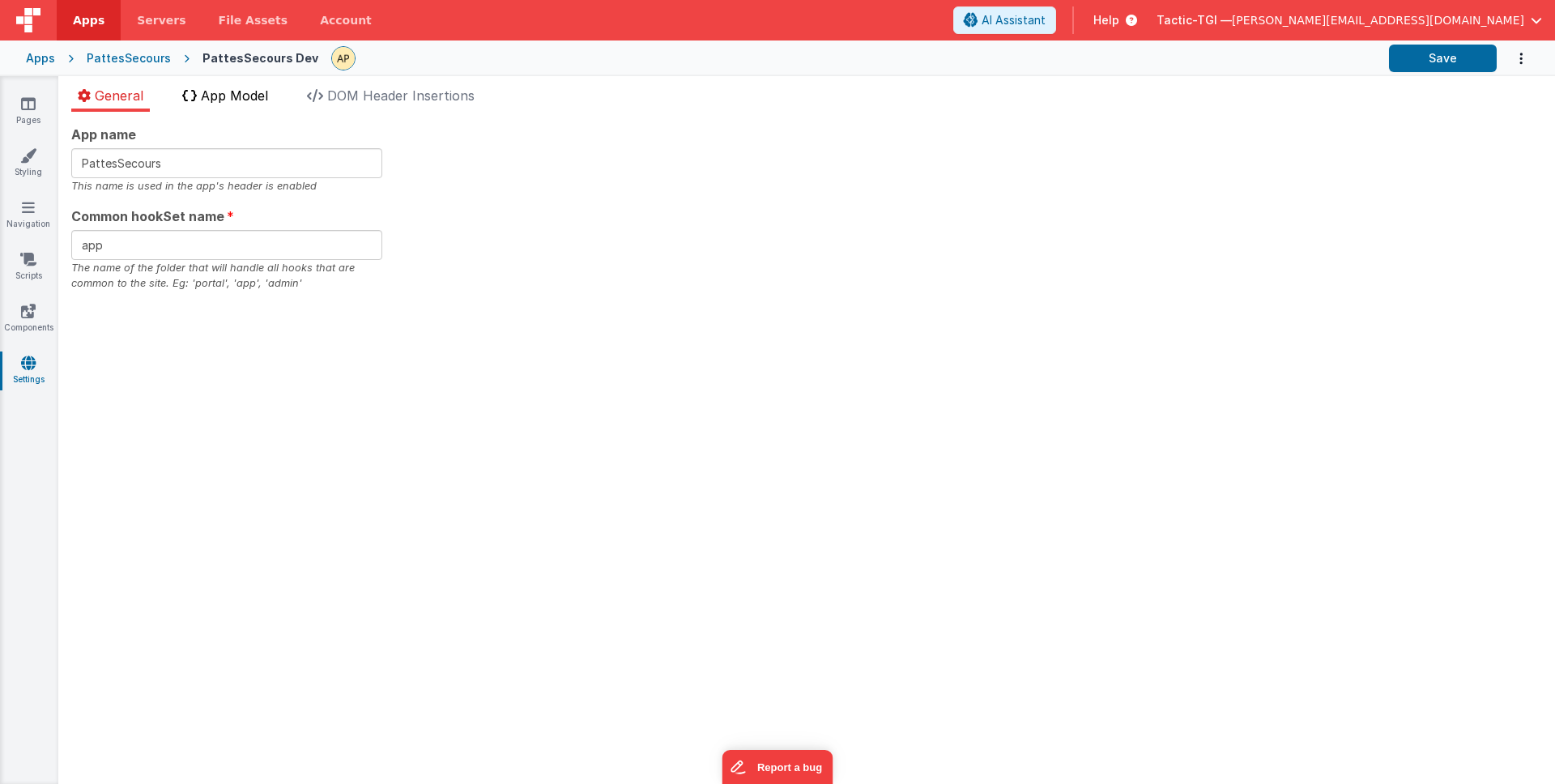
click at [239, 94] on span "App Model" at bounding box center [235, 96] width 67 height 16
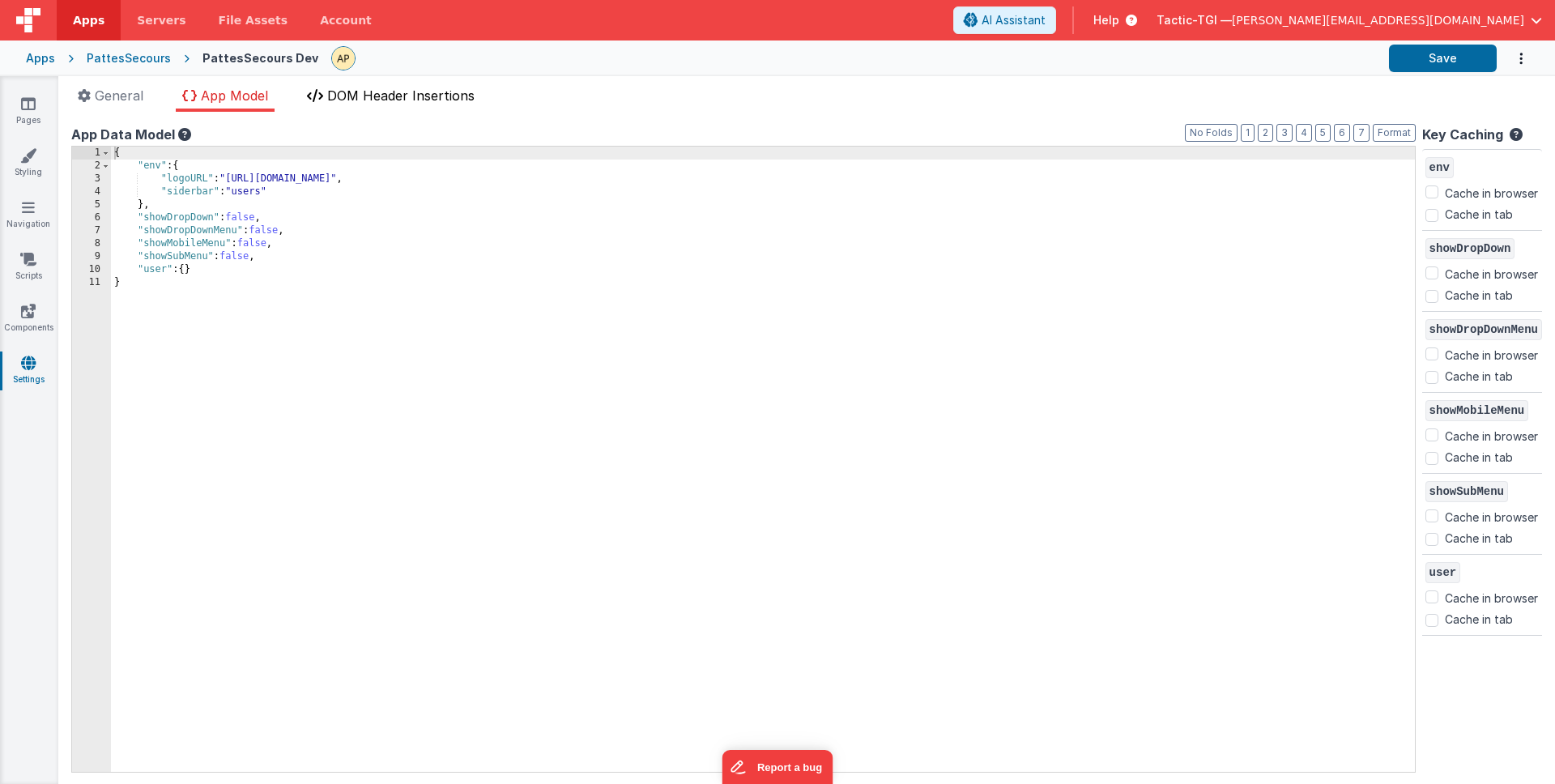
click at [403, 97] on span "DOM Header Insertions" at bounding box center [401, 96] width 147 height 16
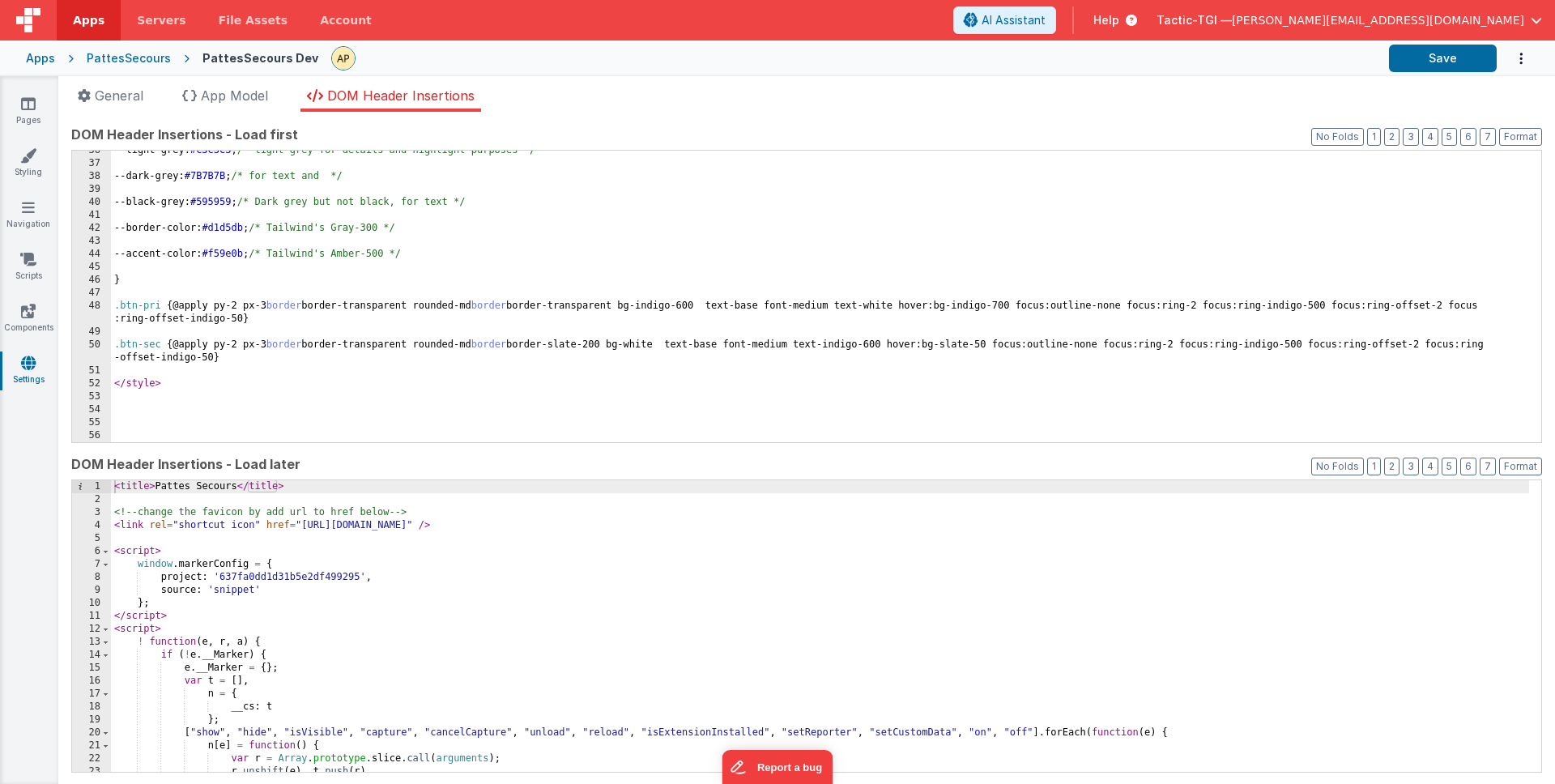
scroll to position [136, 0]
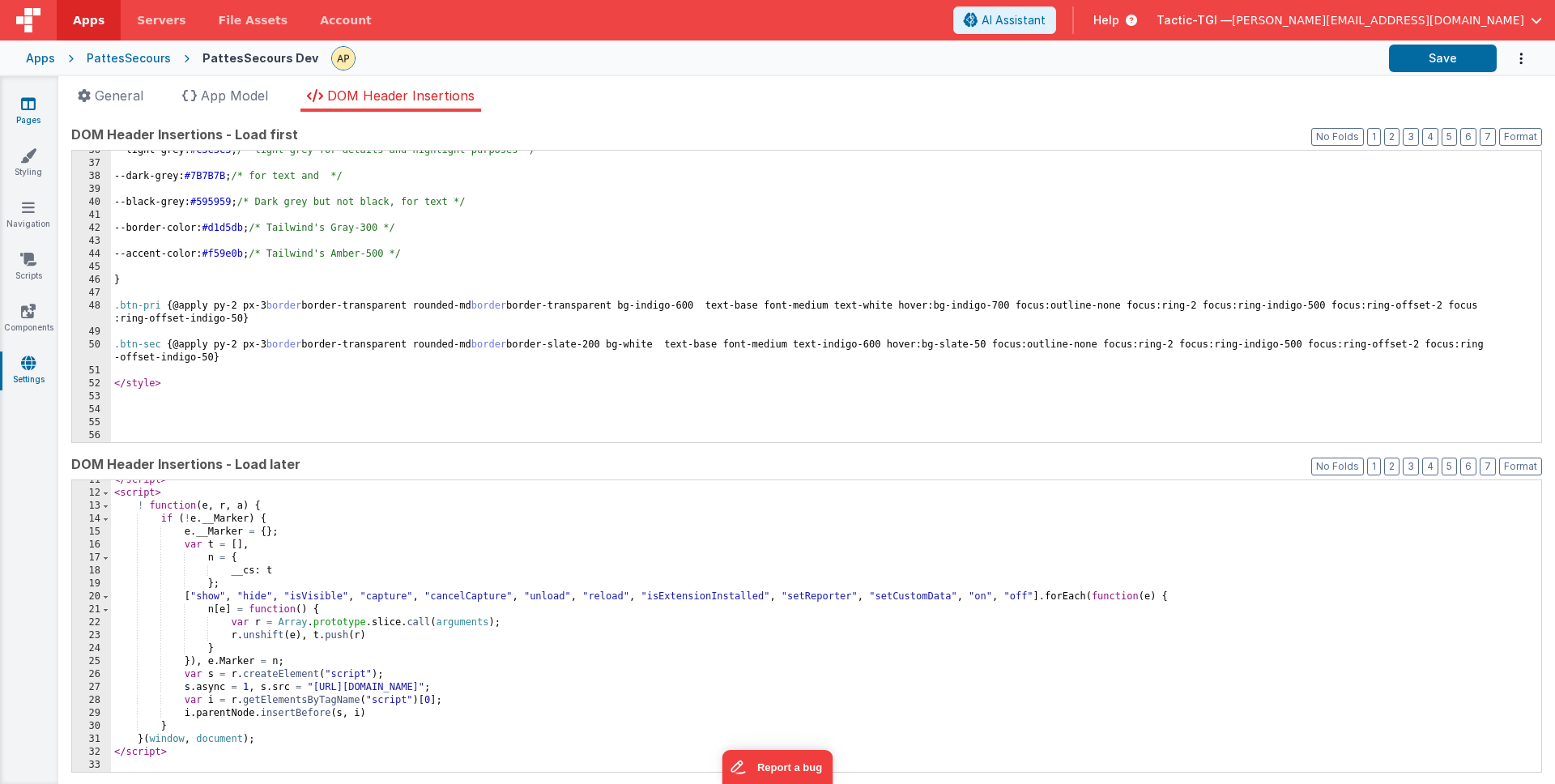
click at [19, 106] on link "Pages" at bounding box center [28, 112] width 59 height 32
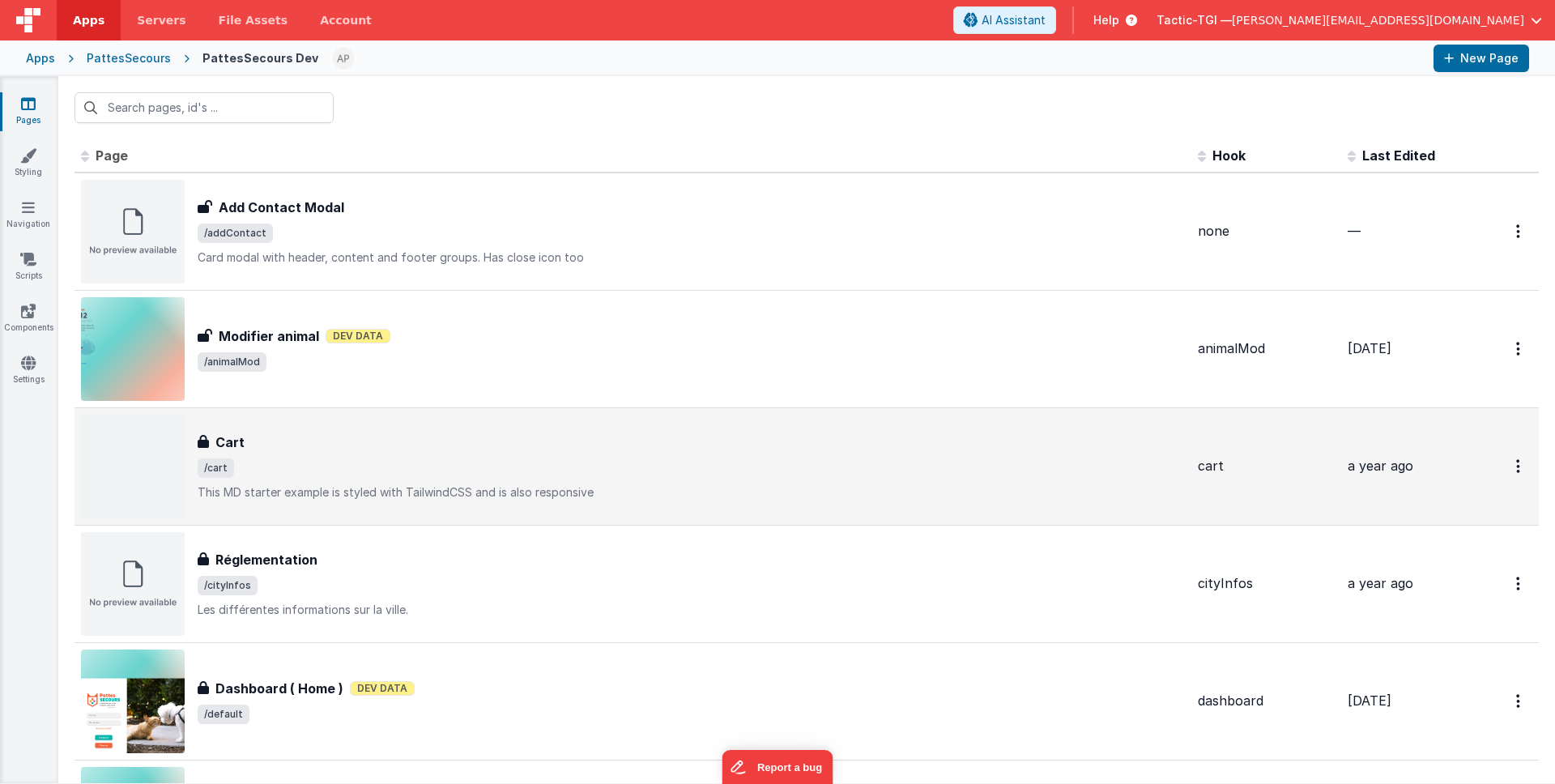
click at [581, 462] on span "/cart" at bounding box center [691, 468] width 987 height 20
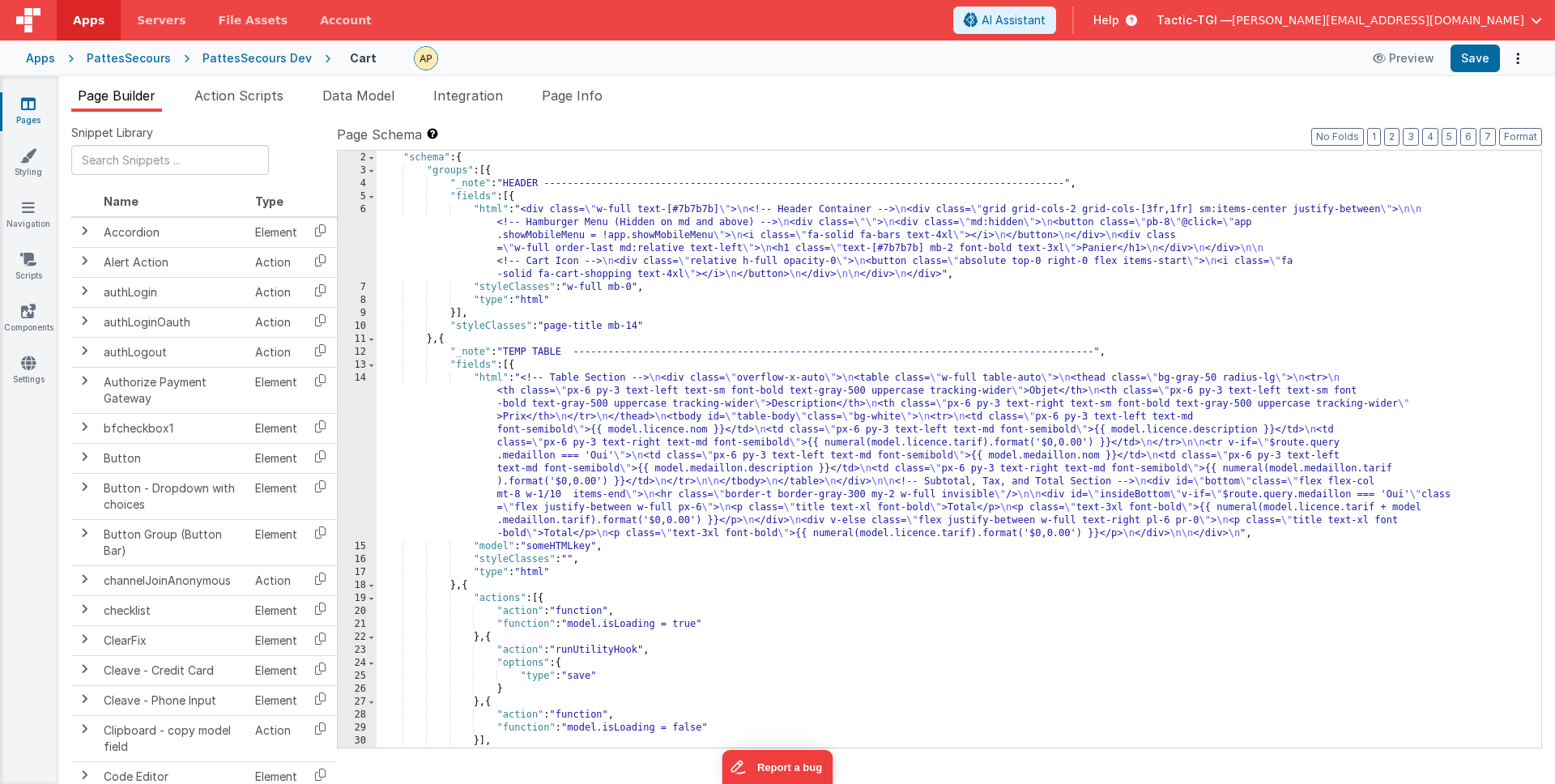
scroll to position [19, 0]
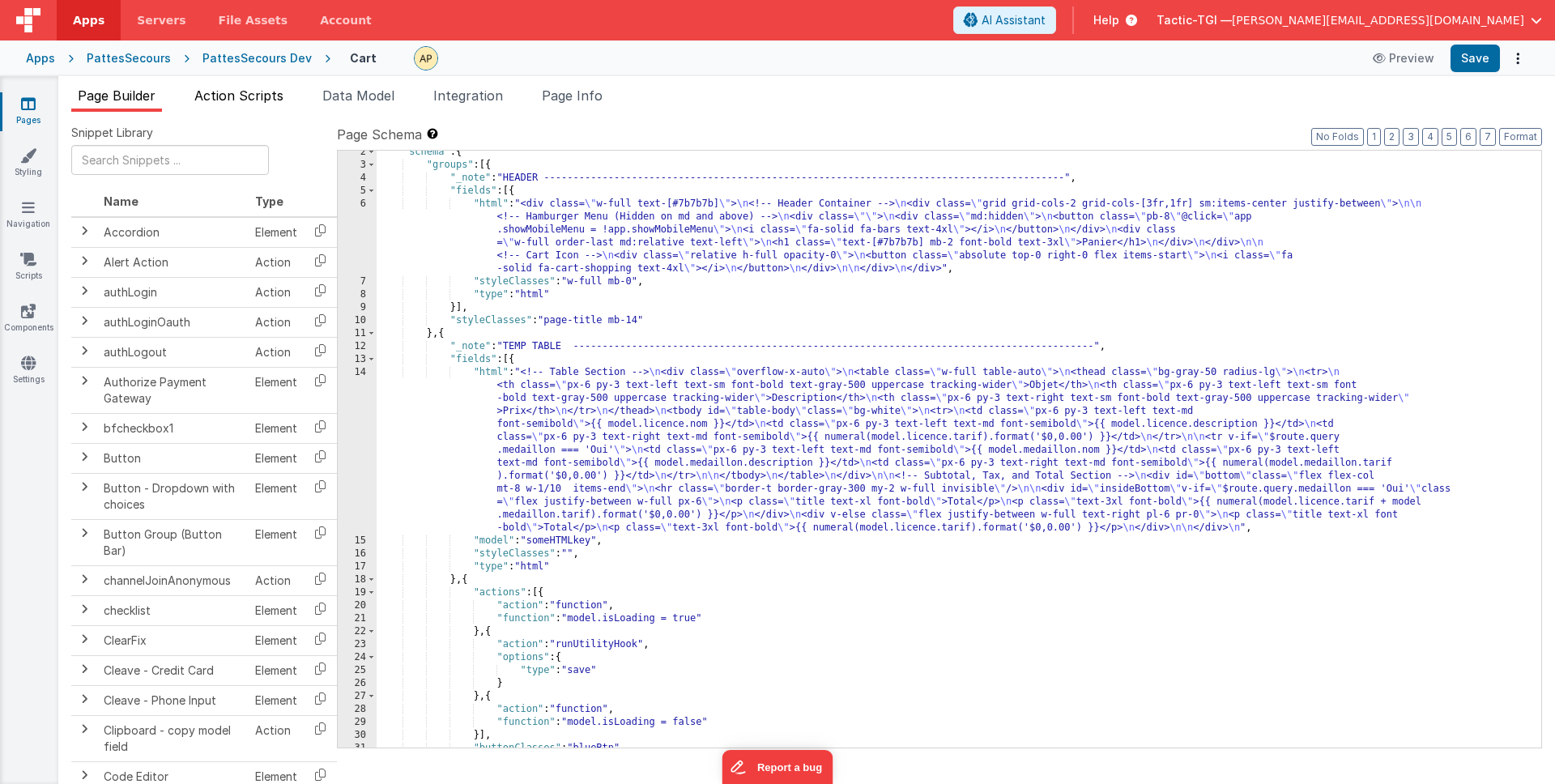
click at [255, 93] on span "Action Scripts" at bounding box center [238, 96] width 89 height 16
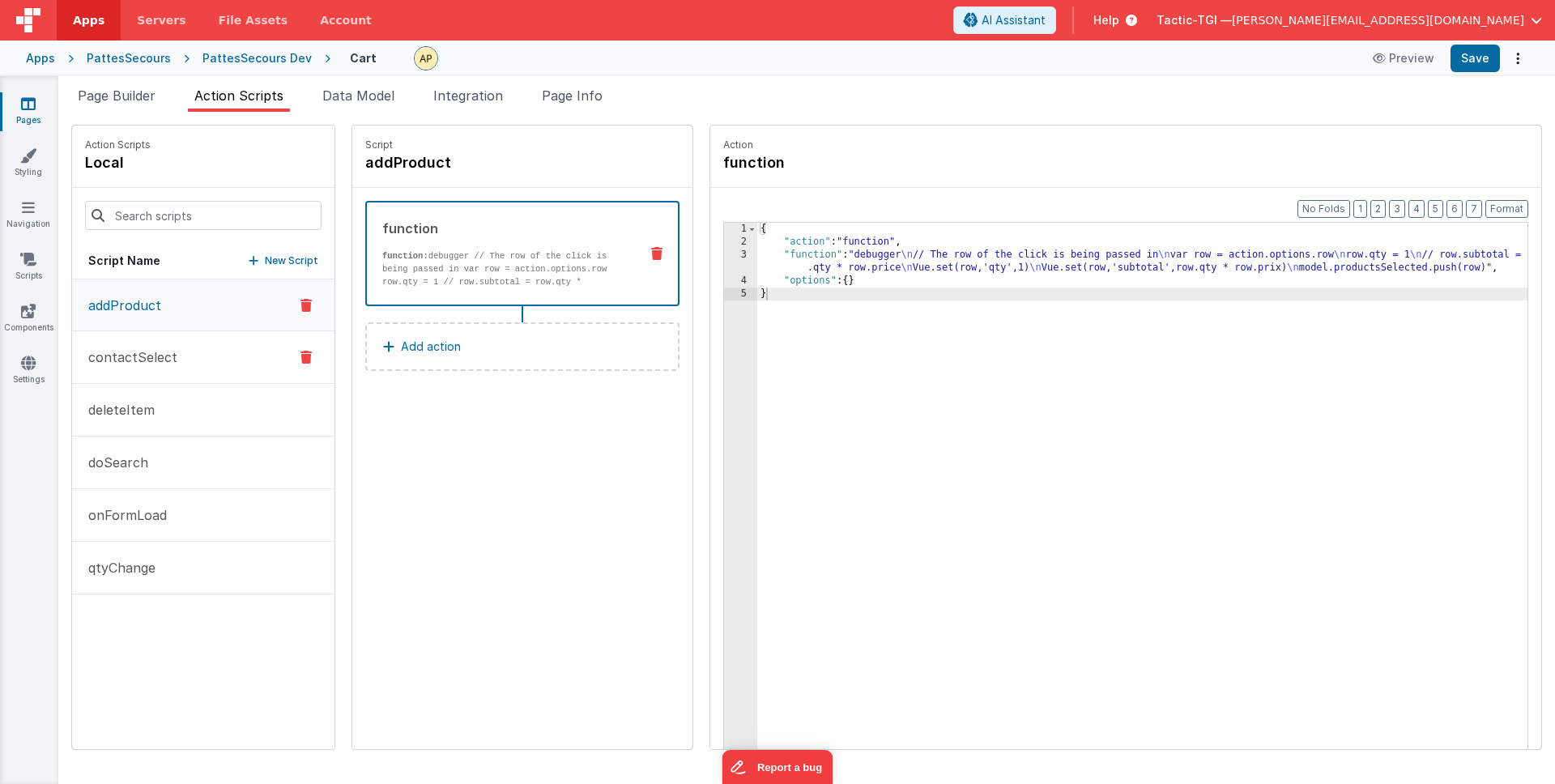
click at [178, 353] on button "contactSelect" at bounding box center [203, 357] width 263 height 52
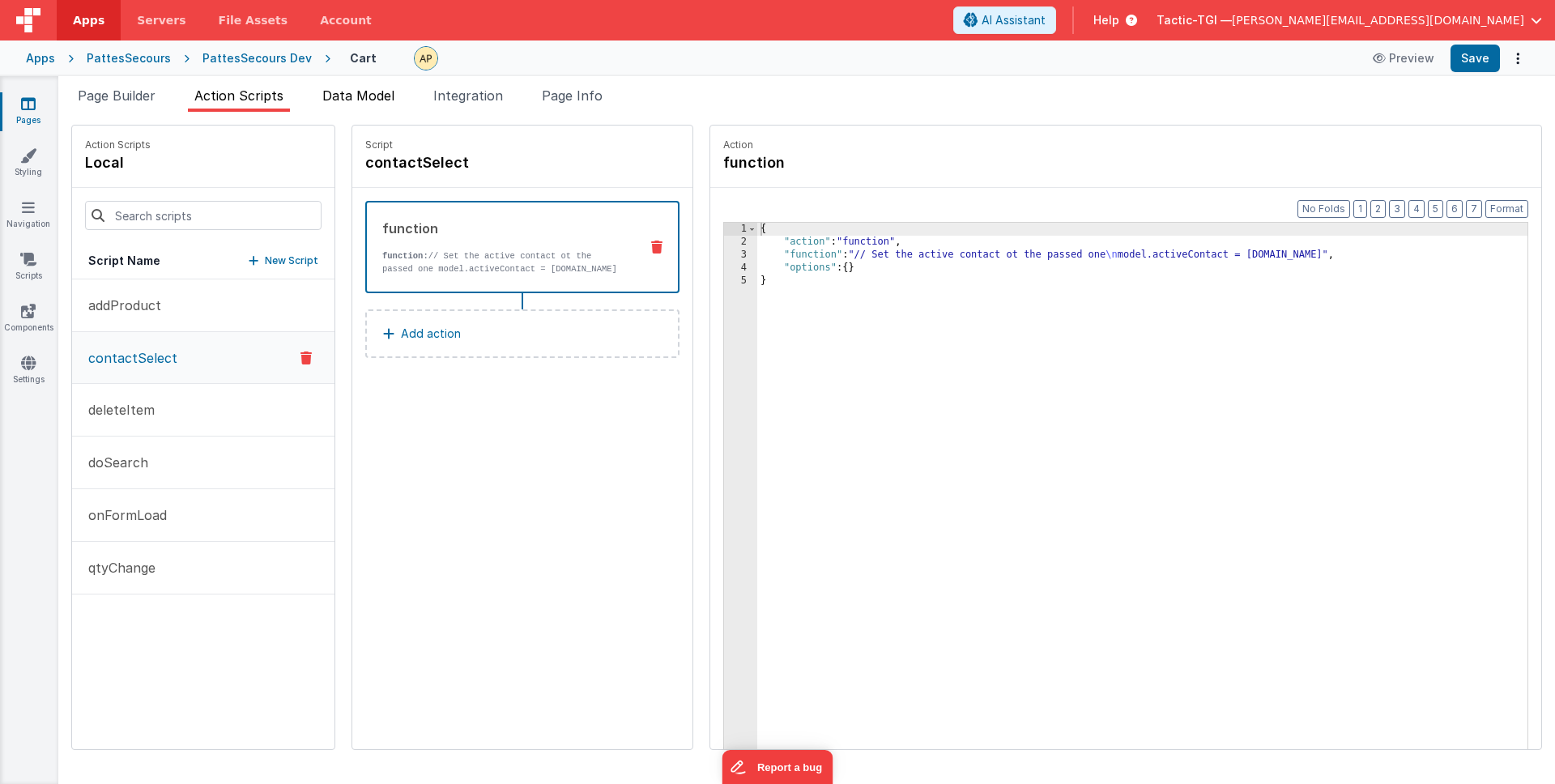
click at [369, 98] on span "Data Model" at bounding box center [358, 96] width 72 height 16
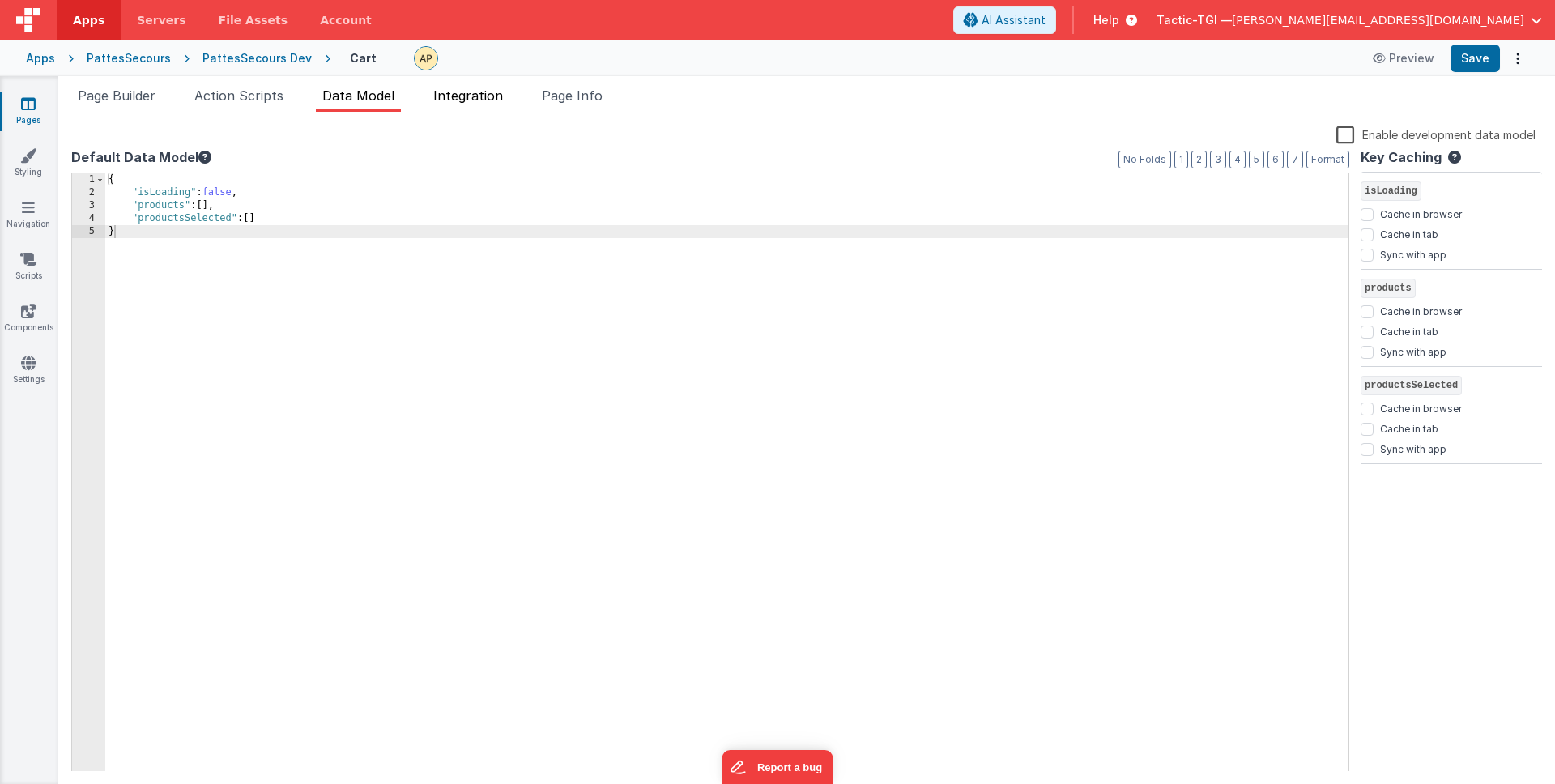
click at [467, 98] on span "Integration" at bounding box center [467, 96] width 69 height 16
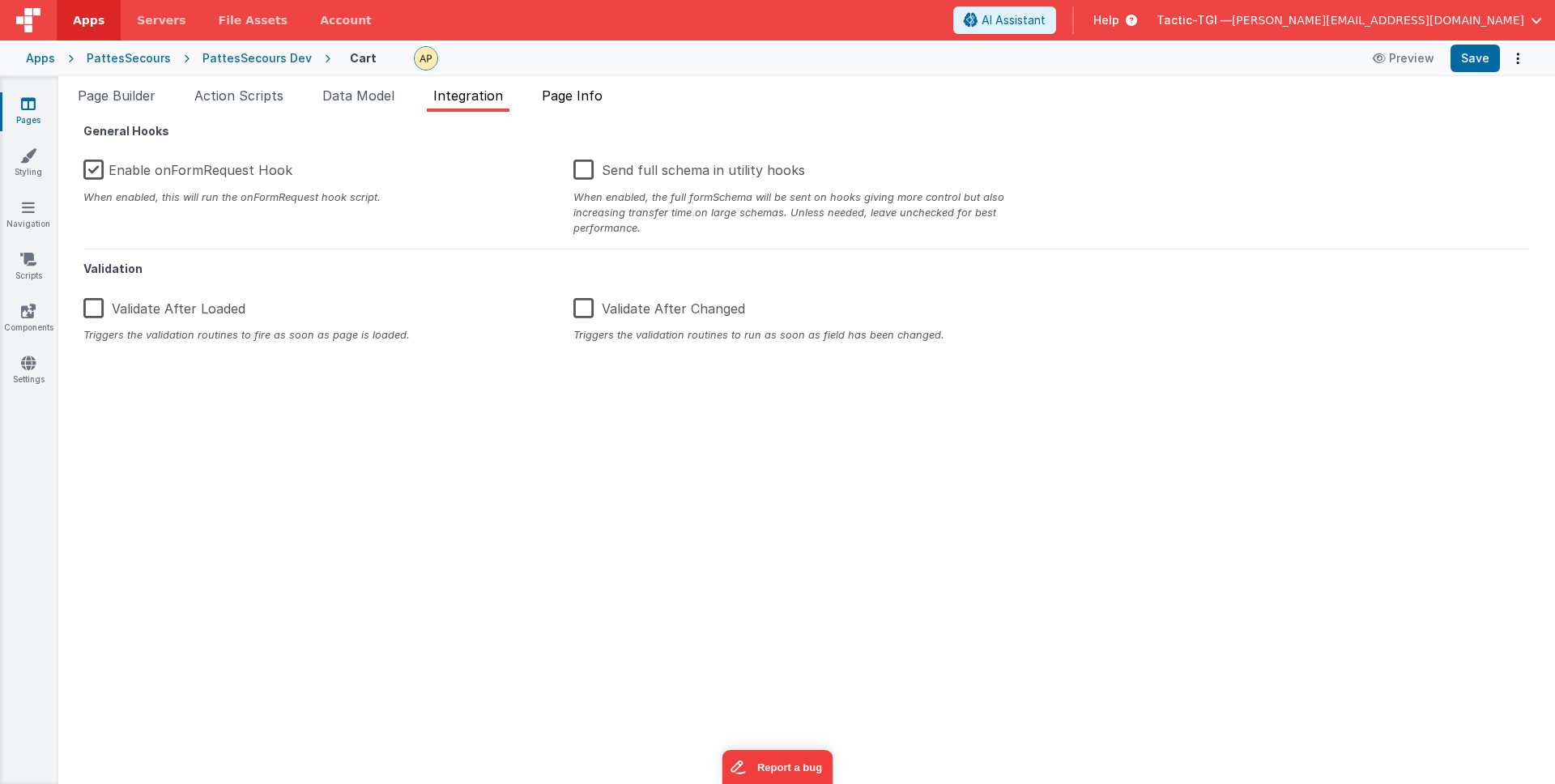
click at [563, 98] on span "Page Info" at bounding box center [571, 96] width 60 height 16
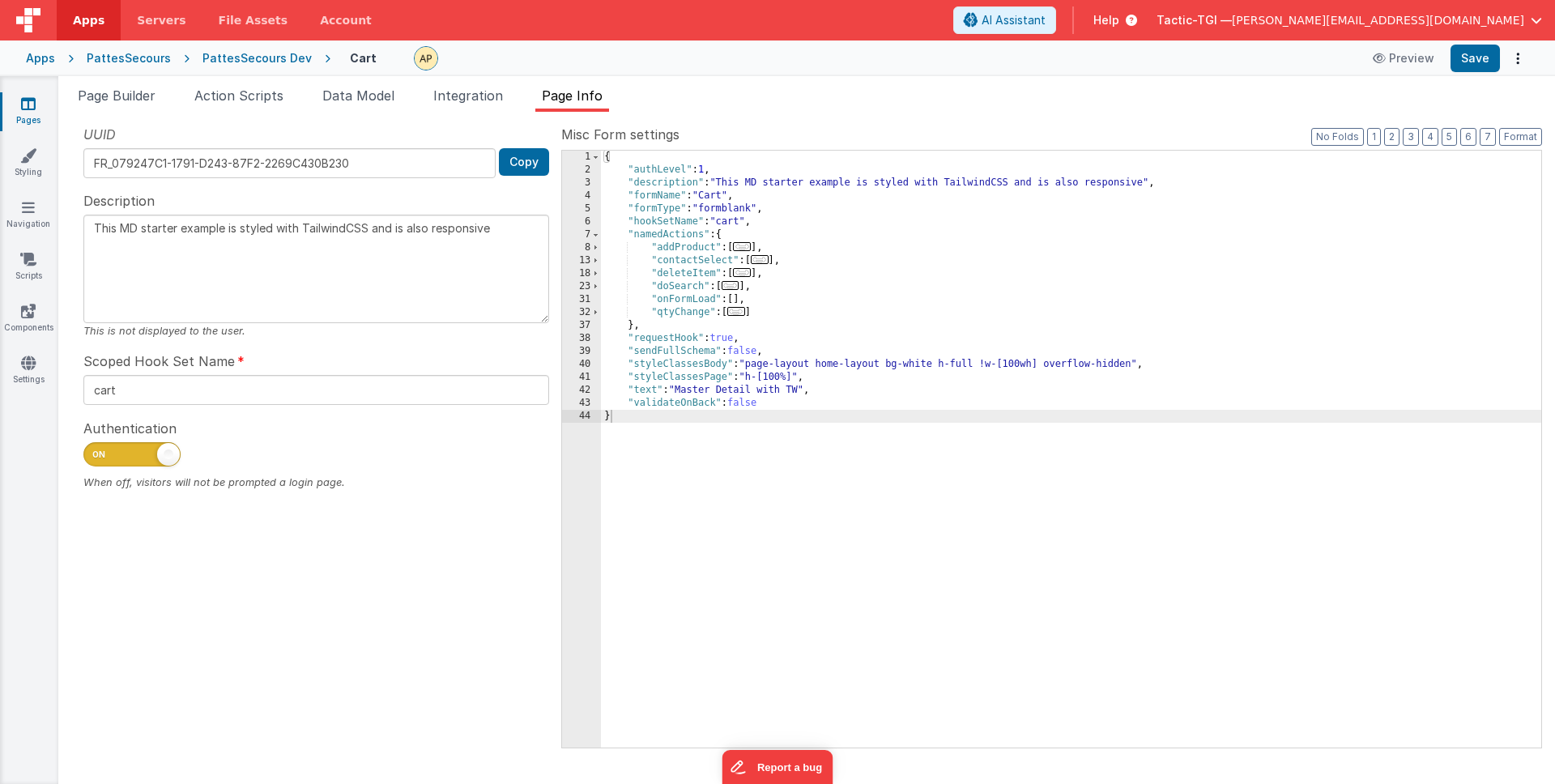
click at [32, 116] on link "Pages" at bounding box center [28, 112] width 59 height 32
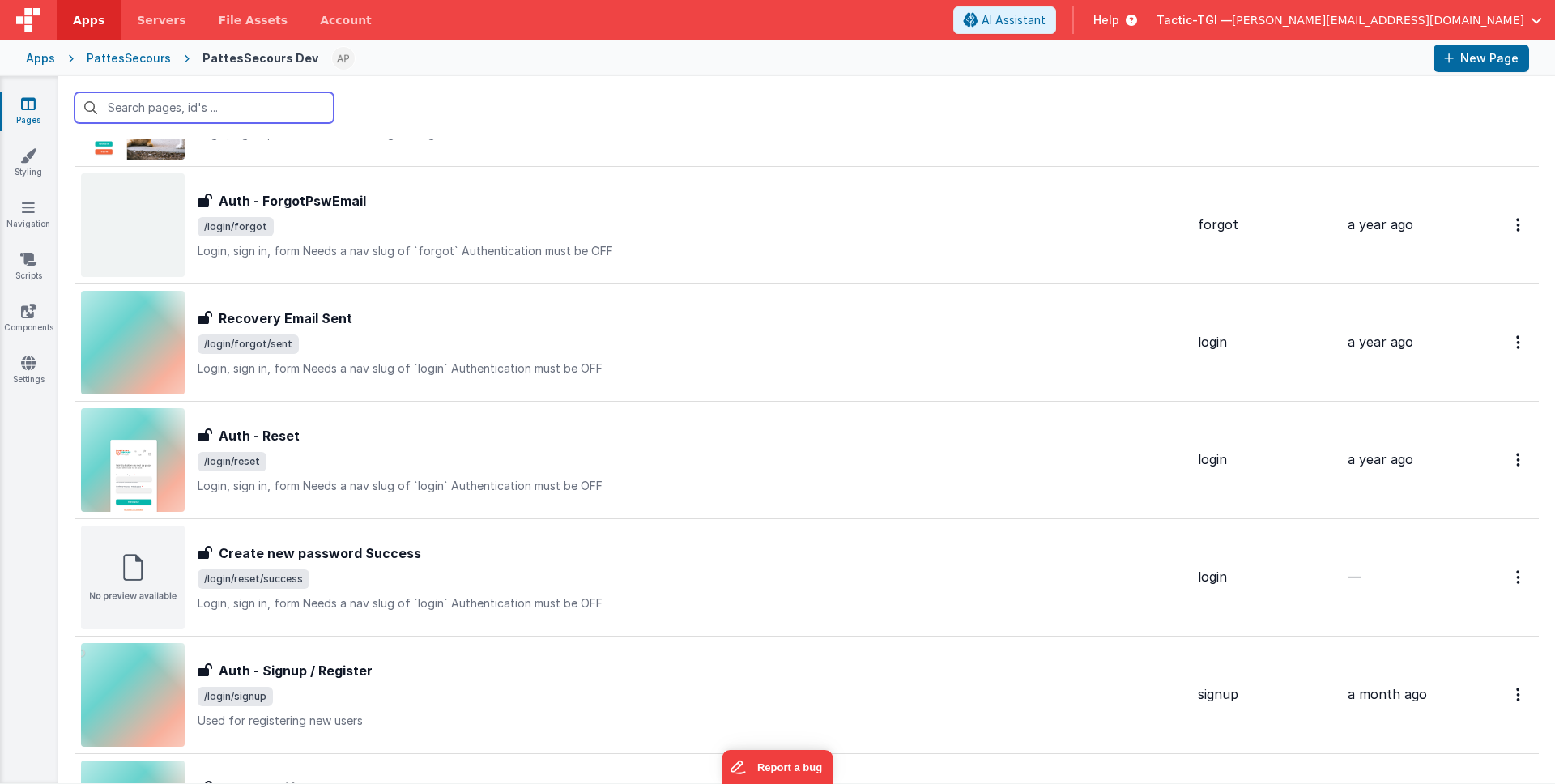
scroll to position [836, 0]
